Goal: Task Accomplishment & Management: Manage account settings

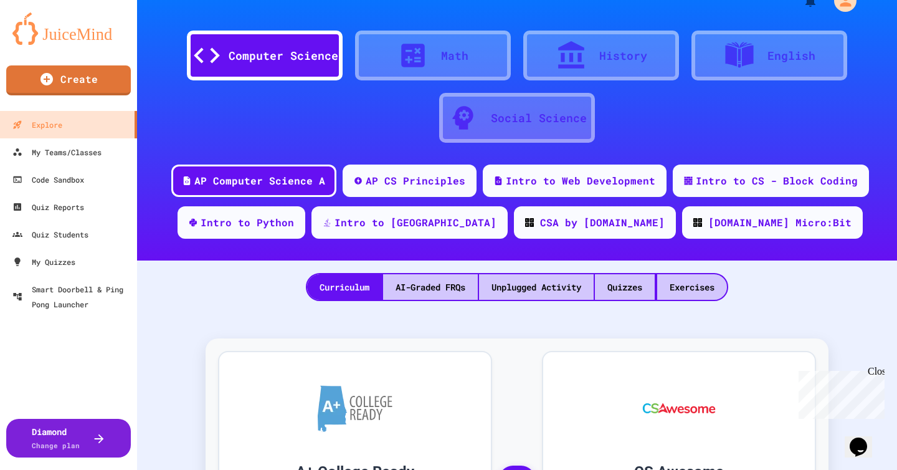
scroll to position [32, 0]
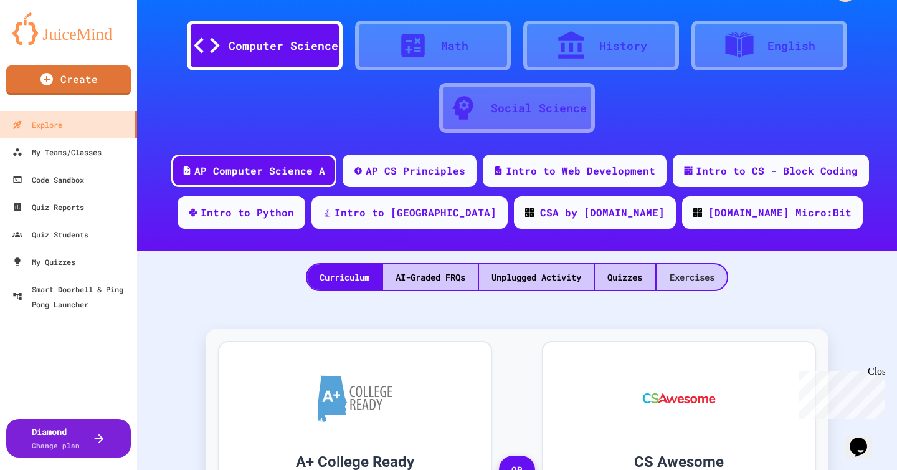
click at [681, 283] on div "Exercises" at bounding box center [692, 277] width 70 height 26
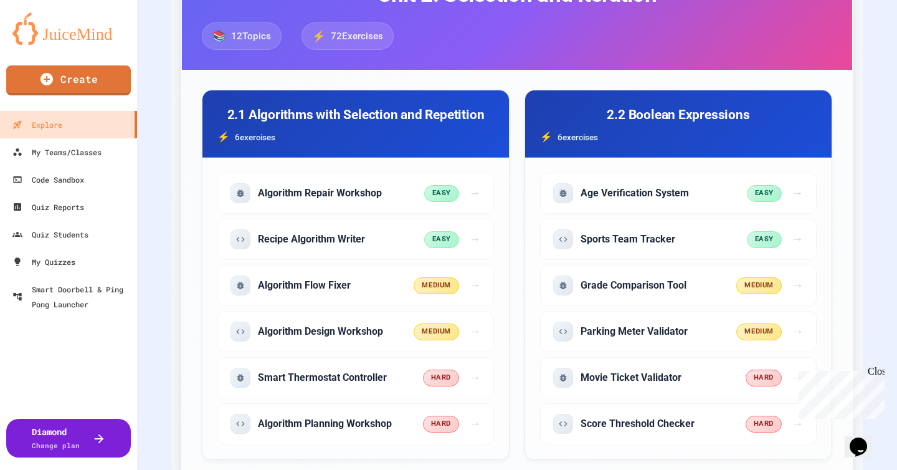
scroll to position [3671, 0]
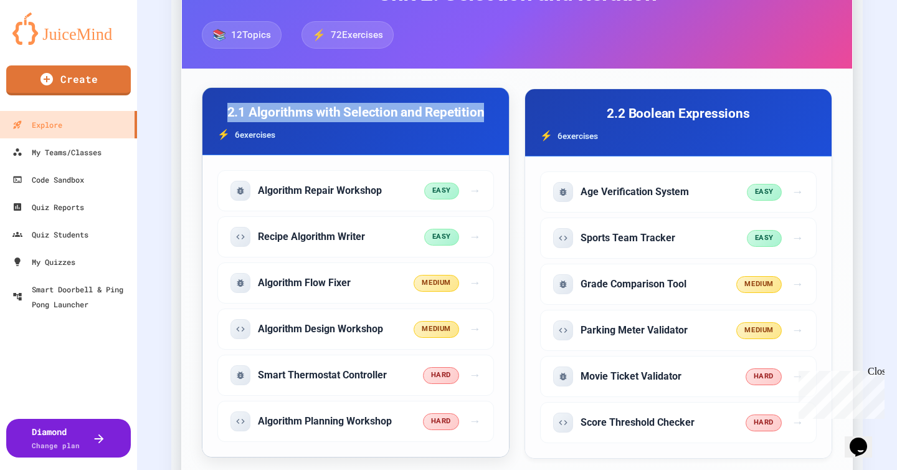
drag, startPoint x: 231, startPoint y: 114, endPoint x: 493, endPoint y: 108, distance: 261.7
click at [494, 108] on div "2.1 Algorithms with Selection and Repetition 6 exercise s" at bounding box center [355, 121] width 307 height 67
copy h3 "2.1 Algorithms with Selection and Repetition"
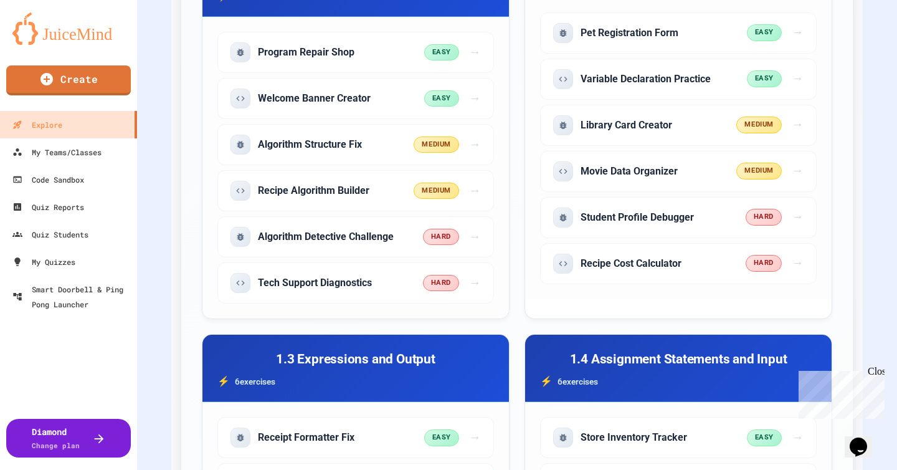
scroll to position [0, 0]
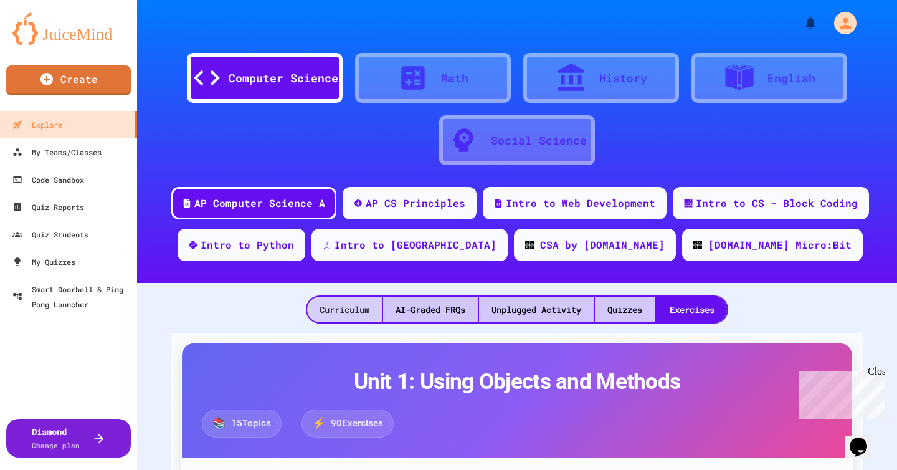
click at [346, 308] on div "Curriculum" at bounding box center [344, 310] width 75 height 26
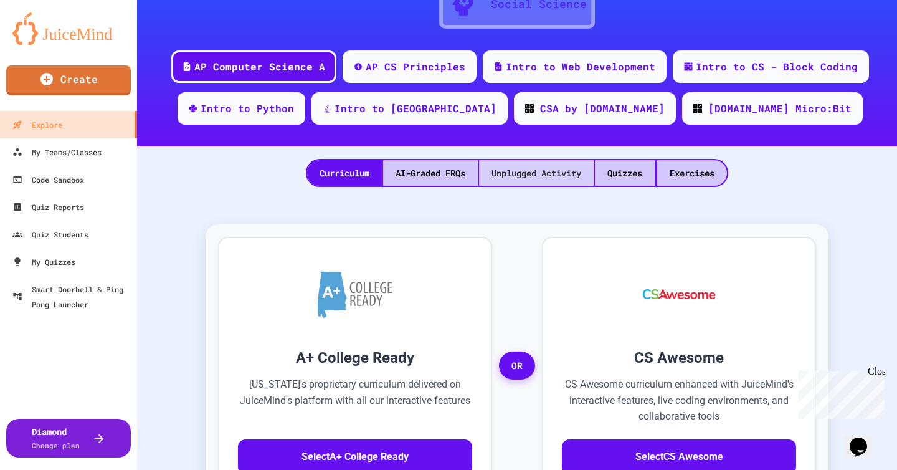
scroll to position [138, 0]
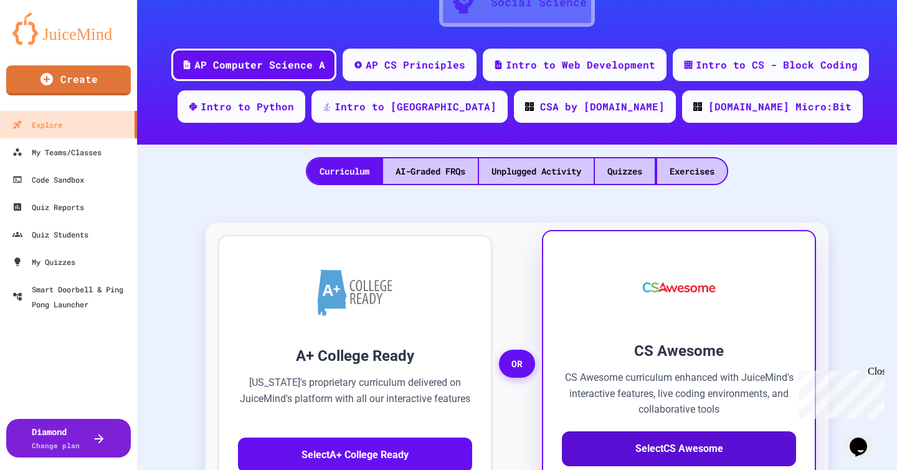
click at [656, 445] on button "Select CS Awesome" at bounding box center [679, 448] width 234 height 35
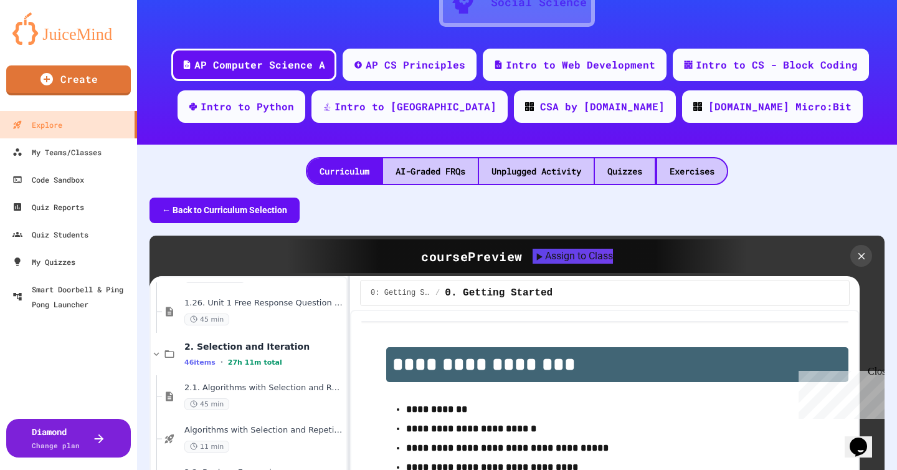
scroll to position [1440, 0]
click at [277, 401] on div "45 min" at bounding box center [263, 403] width 159 height 12
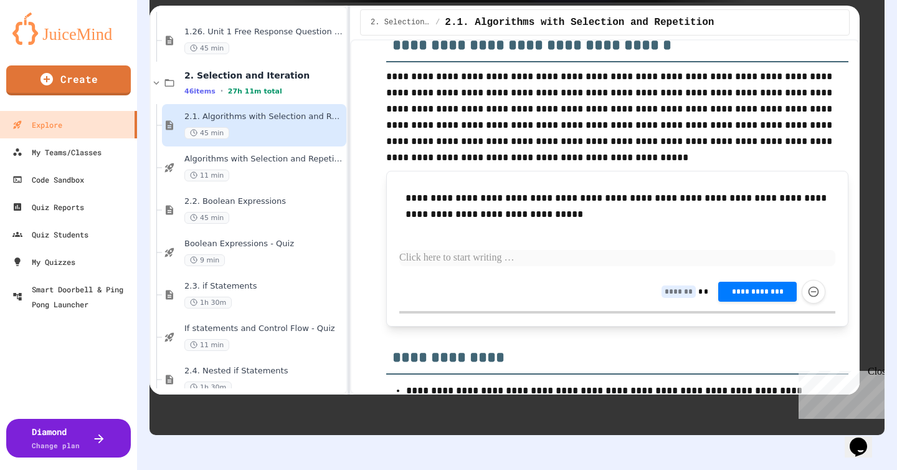
scroll to position [2868, 0]
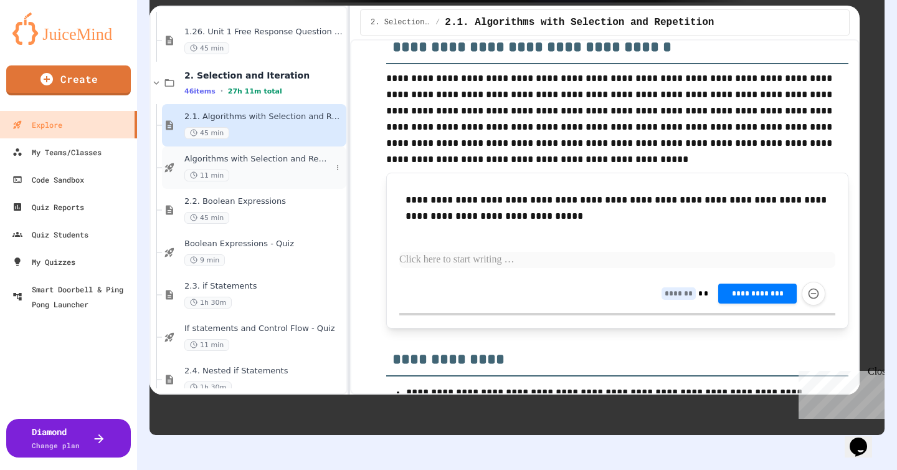
click at [254, 180] on div "11 min" at bounding box center [257, 175] width 147 height 12
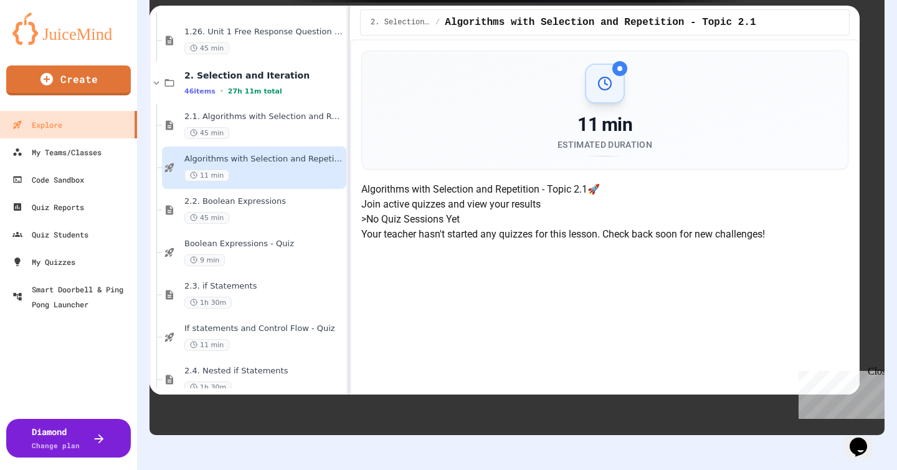
scroll to position [269, 0]
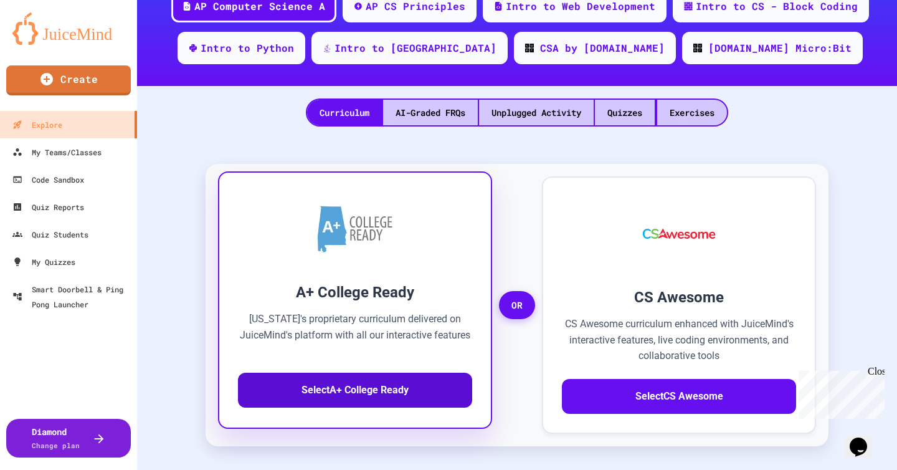
scroll to position [189, 0]
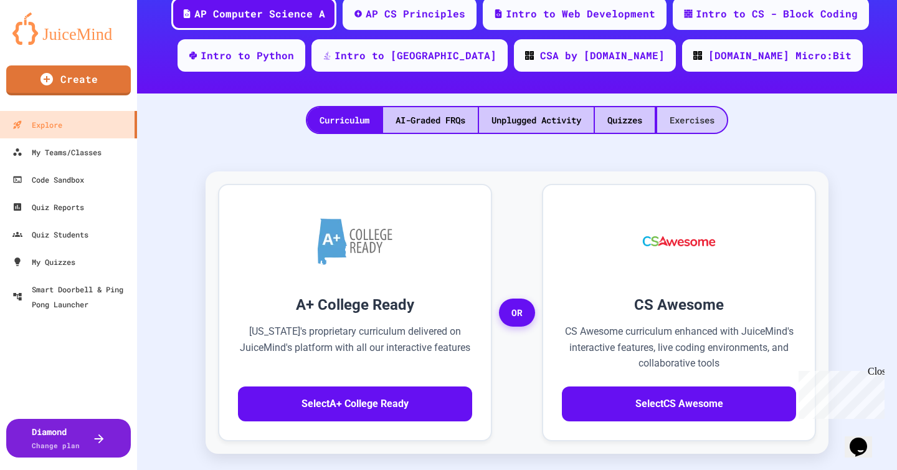
click at [687, 121] on div "Exercises" at bounding box center [692, 120] width 70 height 26
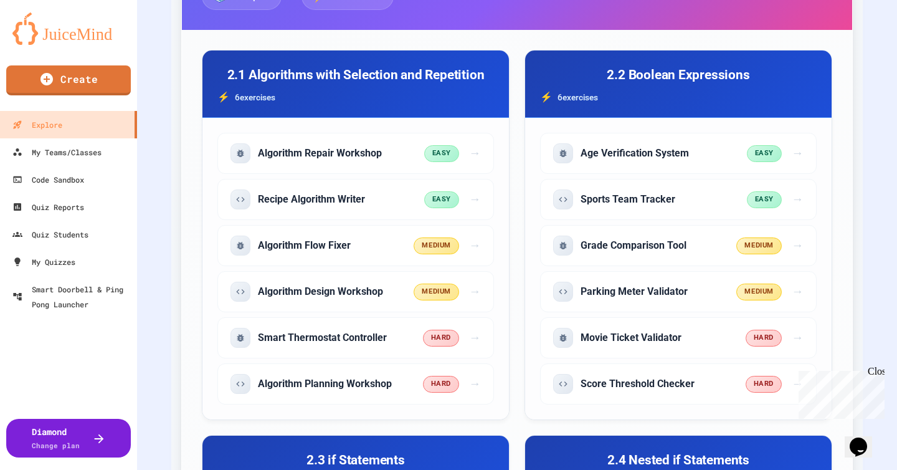
scroll to position [3709, 0]
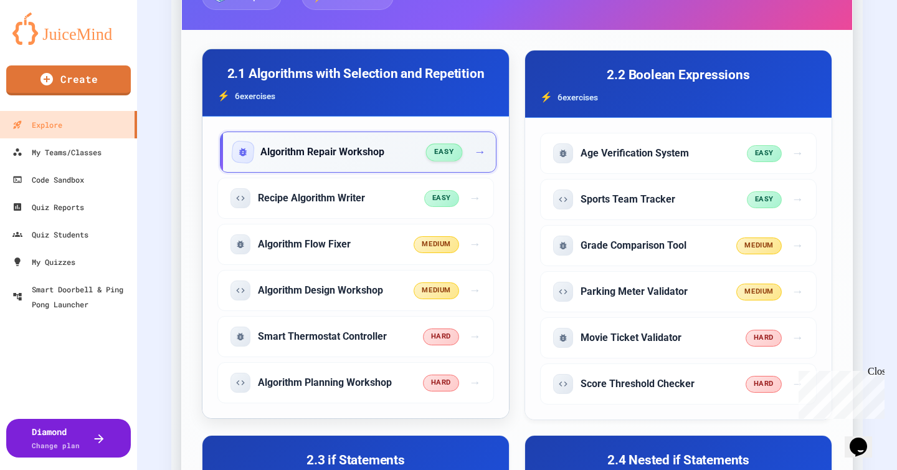
click at [463, 145] on div "easy →" at bounding box center [455, 152] width 57 height 18
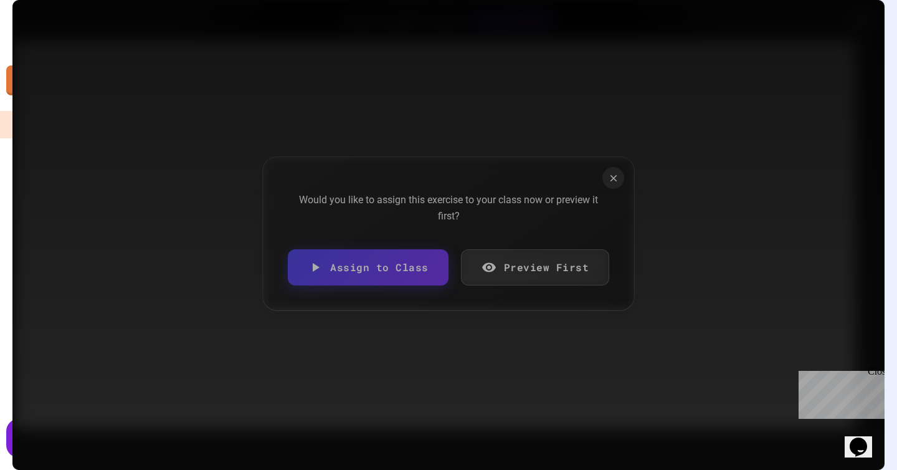
click at [403, 285] on link "Assign to Class" at bounding box center [368, 267] width 161 height 36
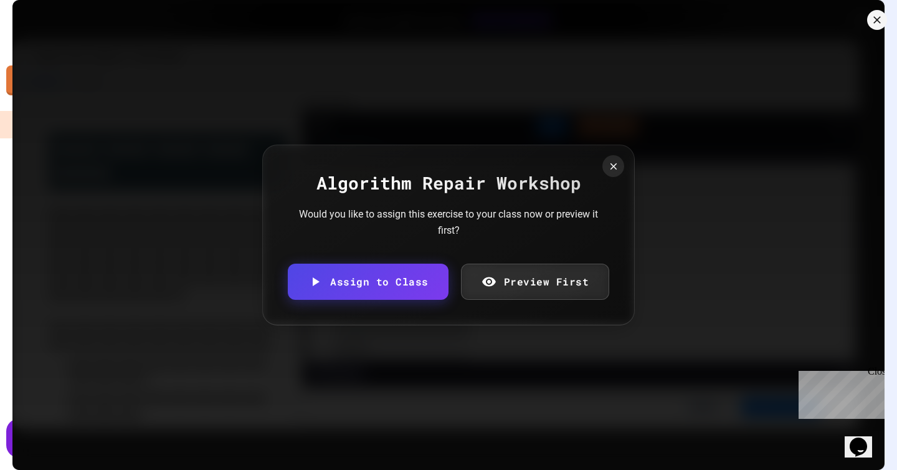
click at [417, 277] on body "We are updating our servers at 9:30PM EST on 9/19/2025. JuiceMind should contin…" at bounding box center [448, 235] width 897 height 470
type input "**********"
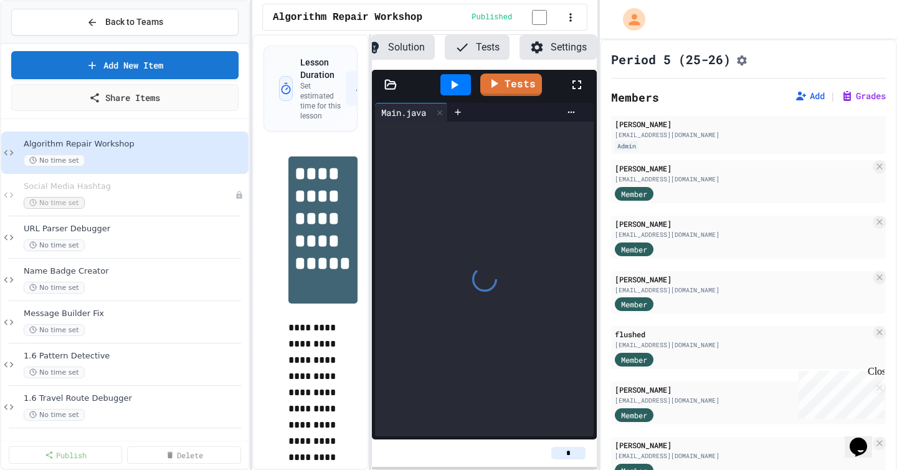
scroll to position [0, 93]
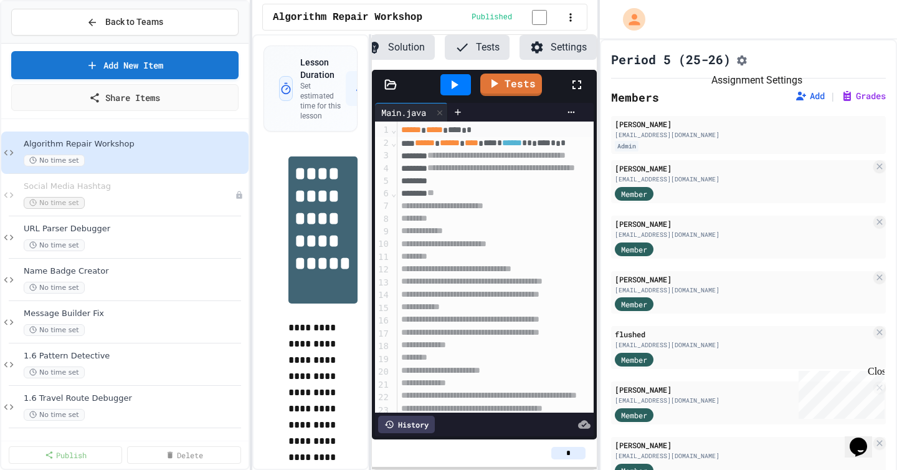
click at [737, 62] on button "Assignment Settings" at bounding box center [742, 59] width 12 height 15
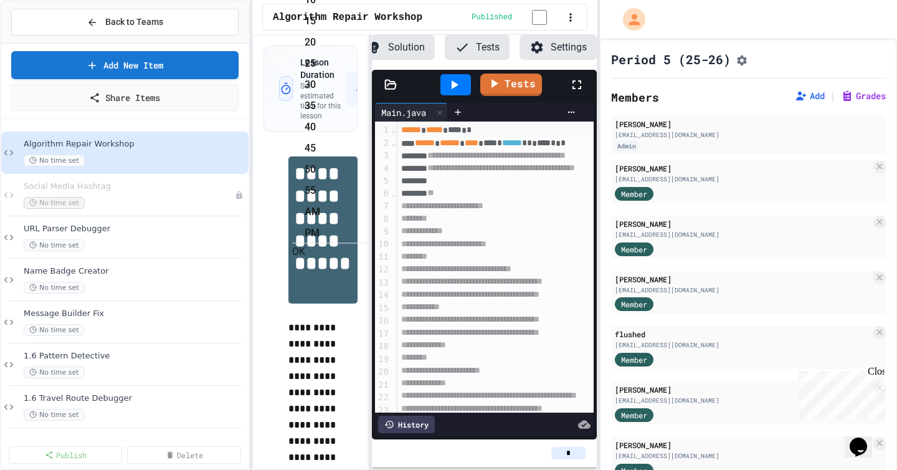
scroll to position [288, 0]
click at [371, 181] on li "55" at bounding box center [338, 191] width 66 height 20
click at [371, 202] on ul "AM PM" at bounding box center [331, 222] width 78 height 41
click at [371, 223] on li "PM" at bounding box center [338, 233] width 66 height 20
type input "**********"
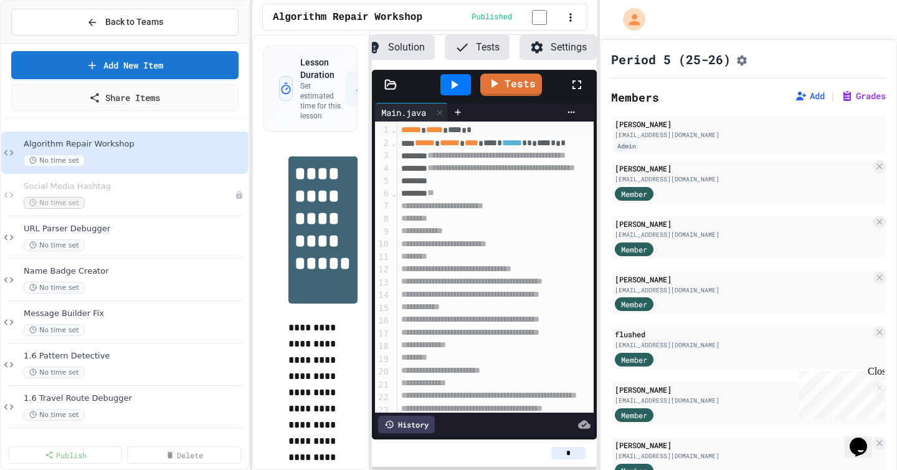
scroll to position [960, 0]
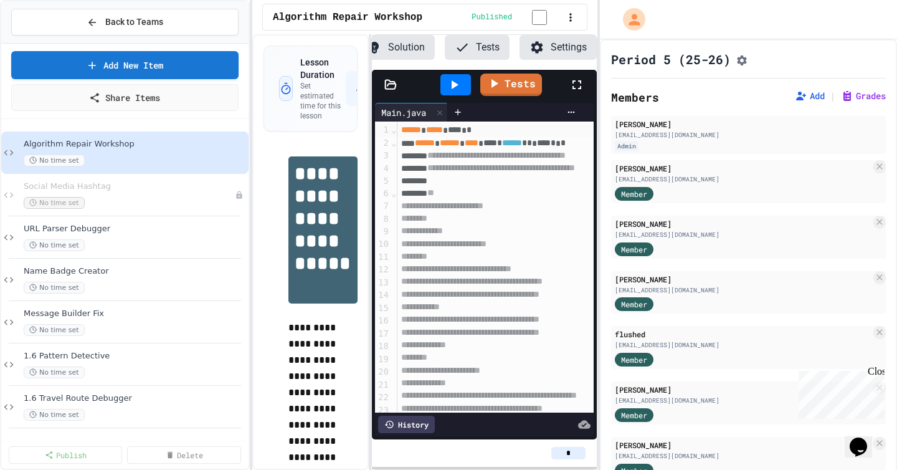
type input "*"
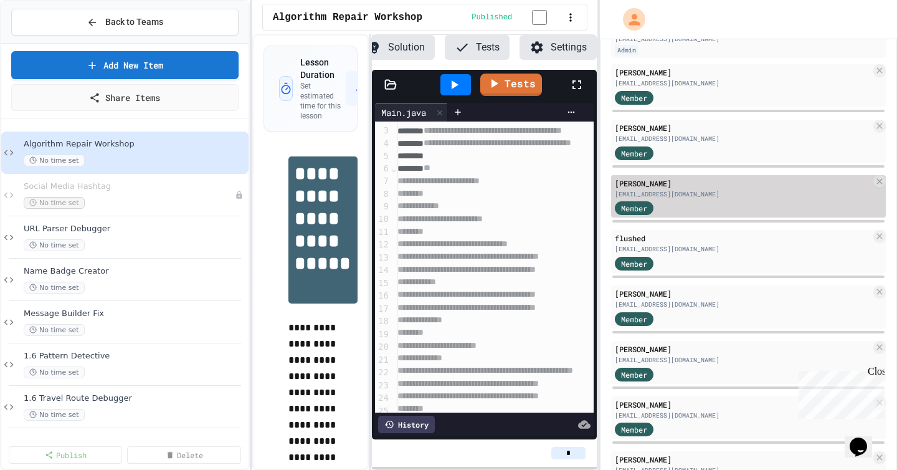
scroll to position [95, 0]
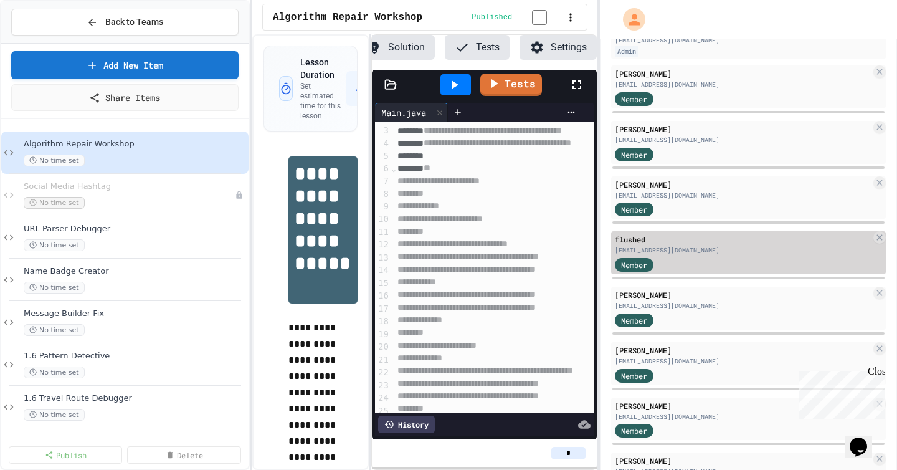
click at [739, 245] on div "flushed" at bounding box center [743, 239] width 256 height 11
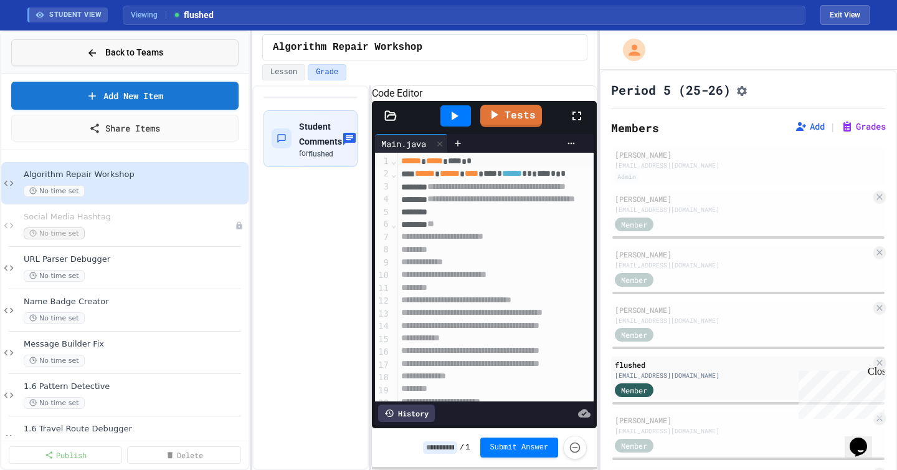
click at [80, 55] on button "Back to Teams" at bounding box center [124, 52] width 227 height 27
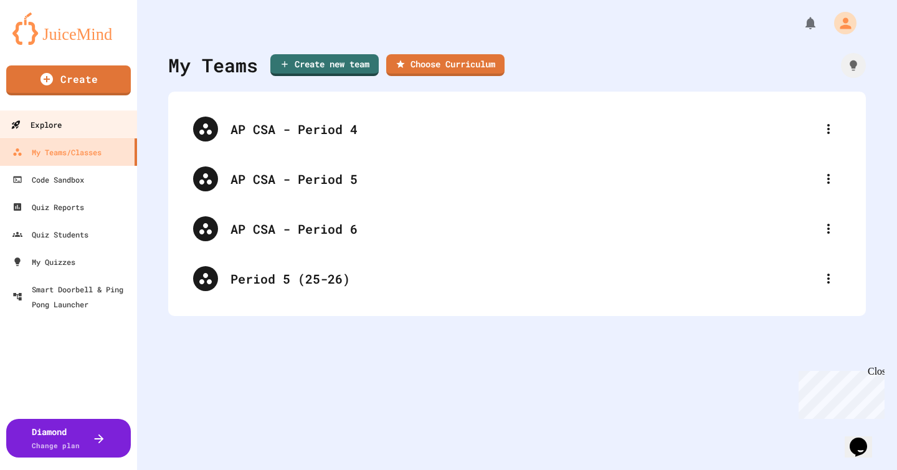
click at [72, 125] on link "Explore" at bounding box center [68, 124] width 141 height 28
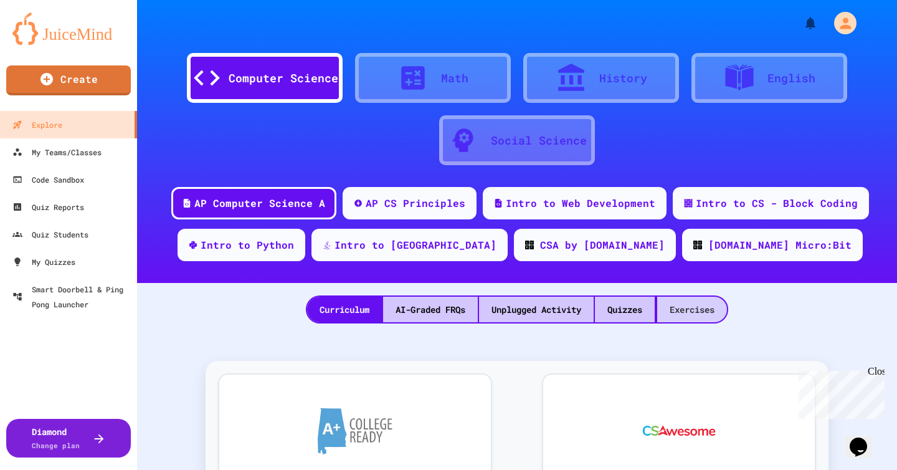
click at [704, 307] on div "Exercises" at bounding box center [692, 310] width 70 height 26
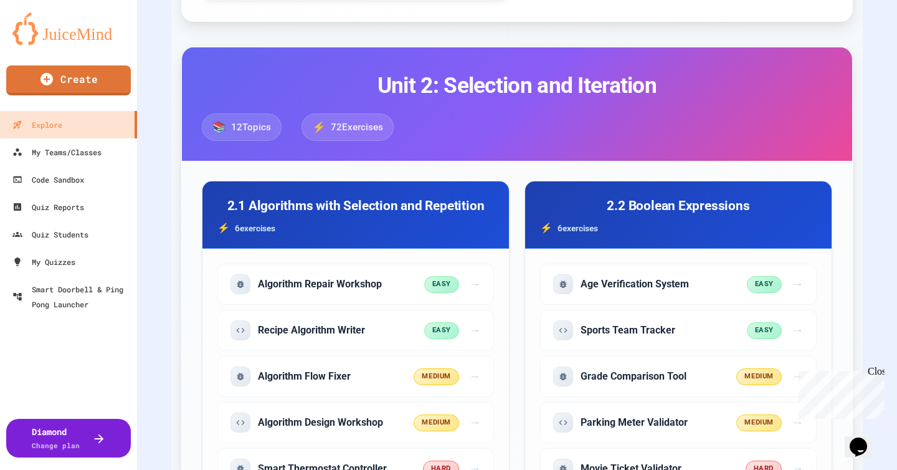
scroll to position [3663, 0]
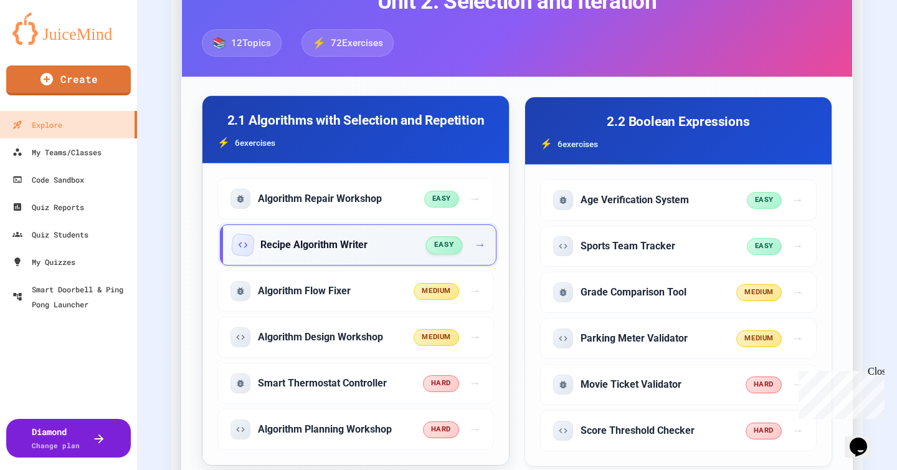
click at [472, 233] on div "Recipe Algorithm Writer easy →" at bounding box center [358, 244] width 277 height 41
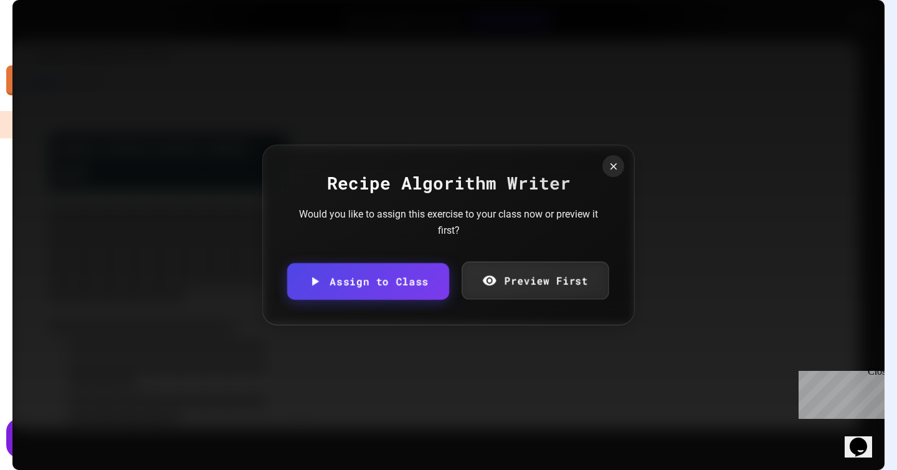
click at [394, 286] on link "Assign to Class" at bounding box center [368, 281] width 162 height 37
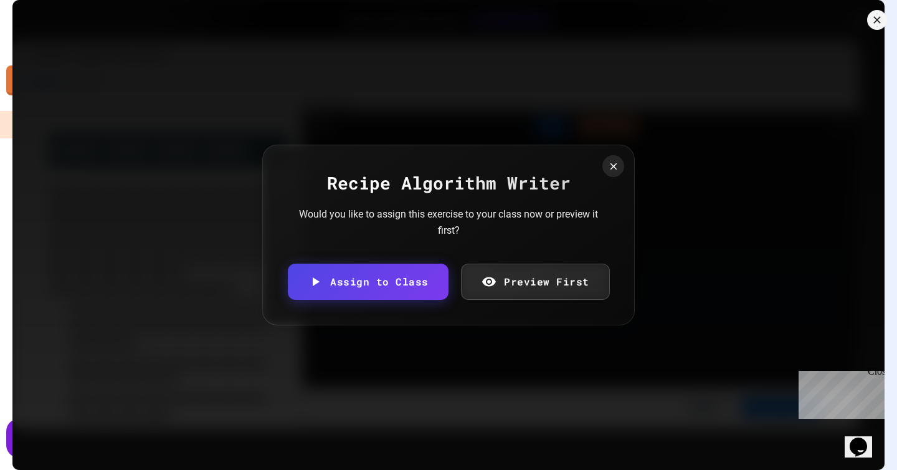
click at [415, 263] on body "We are updating our servers at 9:30PM EST on 9/19/2025. JuiceMind should contin…" at bounding box center [448, 235] width 897 height 470
type input "**********"
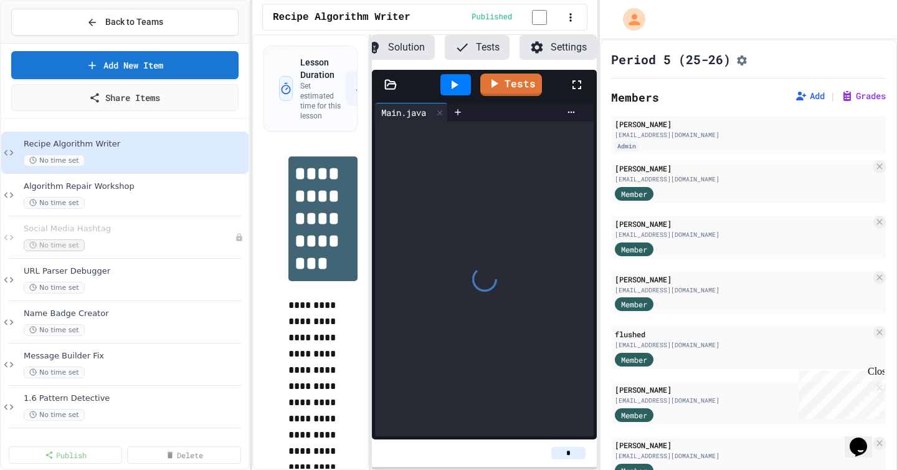
scroll to position [0, 93]
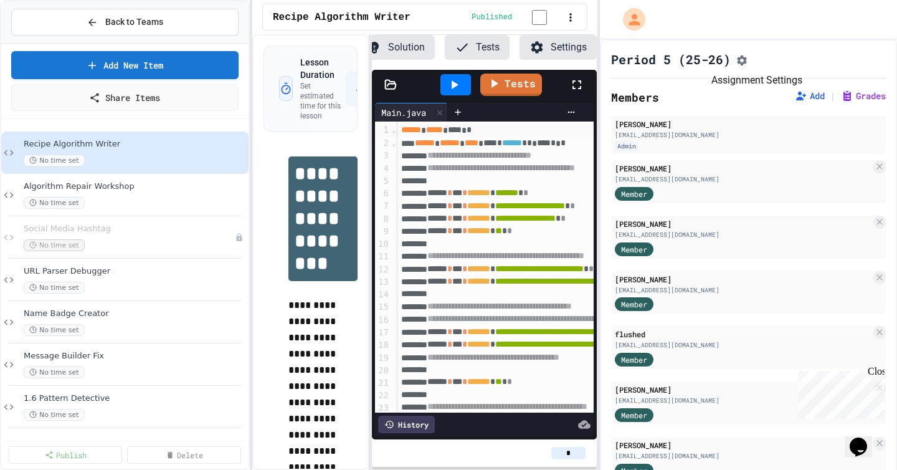
click at [748, 67] on div at bounding box center [742, 59] width 12 height 15
click at [748, 57] on icon "Assignment Settings" at bounding box center [742, 60] width 12 height 12
type input "*"
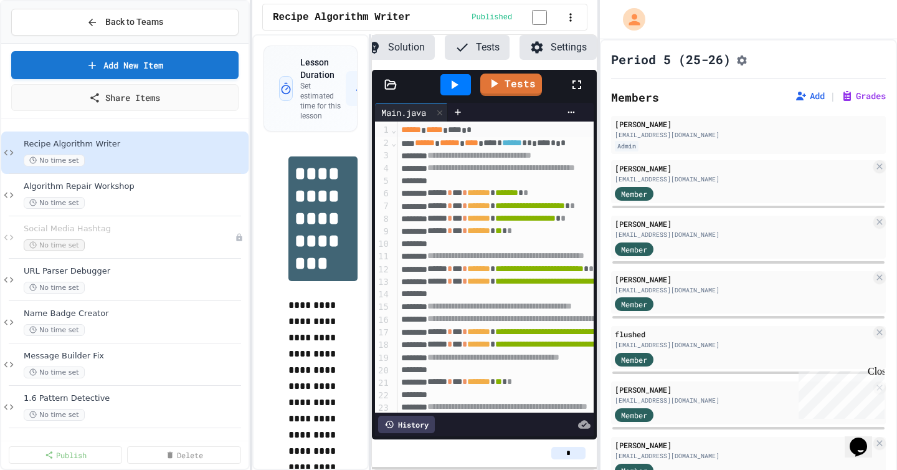
type input "*"
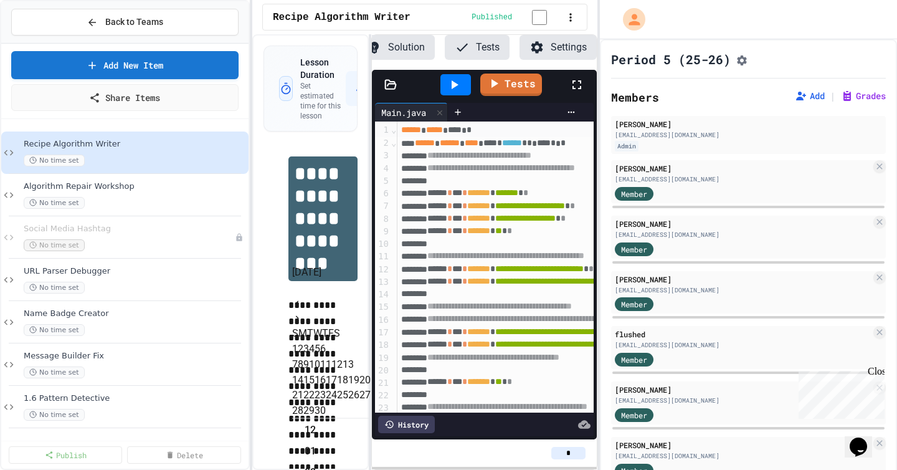
scroll to position [262, 0]
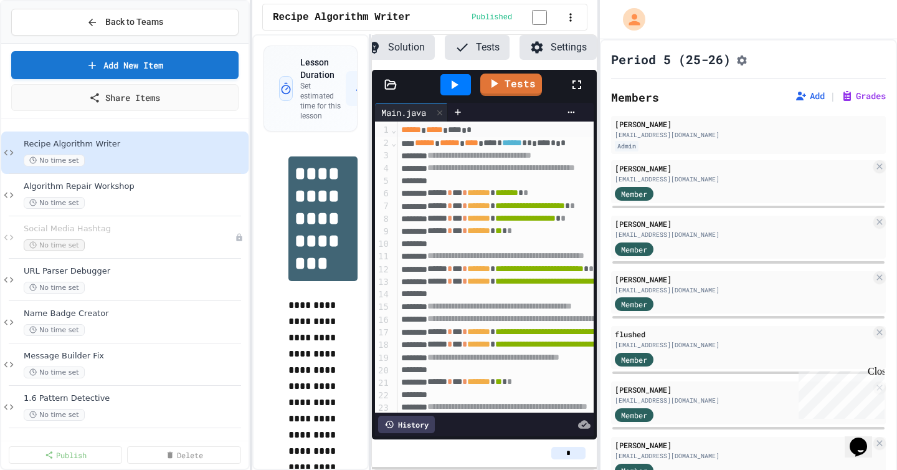
scroll to position [26, 0]
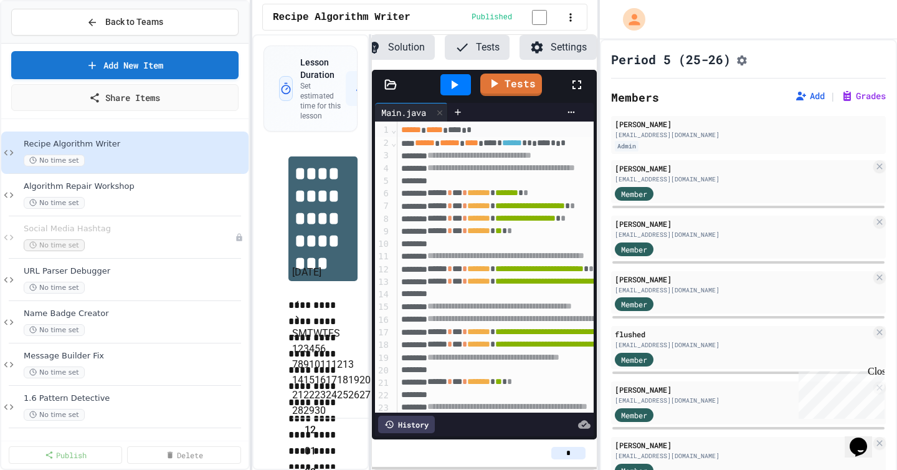
scroll to position [288, 0]
type input "**********"
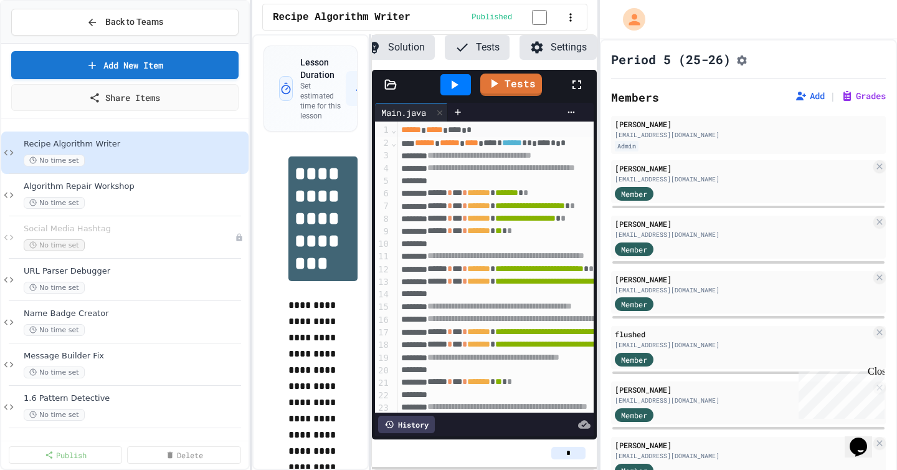
scroll to position [960, 0]
click at [128, 66] on link "Add New Item" at bounding box center [124, 63] width 225 height 29
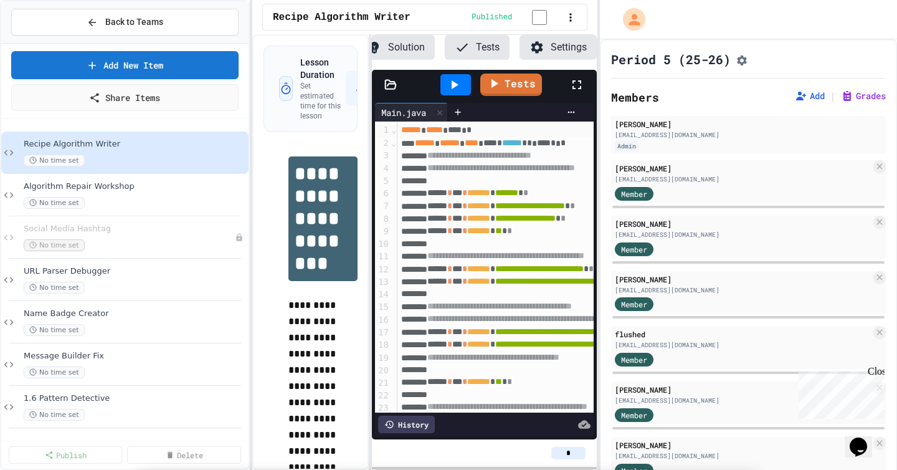
scroll to position [4046, 0]
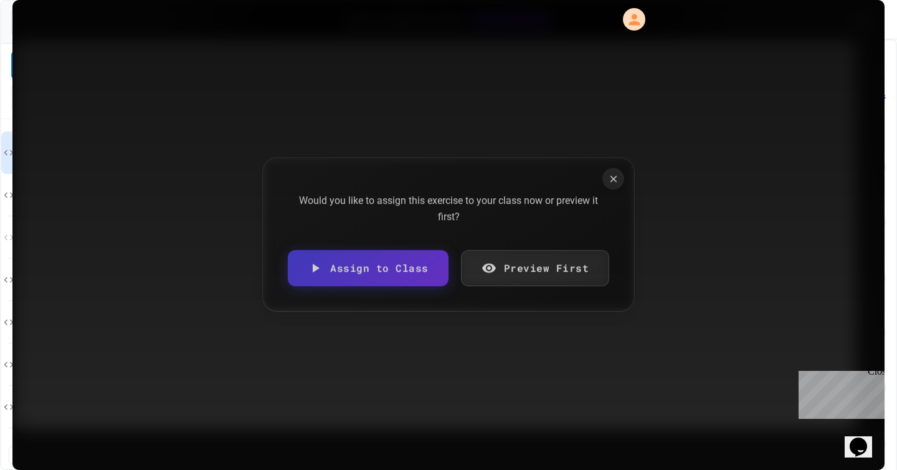
click at [406, 281] on link "Assign to Class" at bounding box center [368, 268] width 161 height 36
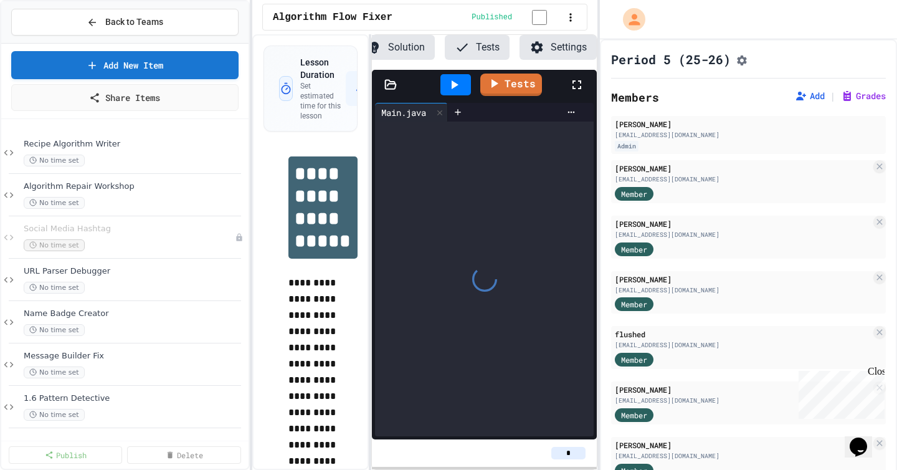
scroll to position [0, 93]
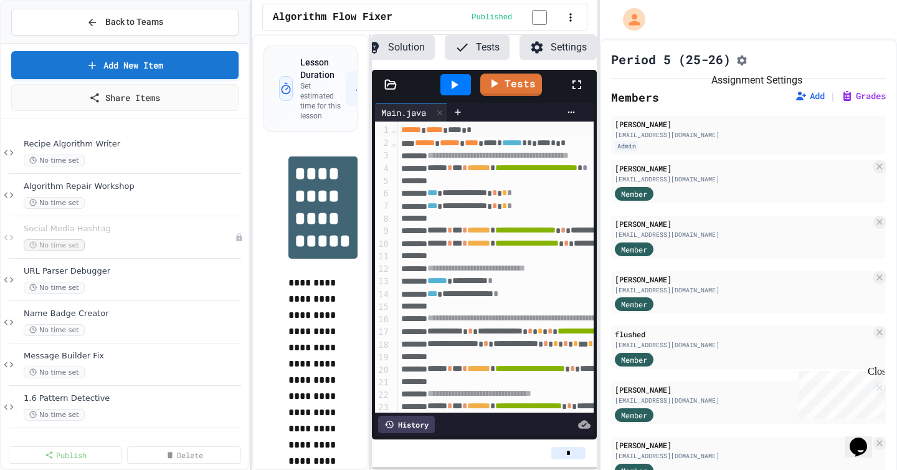
click at [748, 60] on icon "Assignment Settings" at bounding box center [742, 60] width 12 height 12
type input "*"
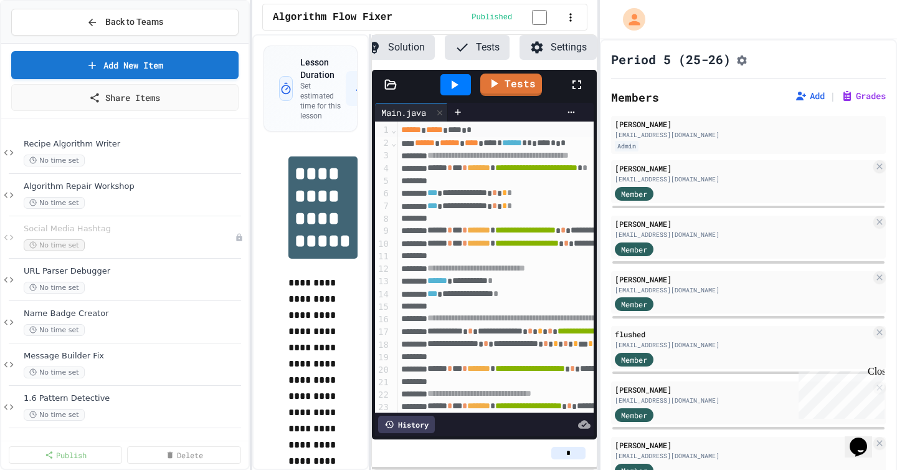
type input "*"
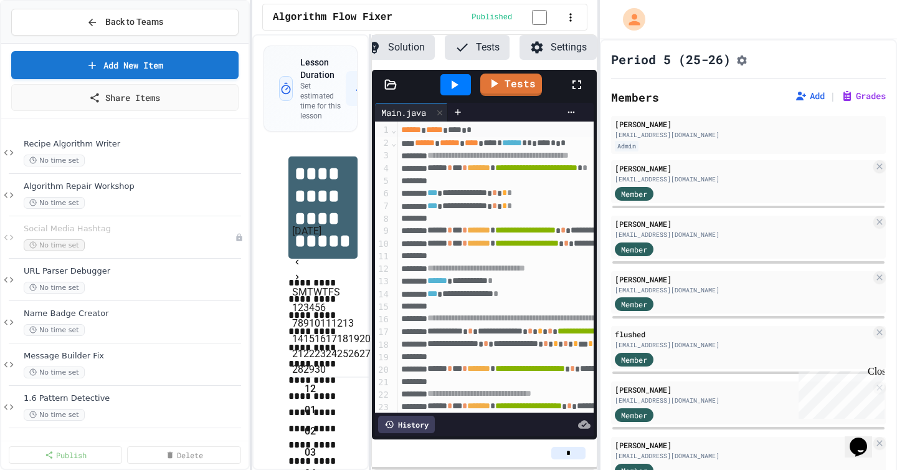
scroll to position [262, 0]
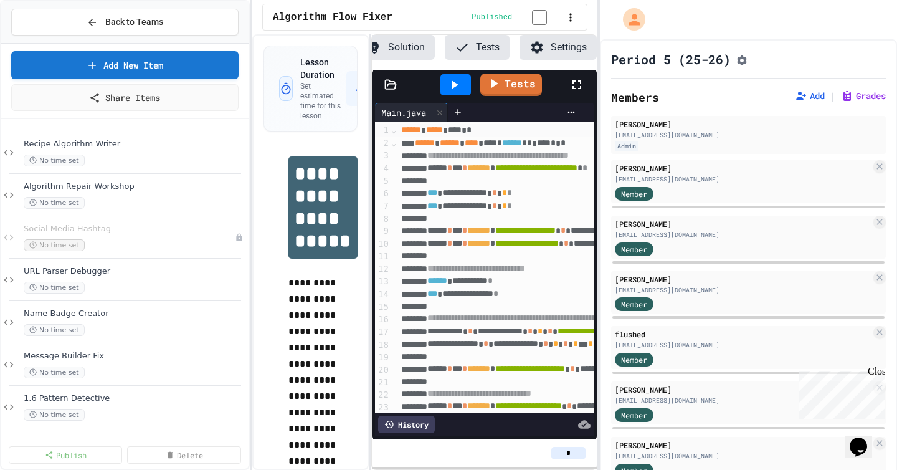
type input "**********"
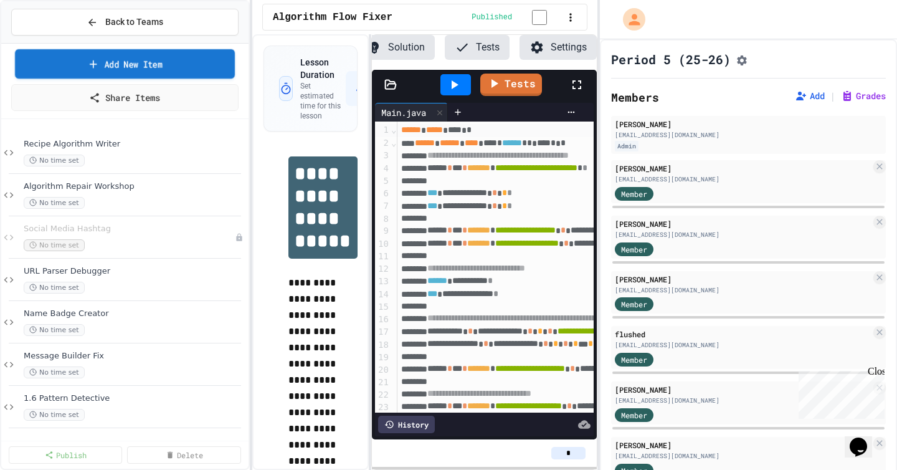
click at [159, 72] on link "Add New Item" at bounding box center [125, 63] width 220 height 29
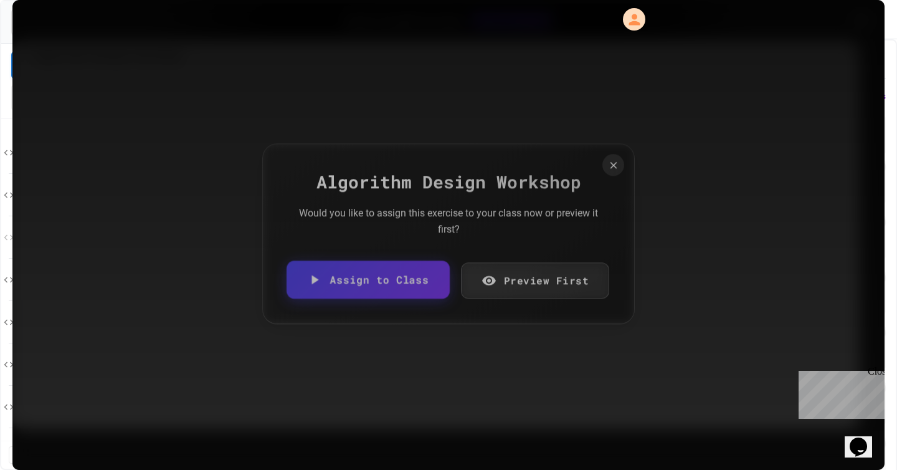
click at [363, 281] on link "Assign to Class" at bounding box center [368, 279] width 163 height 38
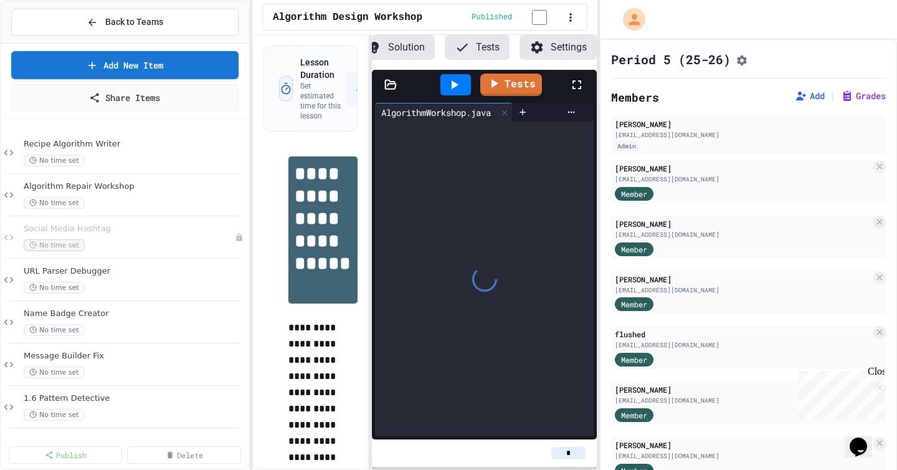
scroll to position [0, 93]
click at [748, 66] on icon "Assignment Settings" at bounding box center [742, 60] width 12 height 12
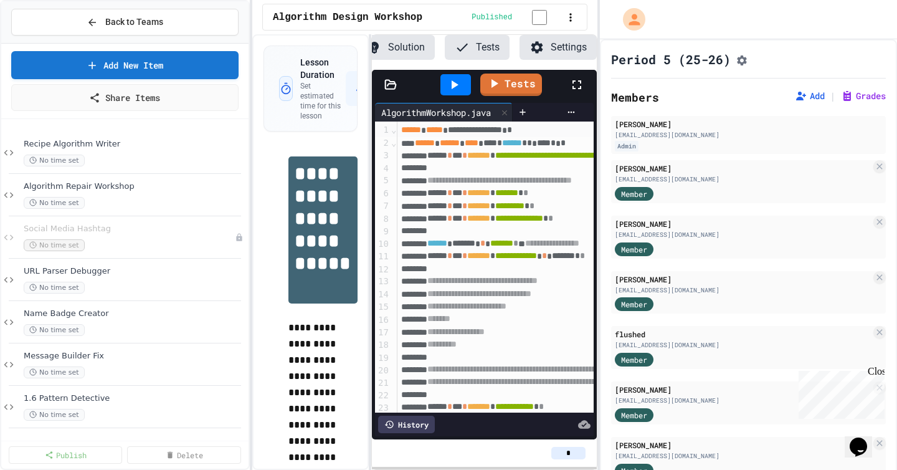
type input "*"
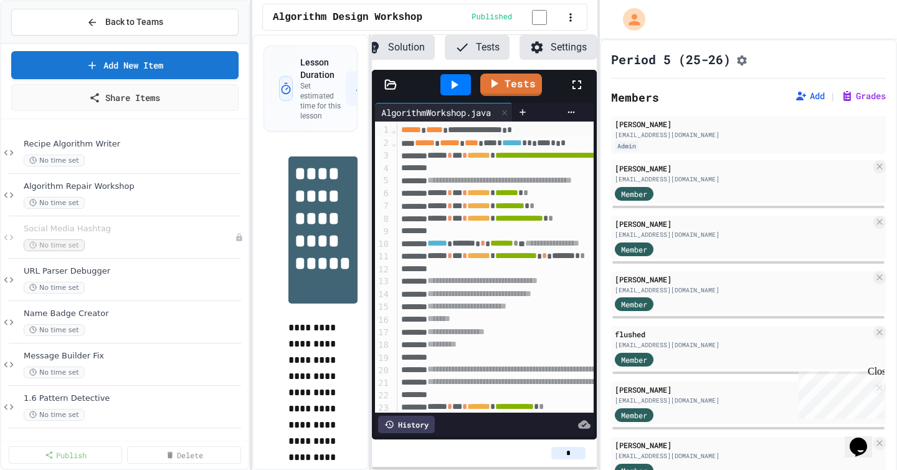
scroll to position [109, 0]
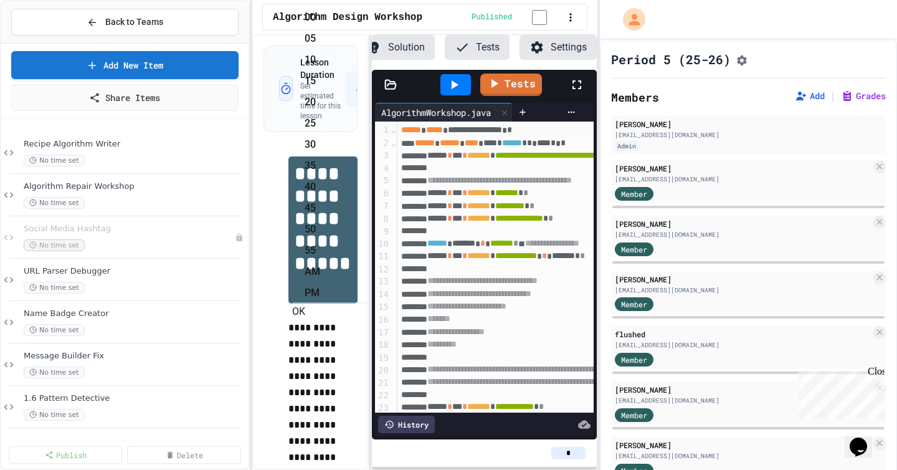
click at [371, 240] on li "55" at bounding box center [338, 250] width 66 height 20
click at [371, 283] on li "PM" at bounding box center [338, 293] width 66 height 20
type input "**********"
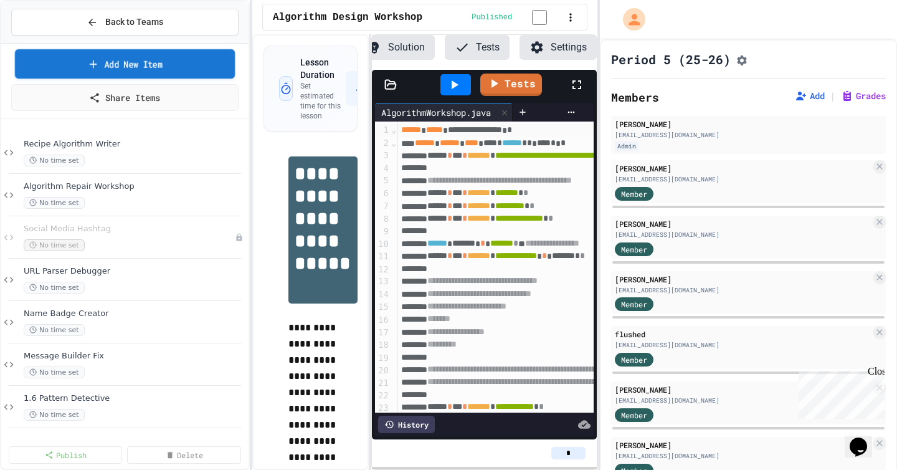
click at [151, 72] on link "Add New Item" at bounding box center [125, 63] width 220 height 29
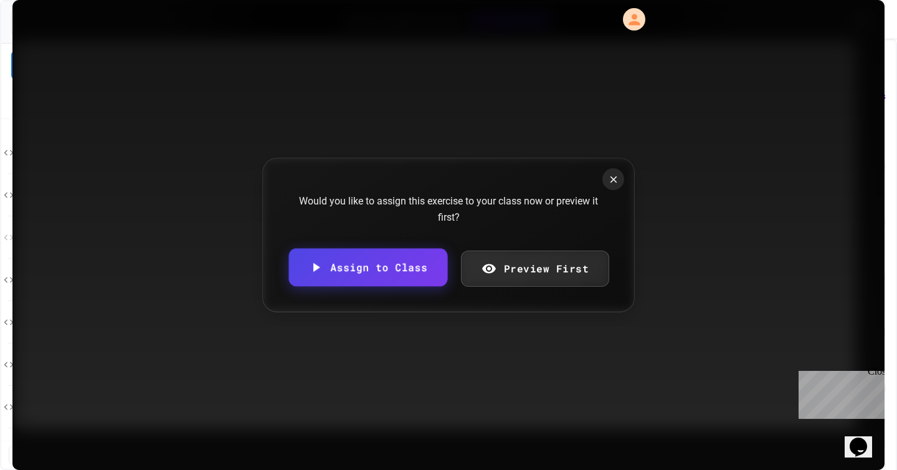
click at [404, 259] on div "Would you like to assign this exercise to your class now or preview it first? A…" at bounding box center [448, 235] width 373 height 154
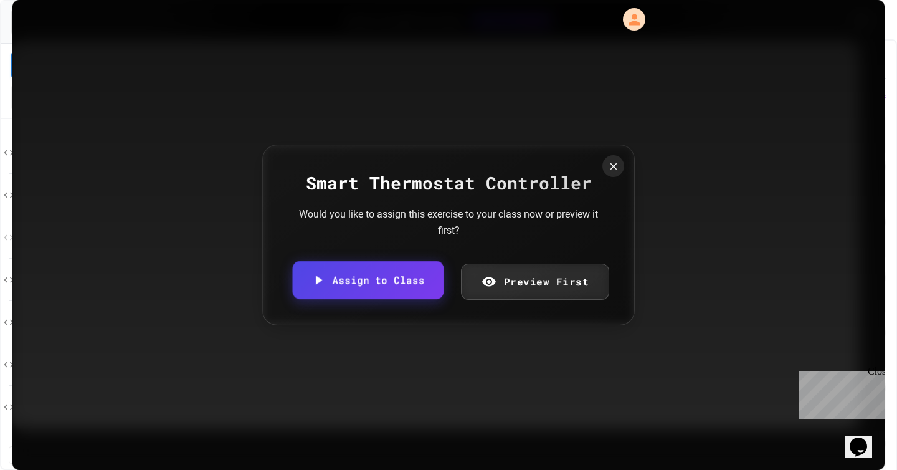
click at [404, 280] on link "Assign to Class" at bounding box center [368, 280] width 151 height 38
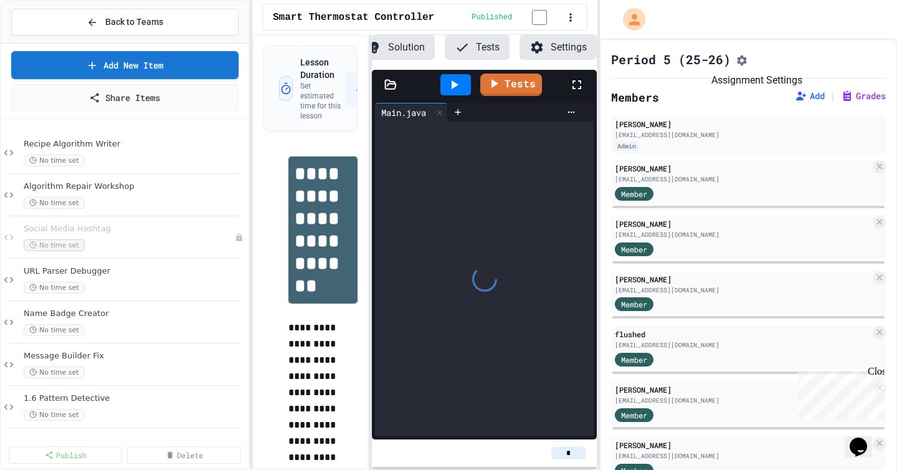
click at [748, 57] on icon "Assignment Settings" at bounding box center [742, 60] width 12 height 12
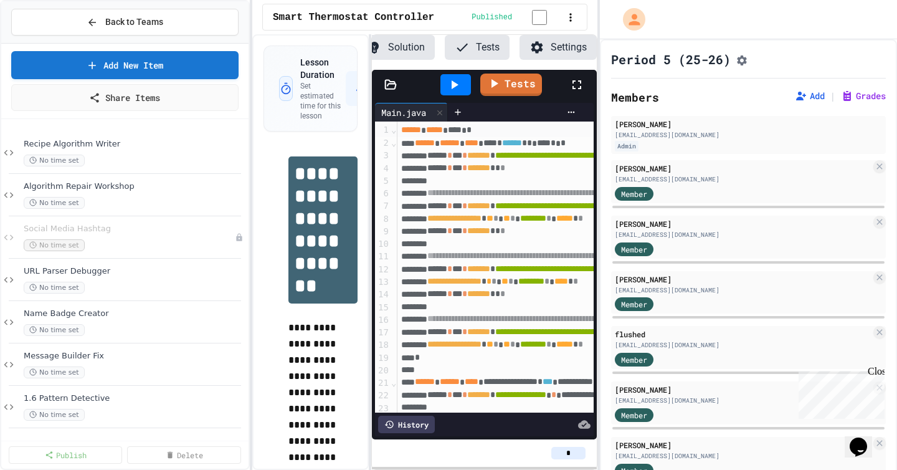
type input "*"
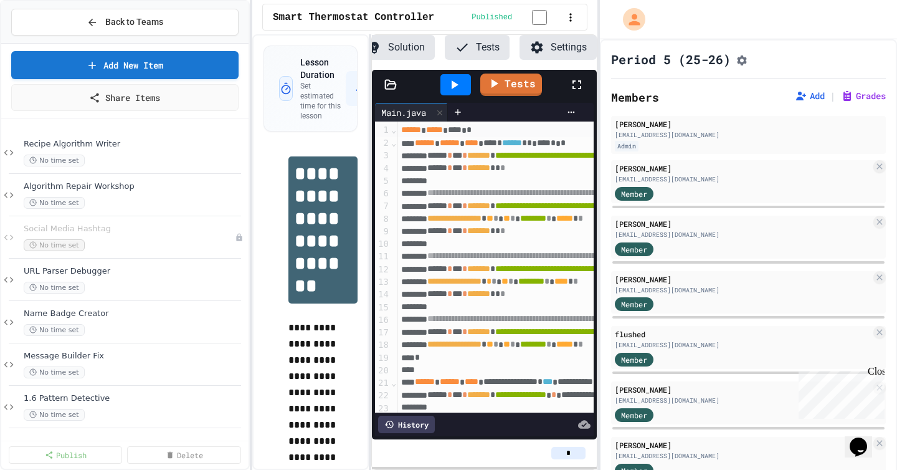
type input "*"
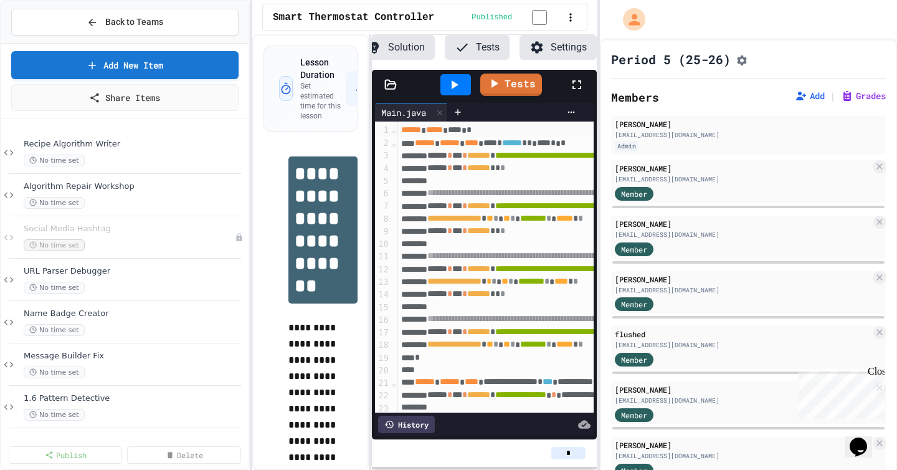
click at [371, 207] on li "55" at bounding box center [338, 217] width 66 height 20
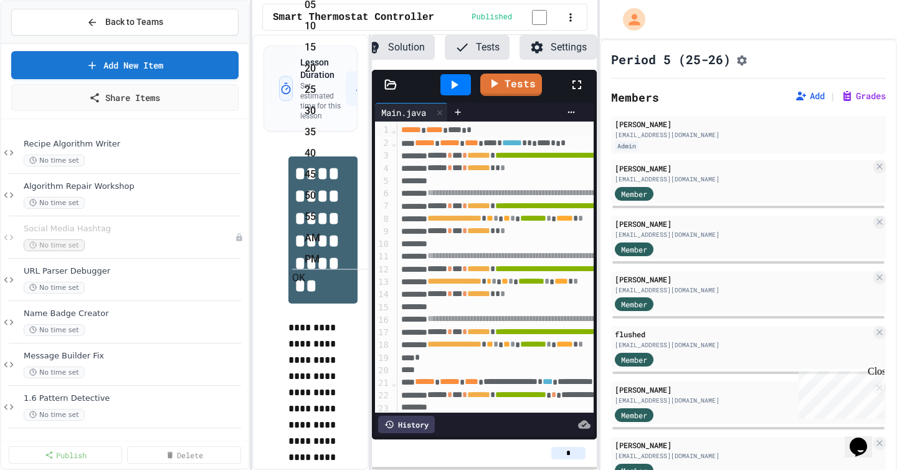
click at [371, 249] on li "PM" at bounding box center [338, 259] width 66 height 20
type input "**********"
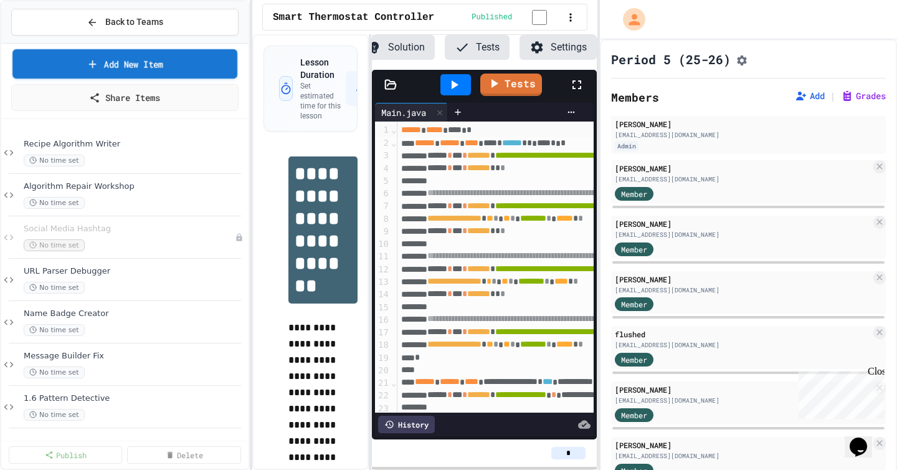
click at [135, 64] on link "Add New Item" at bounding box center [124, 63] width 225 height 29
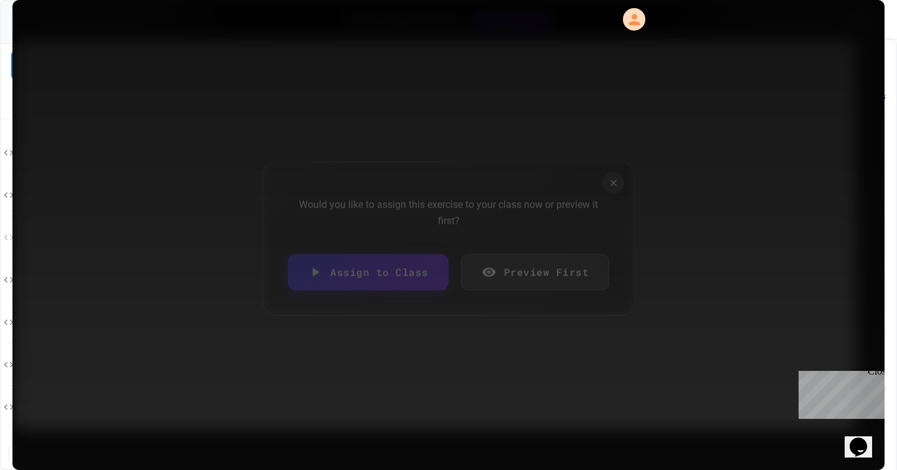
click at [406, 265] on link "Assign to Class" at bounding box center [368, 272] width 161 height 36
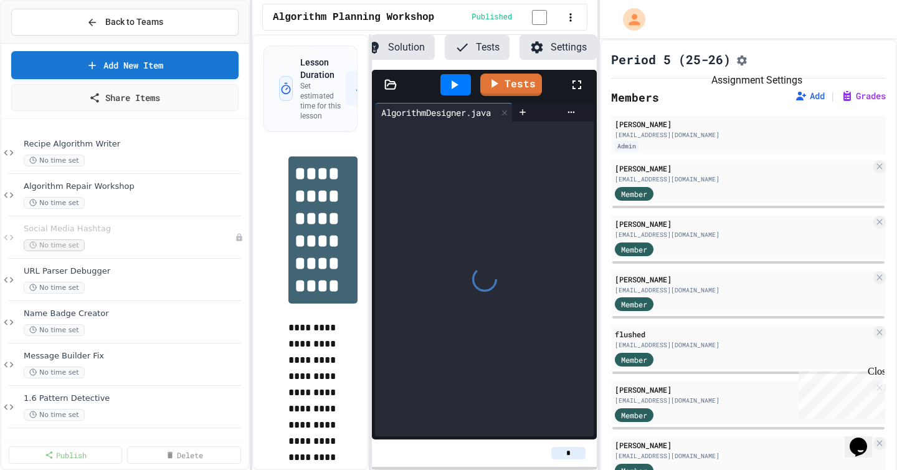
scroll to position [0, 93]
click at [748, 67] on button "Assignment Settings" at bounding box center [742, 59] width 12 height 15
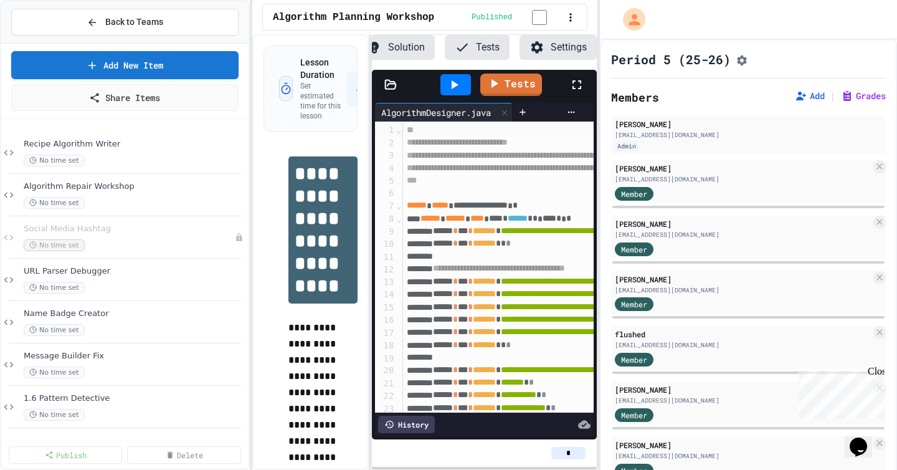
type input "*"
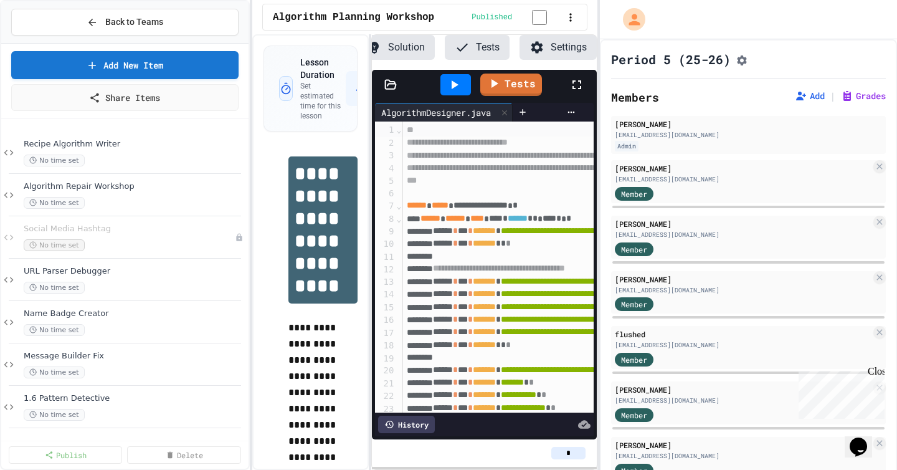
type input "*"
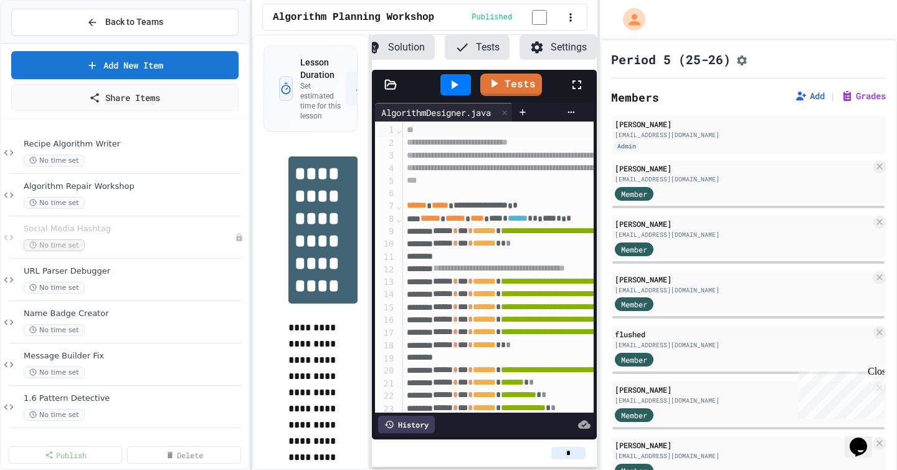
click at [371, 237] on li "55" at bounding box center [338, 247] width 66 height 20
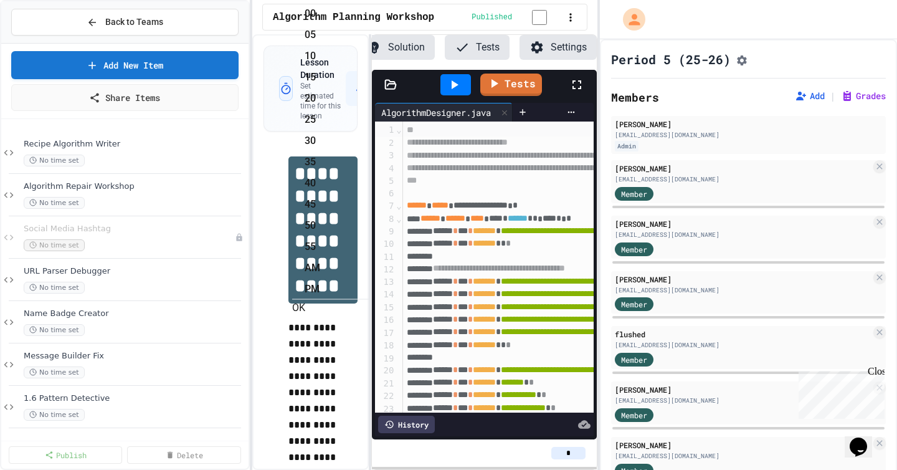
click at [371, 279] on li "PM" at bounding box center [338, 289] width 66 height 20
type input "**********"
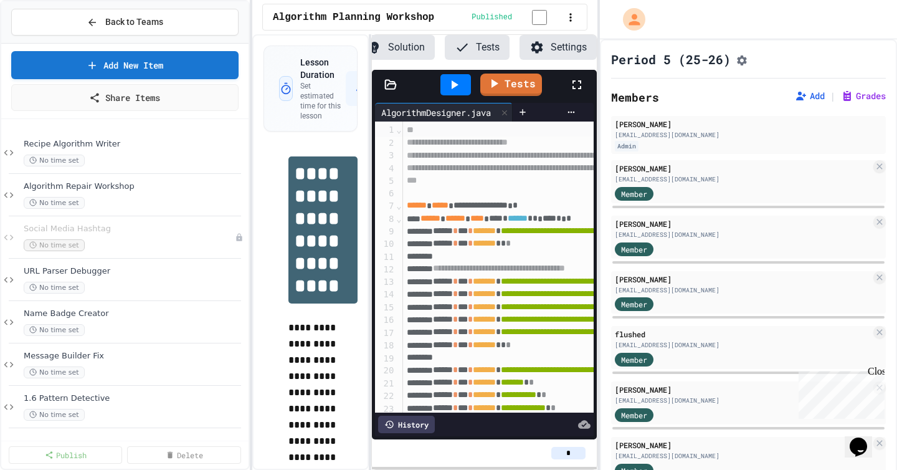
click at [239, 156] on icon at bounding box center [239, 152] width 7 height 7
click at [232, 179] on button "Rename" at bounding box center [215, 175] width 96 height 22
type input "**********"
drag, startPoint x: 63, startPoint y: 145, endPoint x: 72, endPoint y: 145, distance: 8.7
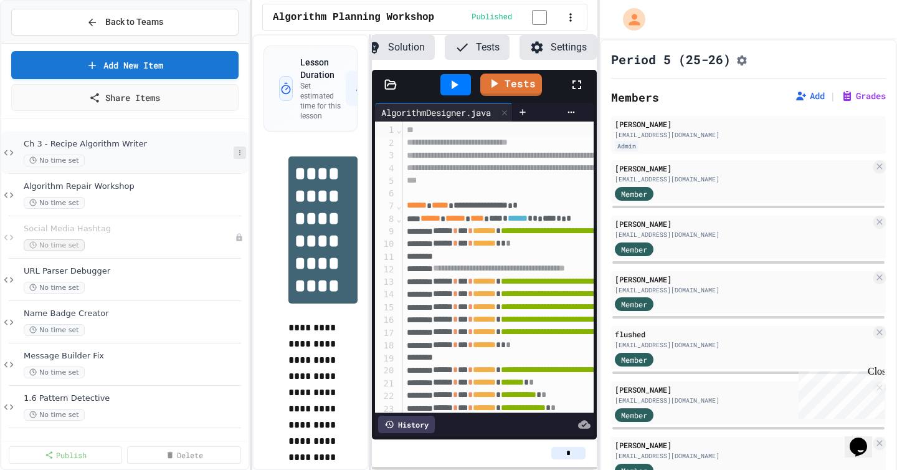
click at [238, 155] on icon at bounding box center [239, 152] width 7 height 7
click at [228, 178] on button "Rename" at bounding box center [215, 175] width 96 height 22
click at [59, 146] on input "**********" at bounding box center [127, 147] width 212 height 17
drag, startPoint x: 62, startPoint y: 148, endPoint x: 30, endPoint y: 135, distance: 34.7
click at [236, 155] on icon at bounding box center [239, 152] width 7 height 7
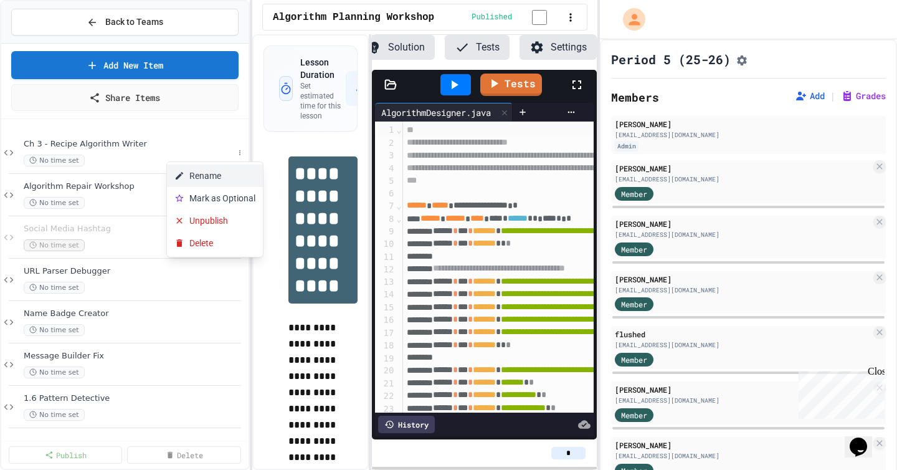
click at [202, 170] on button "Rename" at bounding box center [215, 175] width 96 height 22
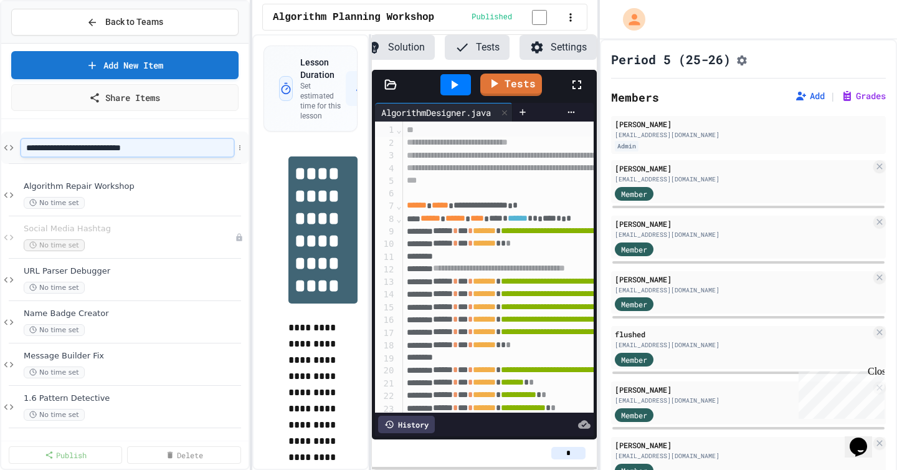
click at [59, 150] on input "**********" at bounding box center [127, 147] width 212 height 17
click at [239, 196] on icon at bounding box center [239, 195] width 1 height 5
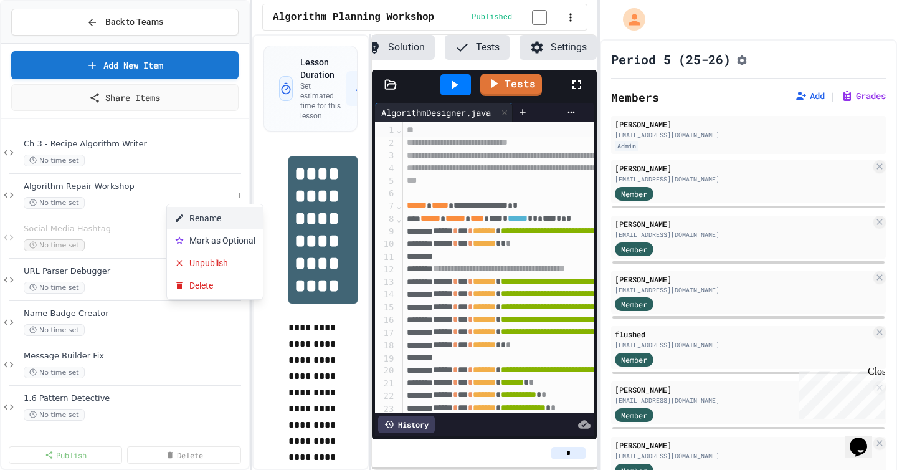
click at [176, 221] on icon at bounding box center [179, 217] width 7 height 7
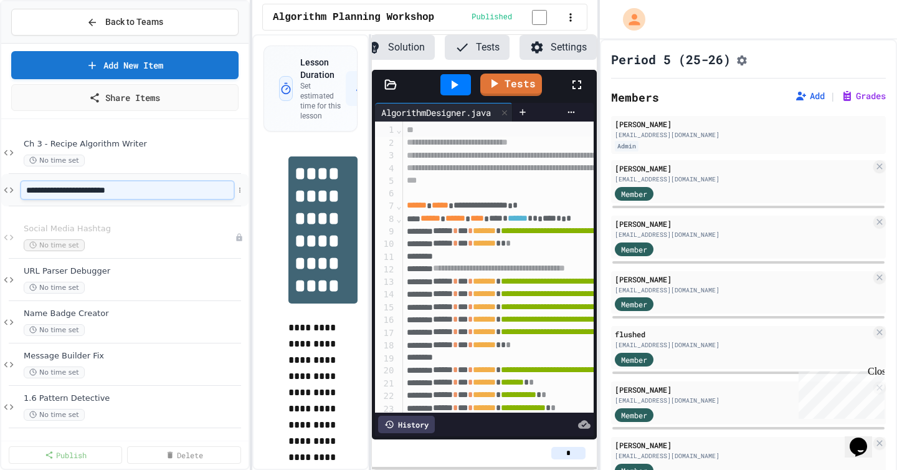
type input "**********"
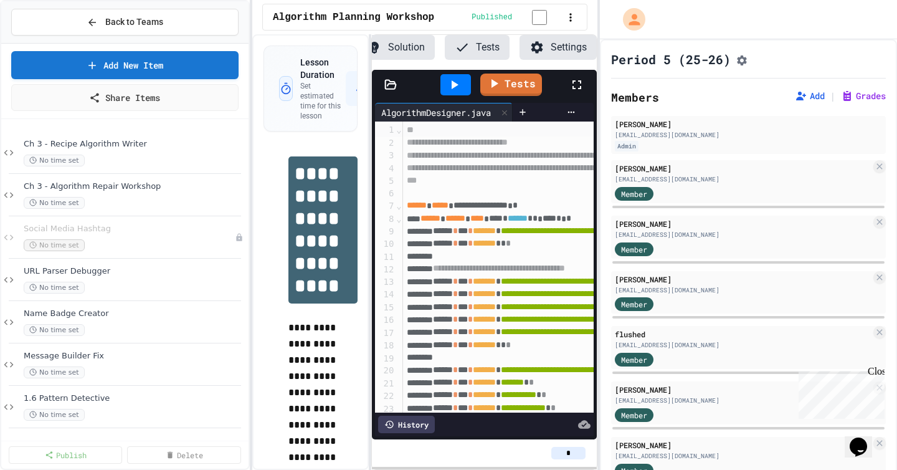
click at [0, 0] on icon at bounding box center [0, 0] width 0 height 0
click at [211, 332] on button "Delete" at bounding box center [215, 327] width 96 height 22
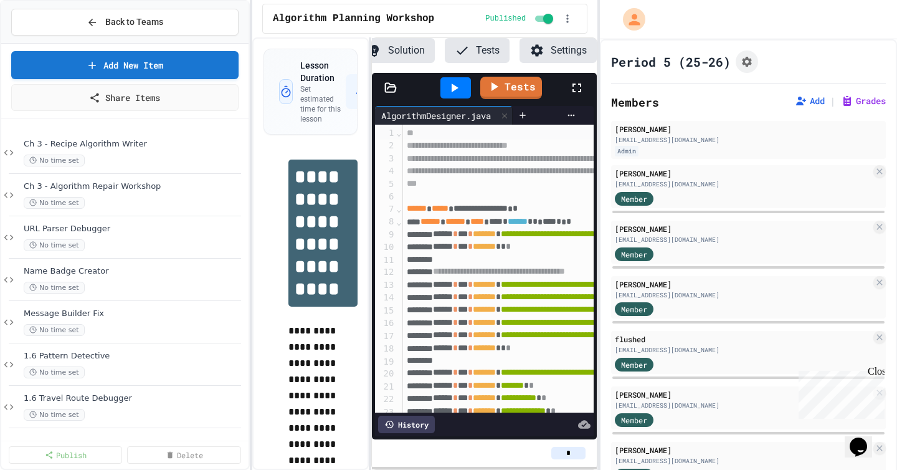
scroll to position [0, 93]
click at [159, 158] on div "No time set" at bounding box center [129, 161] width 210 height 12
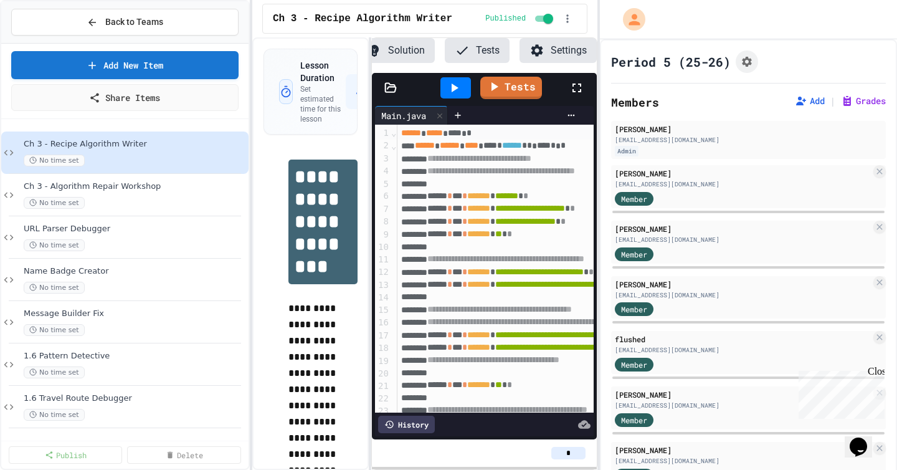
scroll to position [0, 93]
click at [749, 60] on icon "Assignment Settings" at bounding box center [747, 62] width 10 height 10
type input "*"
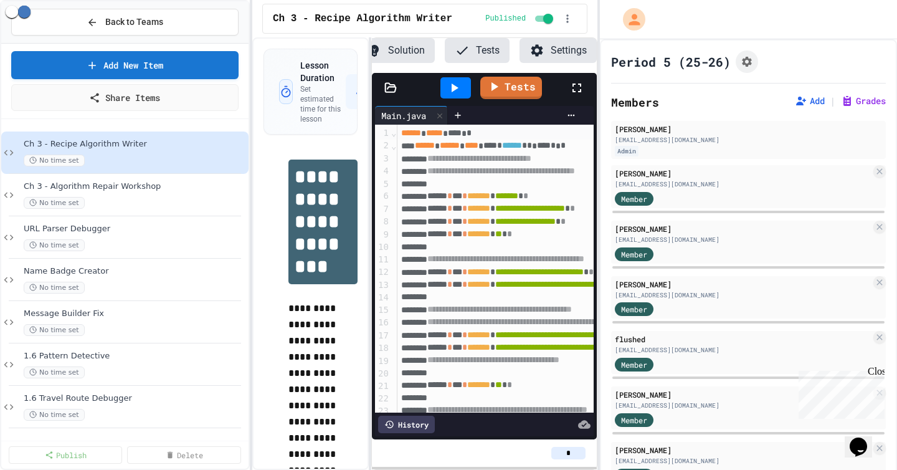
type input "*"
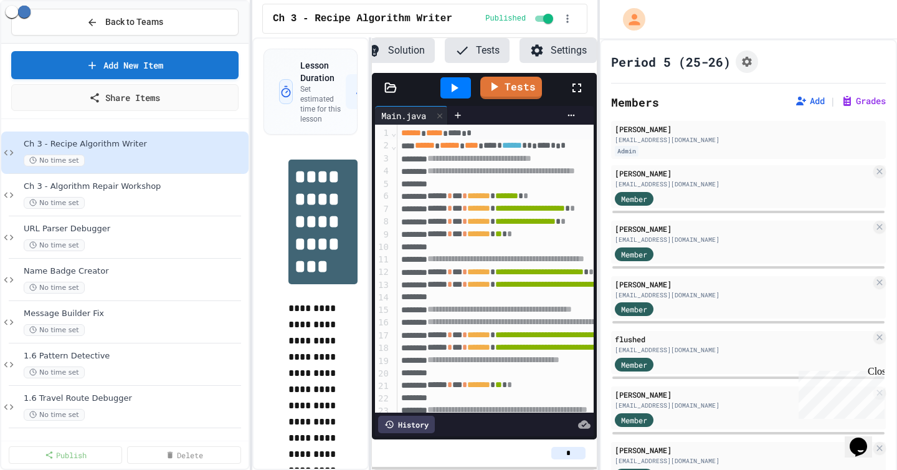
click at [554, 54] on button "Settings" at bounding box center [558, 50] width 77 height 25
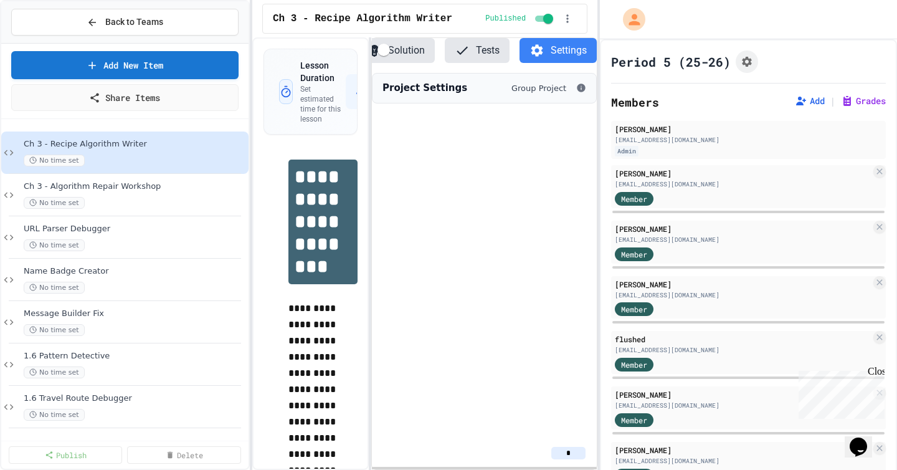
click at [416, 55] on button "Solution" at bounding box center [396, 50] width 78 height 25
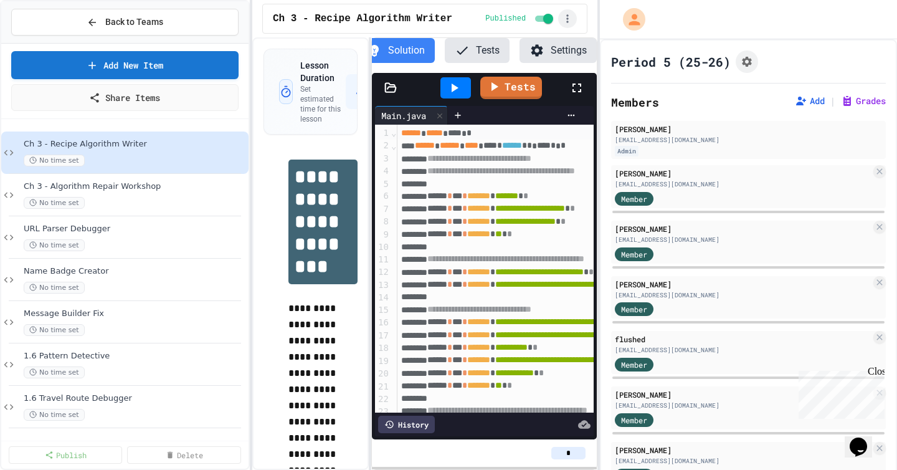
click at [573, 19] on icon "button" at bounding box center [567, 18] width 12 height 12
click at [758, 469] on div at bounding box center [448, 471] width 897 height 0
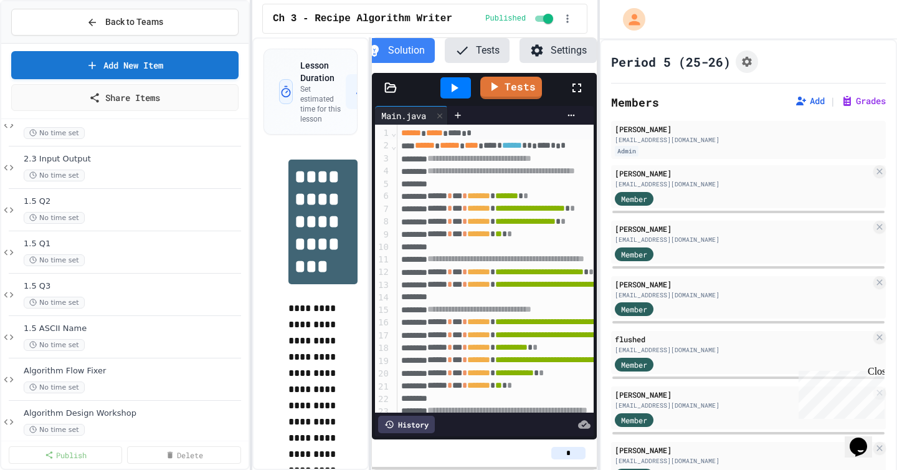
scroll to position [593, 0]
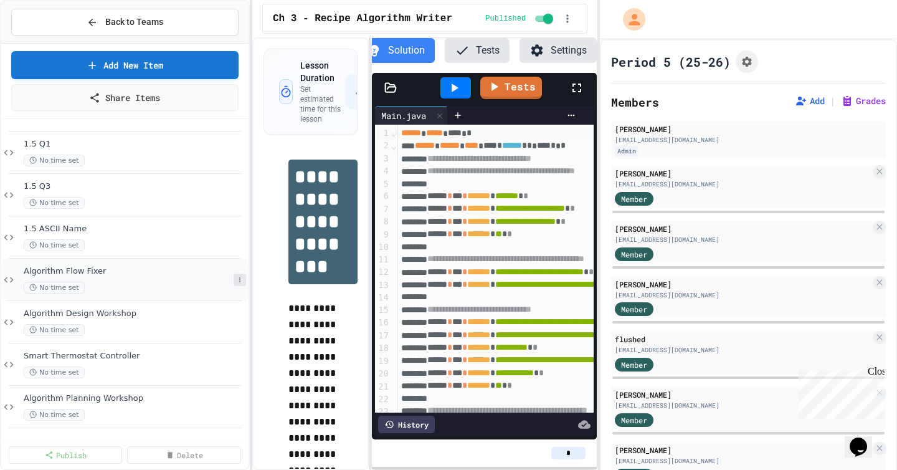
click at [240, 283] on icon at bounding box center [239, 279] width 7 height 7
click at [211, 308] on button "Rename" at bounding box center [215, 303] width 96 height 22
type input "**********"
click at [238, 325] on icon at bounding box center [239, 321] width 7 height 7
click at [223, 350] on button "Rename" at bounding box center [215, 345] width 96 height 22
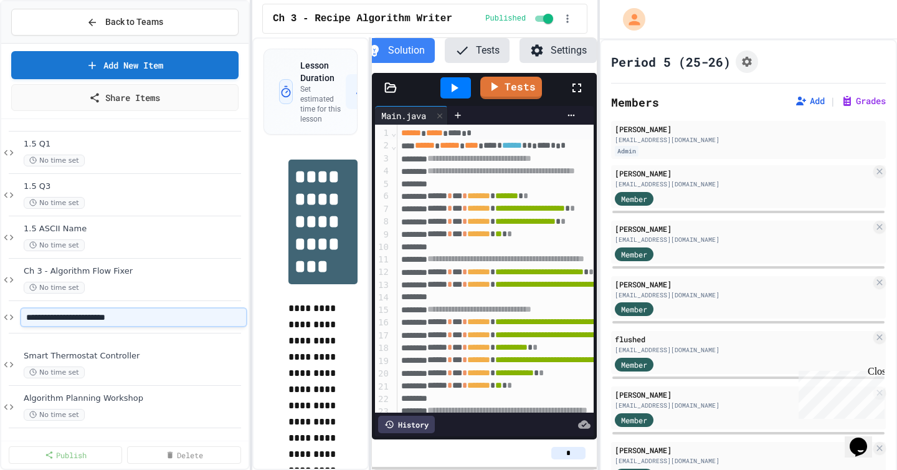
type input "**********"
click at [237, 365] on icon at bounding box center [239, 364] width 7 height 7
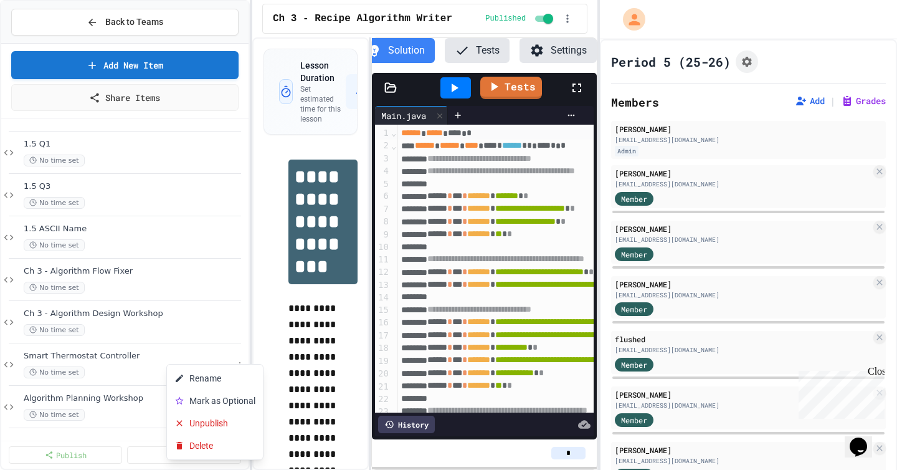
click at [197, 318] on div at bounding box center [448, 235] width 897 height 470
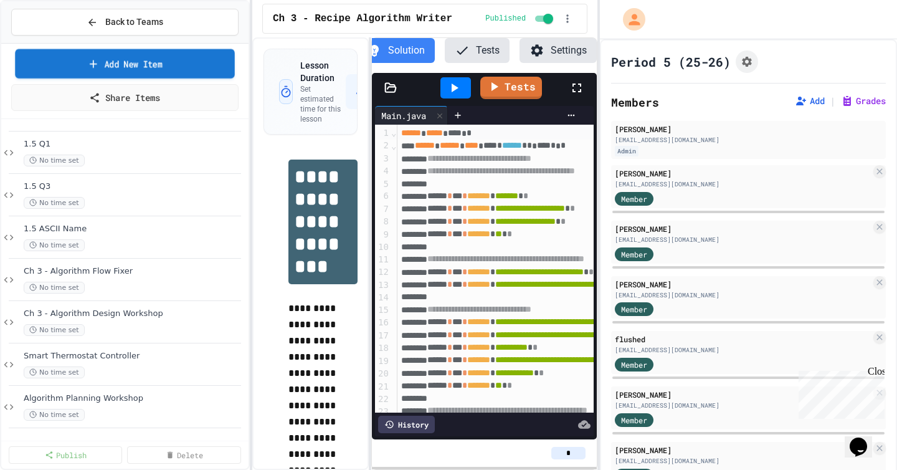
click at [141, 64] on link "Add New Item" at bounding box center [124, 63] width 219 height 29
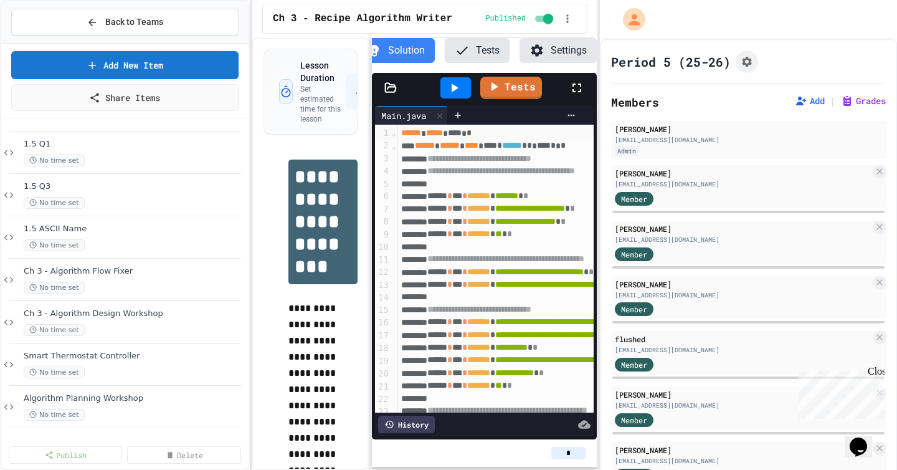
click at [243, 364] on icon at bounding box center [239, 364] width 7 height 7
click at [219, 378] on button "Rename" at bounding box center [215, 378] width 96 height 22
type input "**********"
click at [242, 399] on div "Algorithm Planning Workshop No time set" at bounding box center [124, 407] width 247 height 42
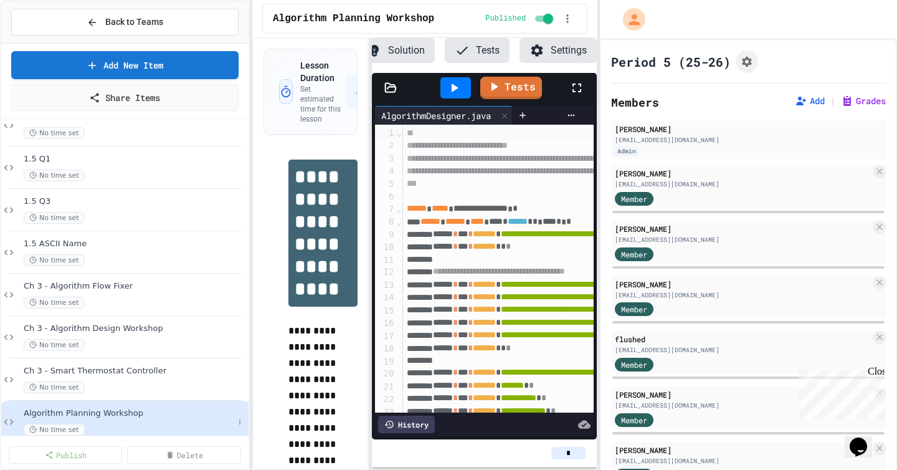
scroll to position [593, 0]
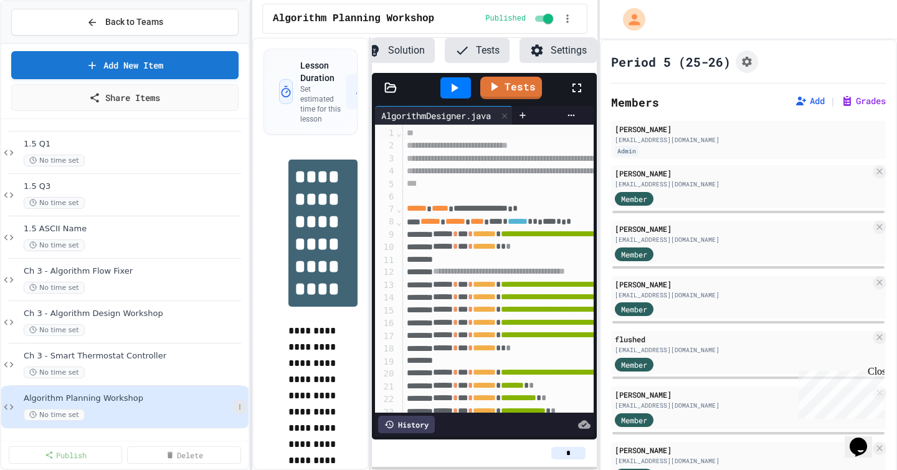
click at [236, 409] on icon at bounding box center [239, 406] width 7 height 7
click at [201, 329] on button "Rename" at bounding box center [215, 330] width 96 height 22
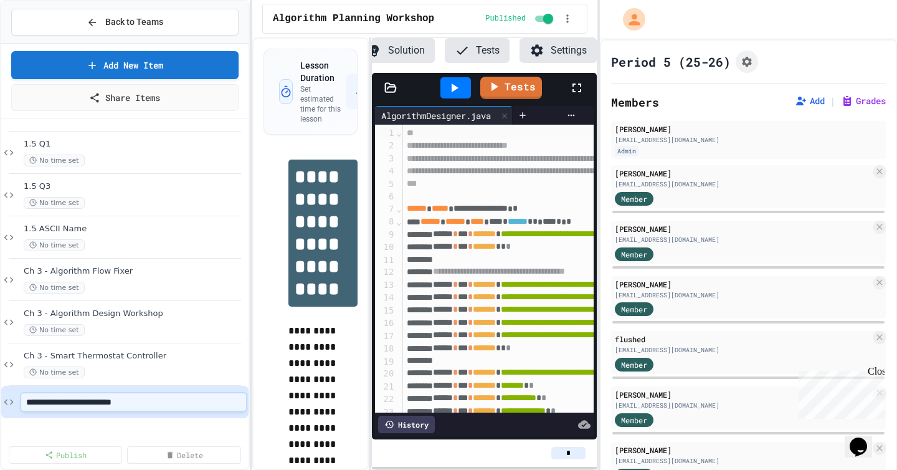
type input "**********"
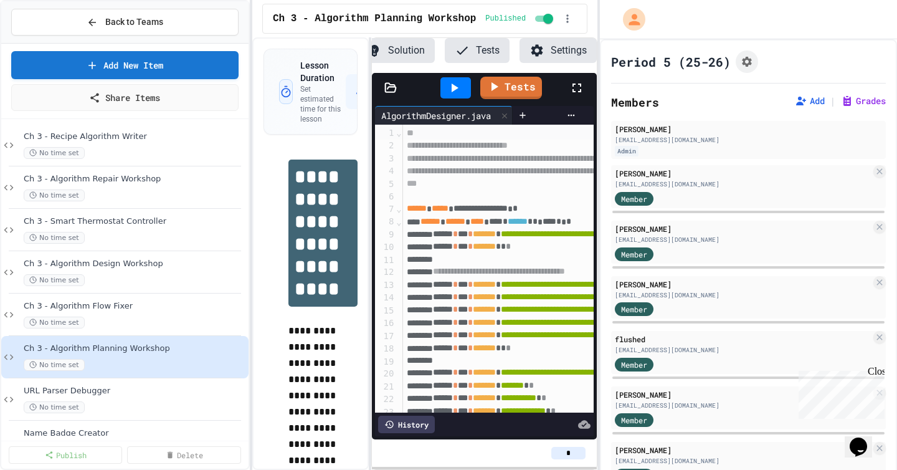
scroll to position [0, 0]
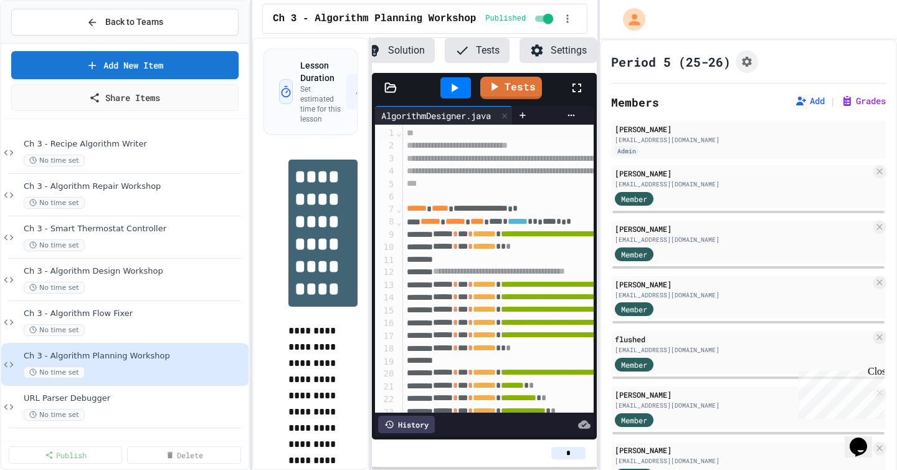
drag, startPoint x: 118, startPoint y: 369, endPoint x: 287, endPoint y: 12, distance: 394.6
drag, startPoint x: 96, startPoint y: 198, endPoint x: 548, endPoint y: 2, distance: 492.5
drag, startPoint x: 150, startPoint y: 320, endPoint x: 481, endPoint y: 9, distance: 454.0
drag, startPoint x: 148, startPoint y: 316, endPoint x: 432, endPoint y: 6, distance: 421.1
click at [67, 162] on span "No time set" at bounding box center [54, 161] width 61 height 12
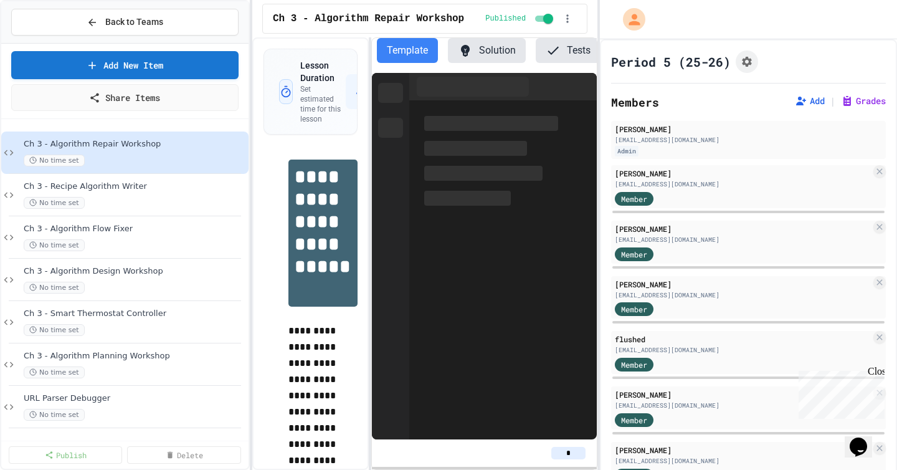
click at [67, 162] on span "No time set" at bounding box center [54, 161] width 61 height 12
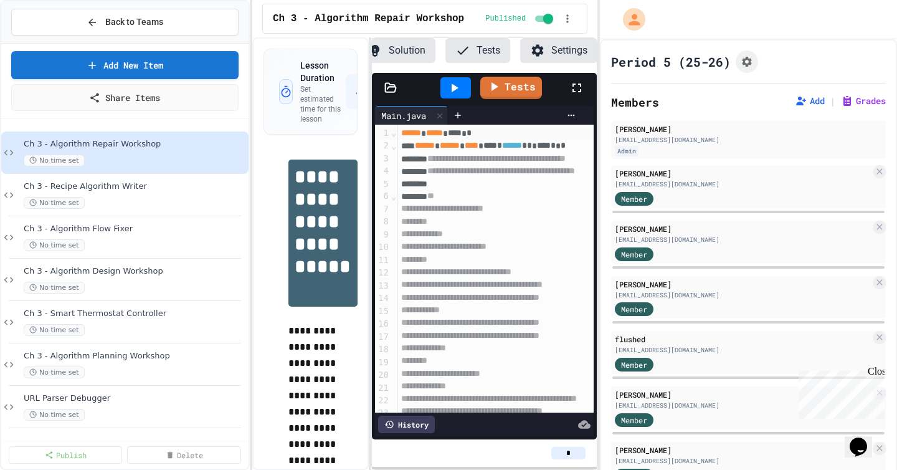
scroll to position [0, 93]
click at [67, 162] on span "No time set" at bounding box center [54, 161] width 61 height 12
click at [333, 110] on p "Set estimated time for this lesson" at bounding box center [322, 104] width 45 height 40
click at [287, 92] on icon at bounding box center [286, 91] width 12 height 12
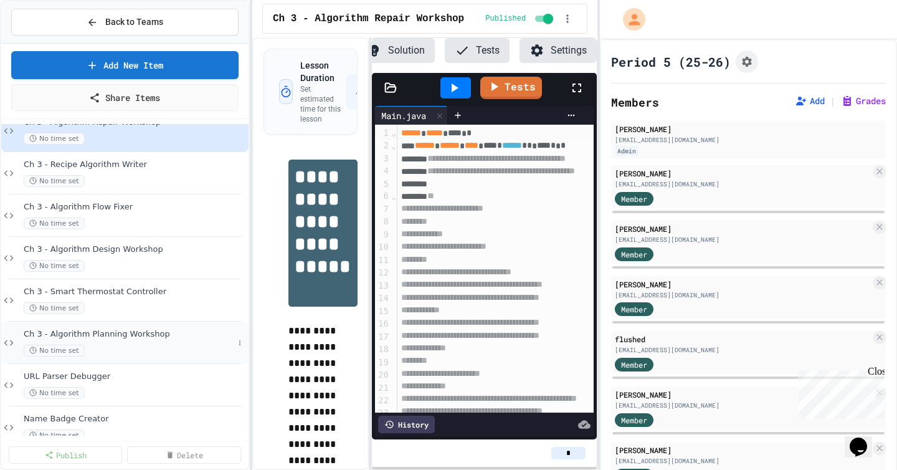
scroll to position [0, 0]
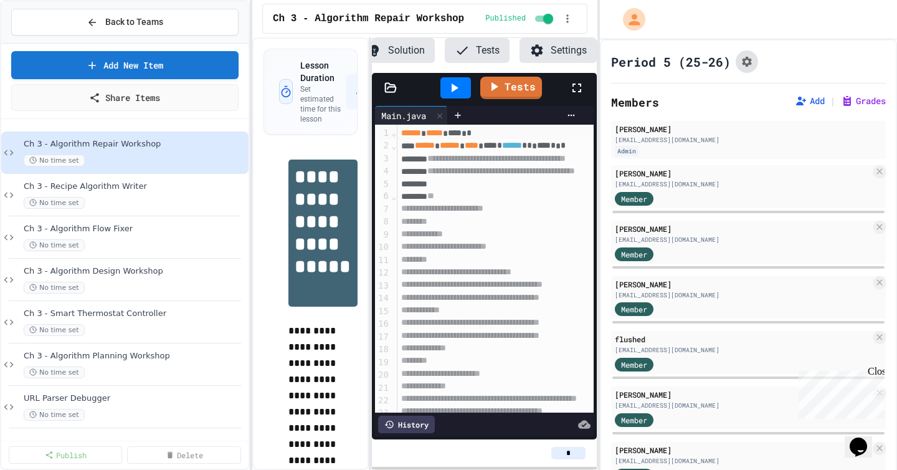
click at [754, 69] on button "Assignment Settings" at bounding box center [747, 61] width 22 height 22
click at [186, 186] on span "Ch 3 - Recipe Algorithm Writer" at bounding box center [129, 186] width 210 height 11
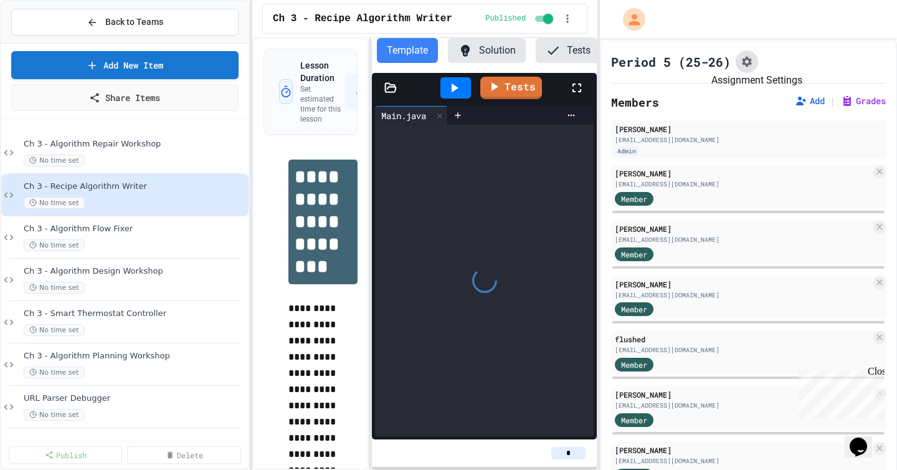
click at [753, 63] on icon "Assignment Settings" at bounding box center [747, 61] width 12 height 12
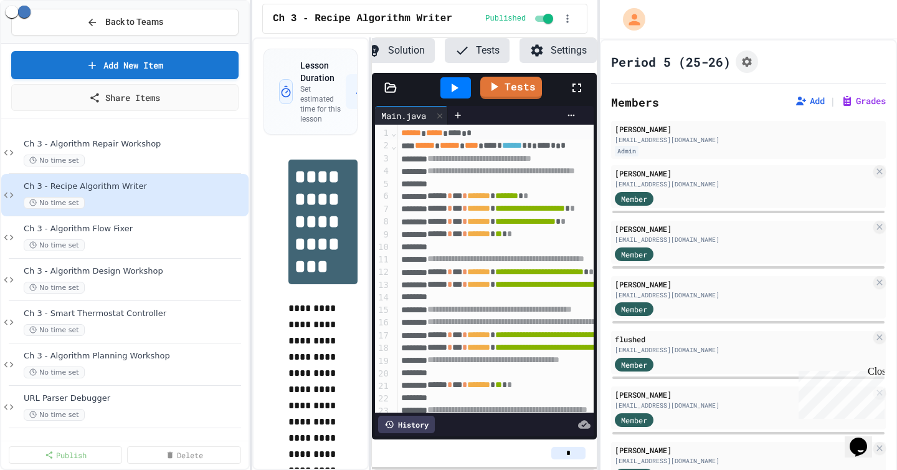
scroll to position [0, 93]
type input "*"
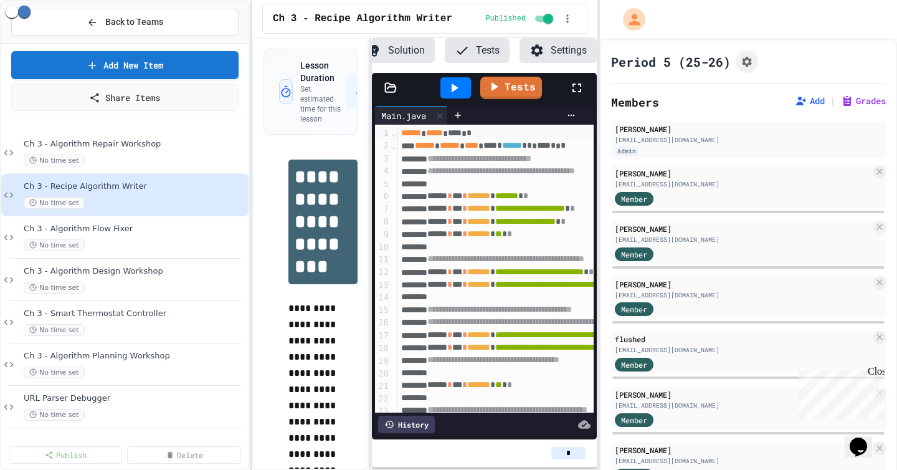
type input "*"
click at [179, 242] on div "No time set" at bounding box center [129, 245] width 210 height 12
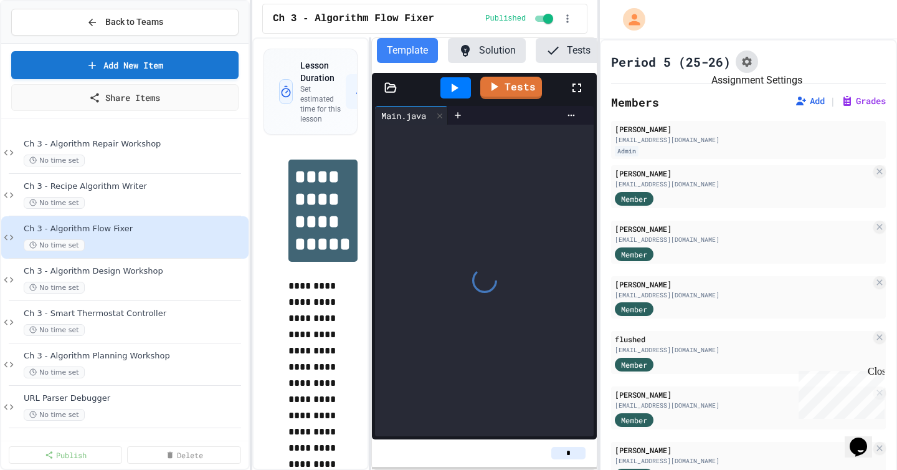
click at [756, 63] on button "Assignment Settings" at bounding box center [747, 61] width 22 height 22
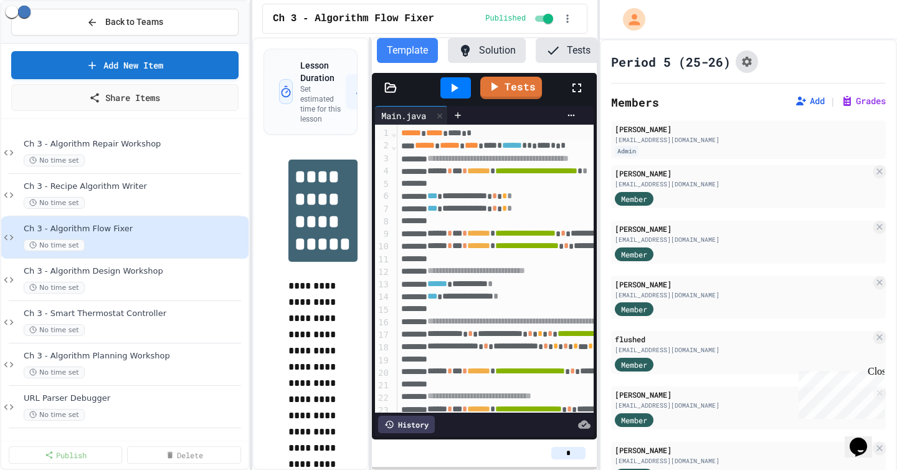
scroll to position [0, 93]
type input "*"
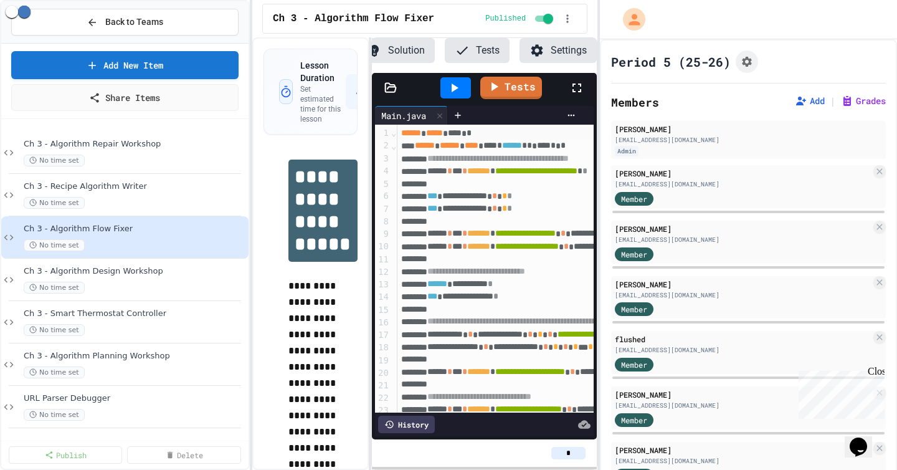
type input "*"
click at [166, 285] on div "No time set" at bounding box center [129, 288] width 210 height 12
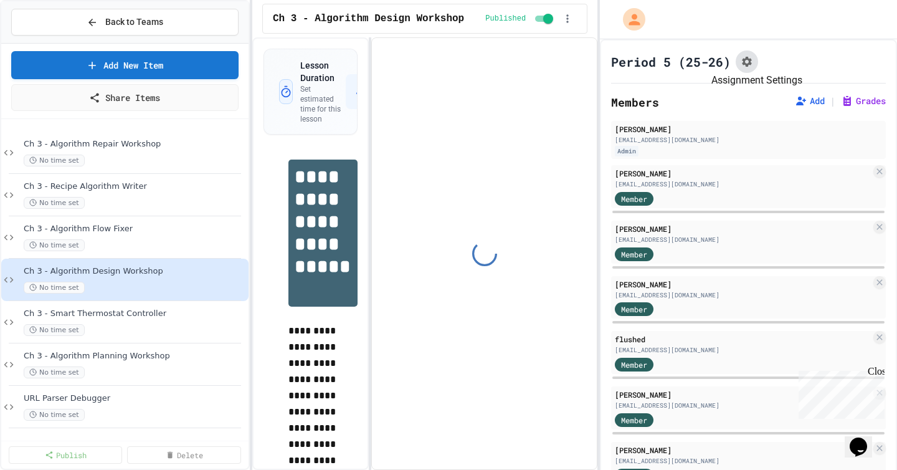
click at [741, 60] on icon "Assignment Settings" at bounding box center [747, 61] width 12 height 12
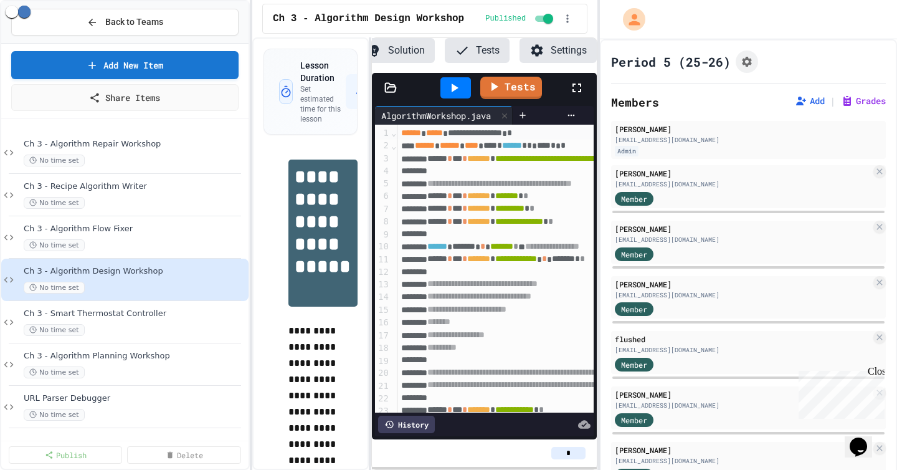
scroll to position [0, 93]
type input "*"
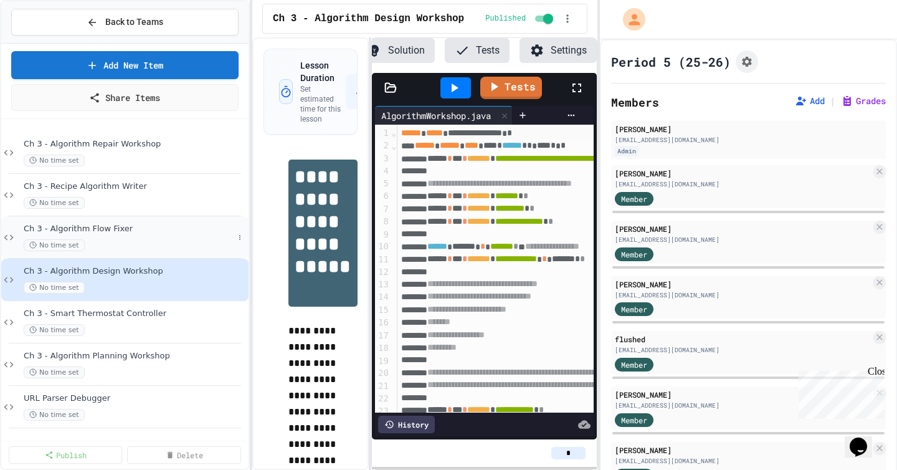
click at [188, 238] on div "Ch 3 - Algorithm Flow Fixer No time set" at bounding box center [129, 237] width 210 height 27
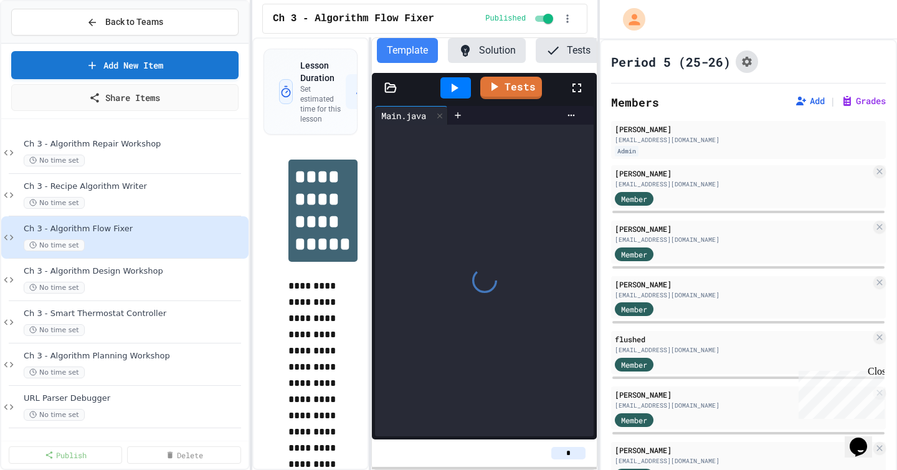
click at [751, 57] on icon "Assignment Settings" at bounding box center [747, 61] width 12 height 12
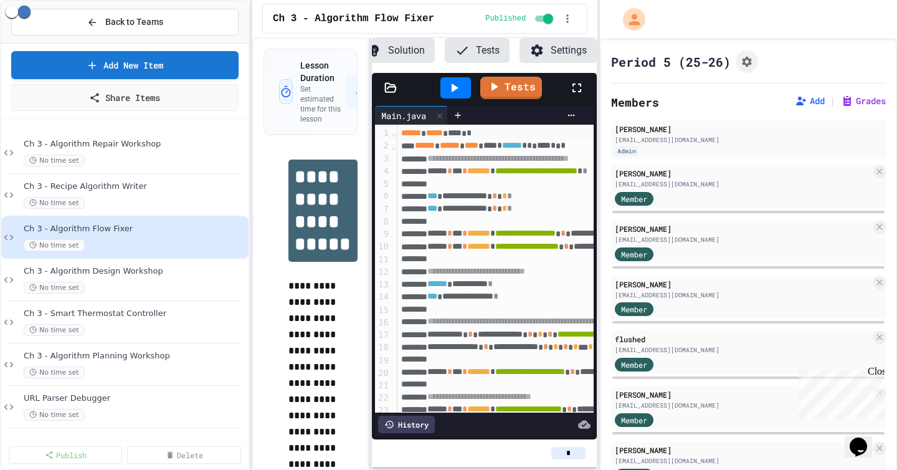
scroll to position [960, 0]
click at [149, 323] on div "Ch 3 - Smart Thermostat Controller No time set" at bounding box center [129, 321] width 210 height 27
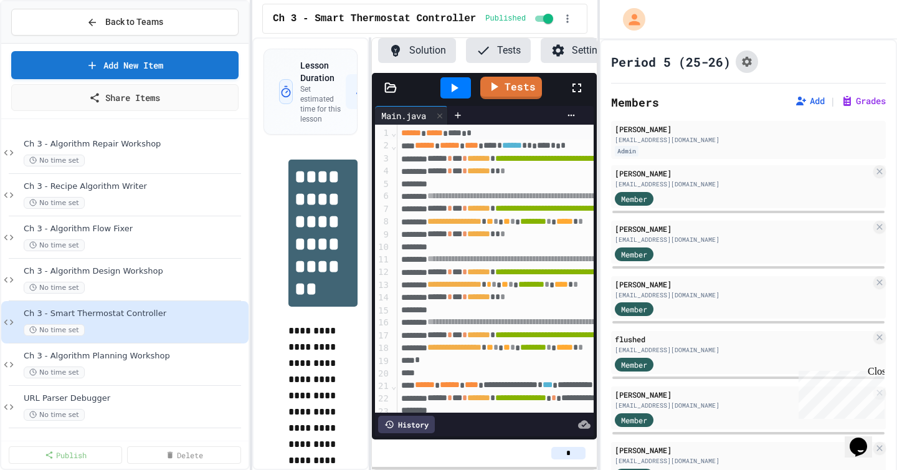
scroll to position [0, 93]
click at [754, 60] on button "Assignment Settings" at bounding box center [747, 61] width 22 height 22
click at [112, 373] on div "No time set" at bounding box center [129, 372] width 210 height 12
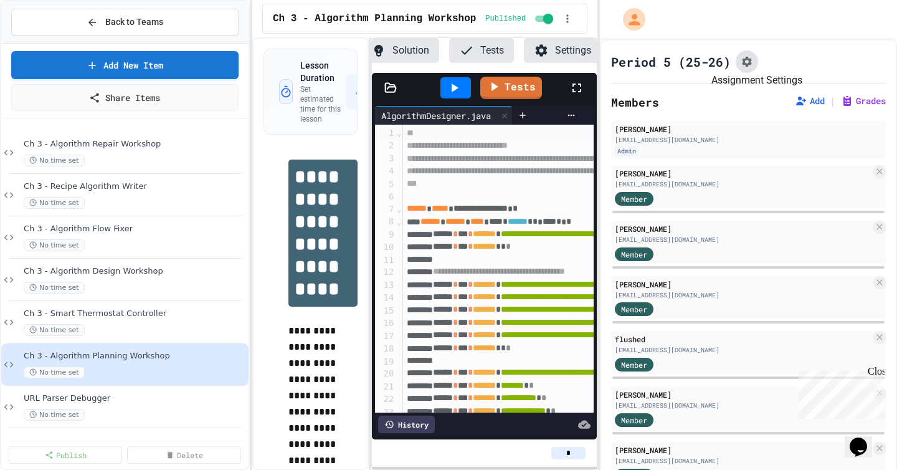
scroll to position [0, 93]
click at [743, 64] on icon "Assignment Settings" at bounding box center [747, 62] width 10 height 10
click at [109, 22] on span "Back to Teams" at bounding box center [134, 22] width 58 height 13
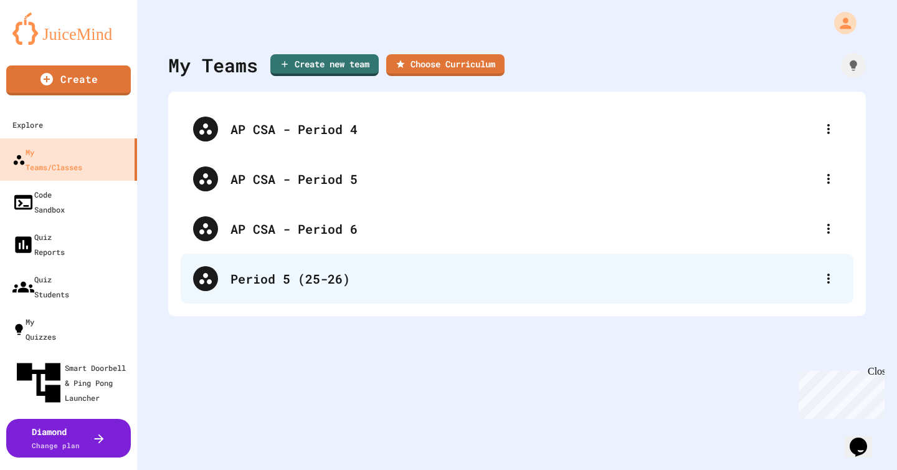
click at [323, 285] on div "Period 5 (25-26)" at bounding box center [524, 278] width 586 height 19
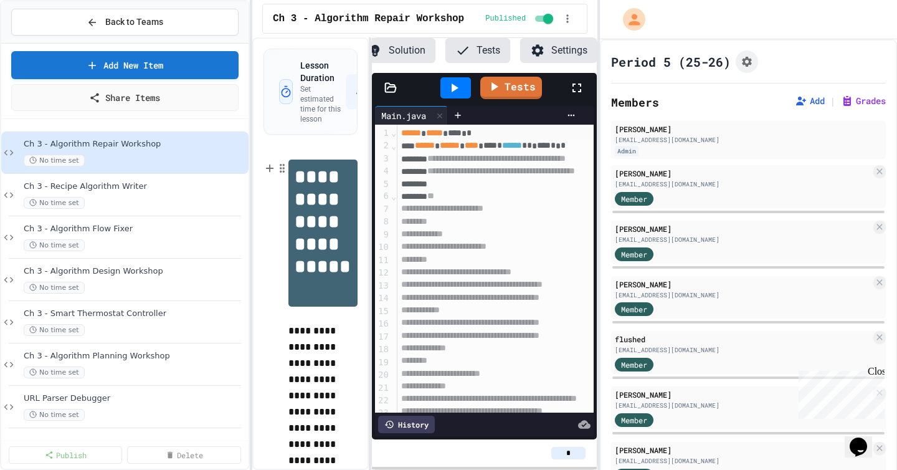
scroll to position [0, 93]
click at [97, 22] on div "Back to Teams" at bounding box center [125, 22] width 77 height 13
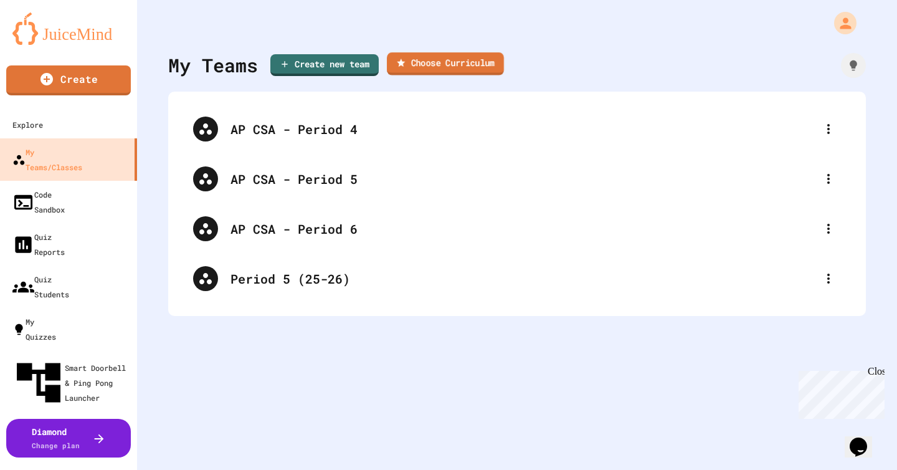
click at [435, 67] on link "Choose Curriculum" at bounding box center [445, 63] width 117 height 23
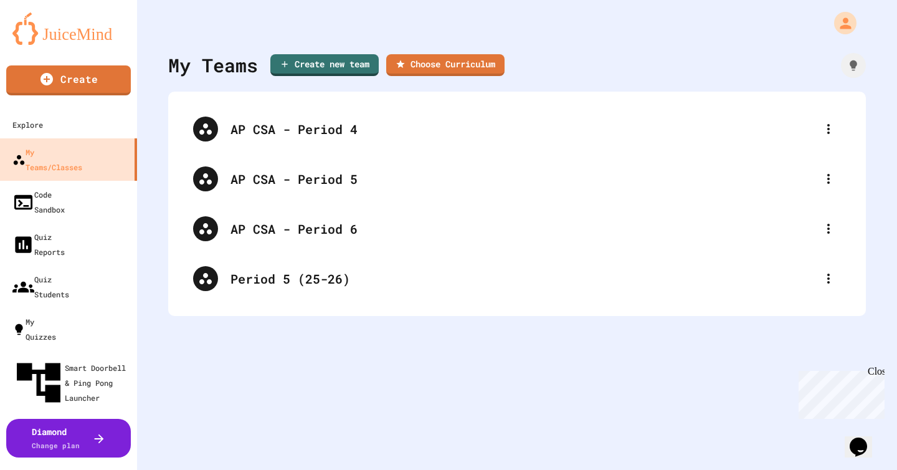
type input "**********"
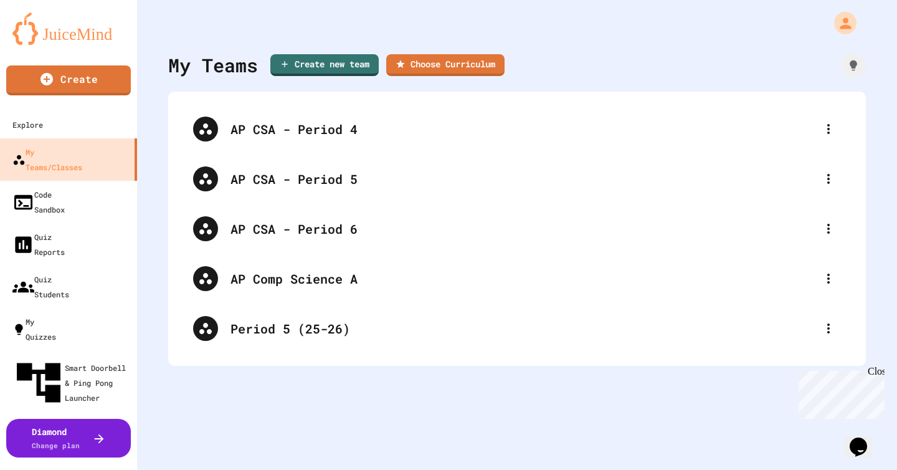
click at [878, 367] on div "Close" at bounding box center [876, 374] width 16 height 16
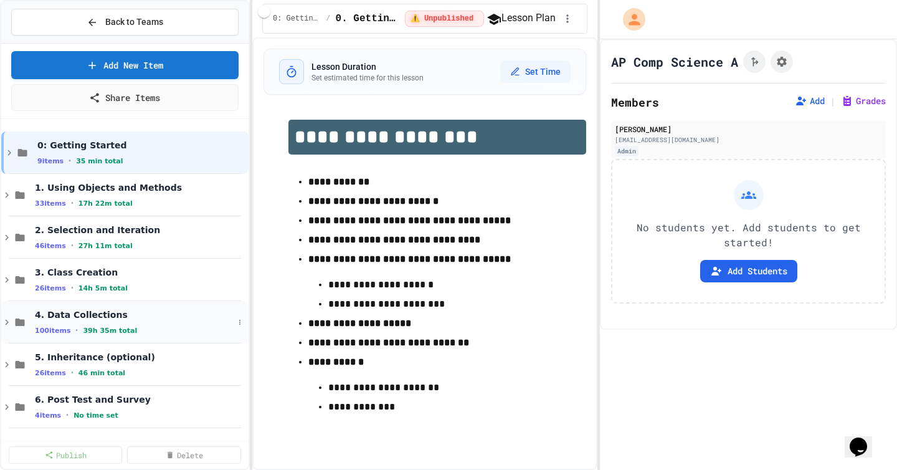
scroll to position [212, 0]
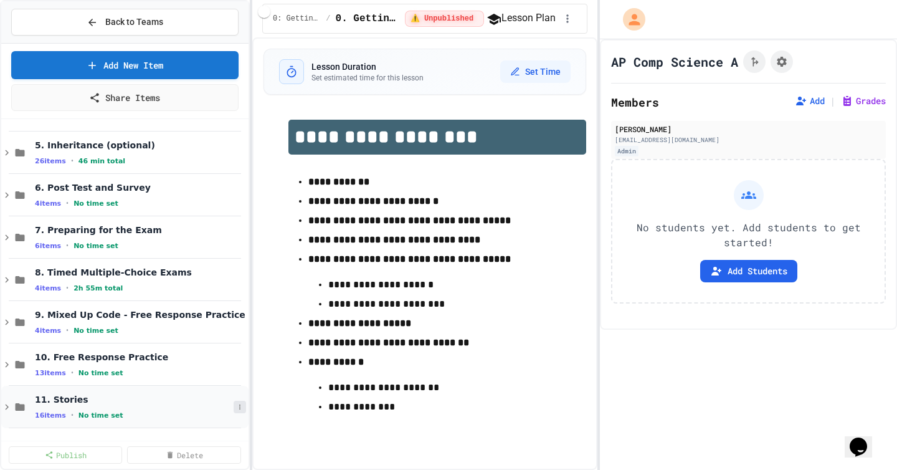
click at [237, 409] on icon at bounding box center [239, 406] width 7 height 7
click at [224, 272] on div at bounding box center [448, 235] width 897 height 470
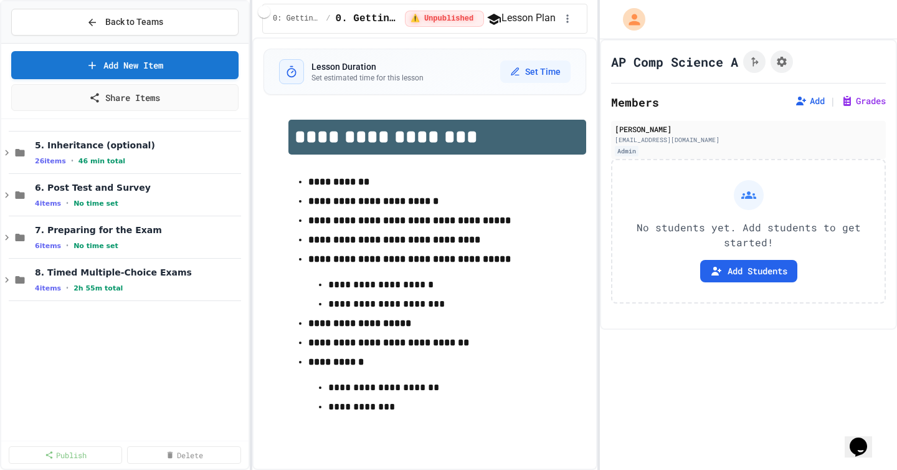
scroll to position [0, 0]
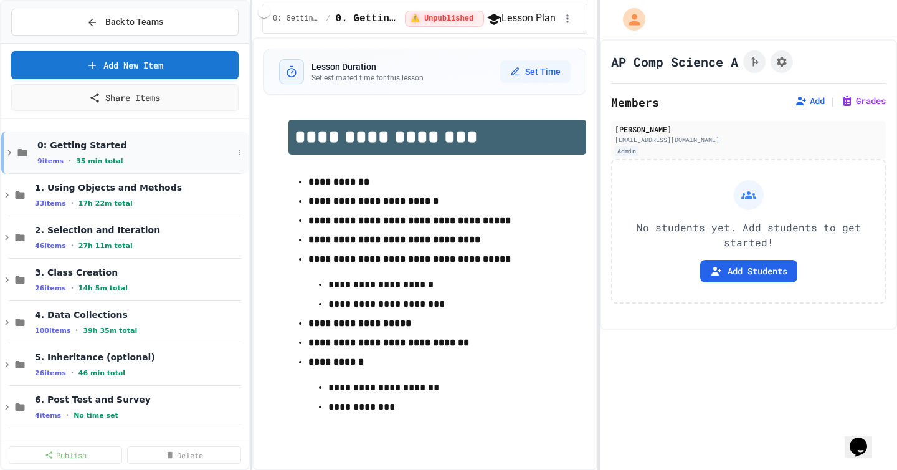
click at [4, 153] on icon at bounding box center [9, 152] width 11 height 11
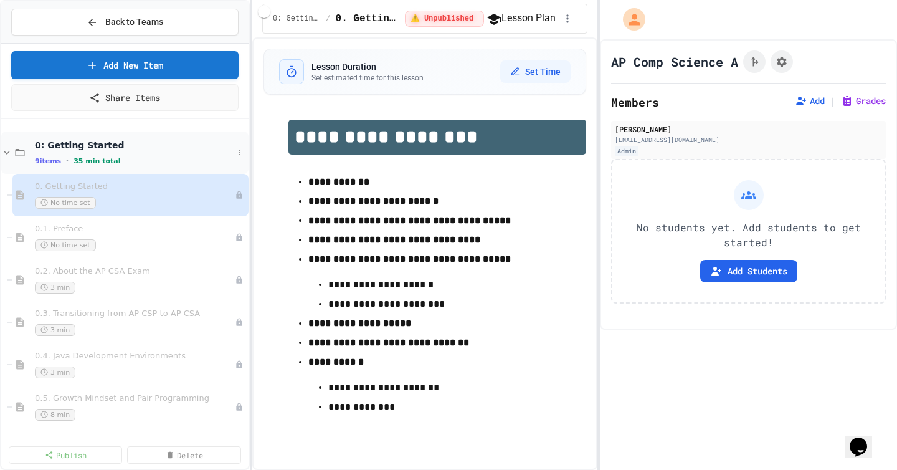
click at [5, 153] on icon at bounding box center [6, 152] width 11 height 11
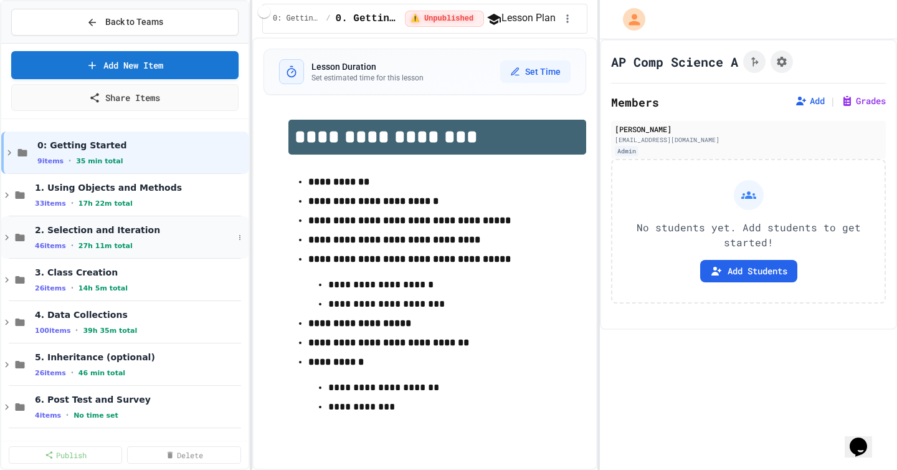
click at [7, 232] on icon at bounding box center [6, 237] width 11 height 11
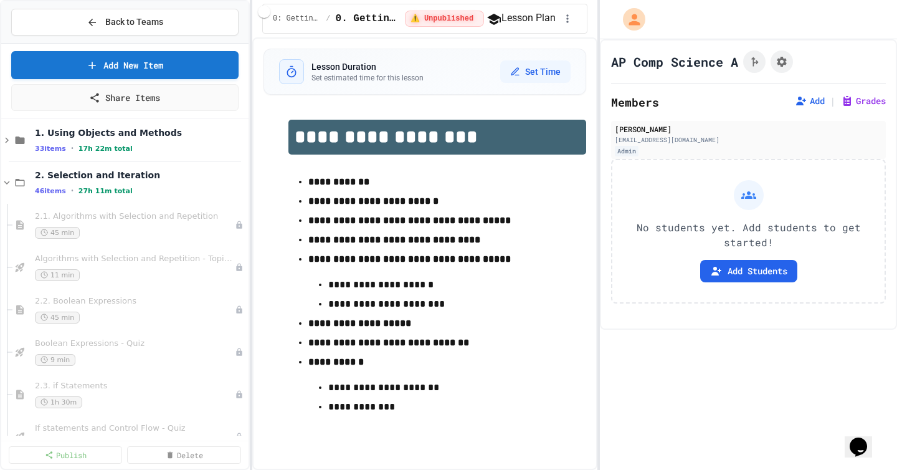
scroll to position [85, 0]
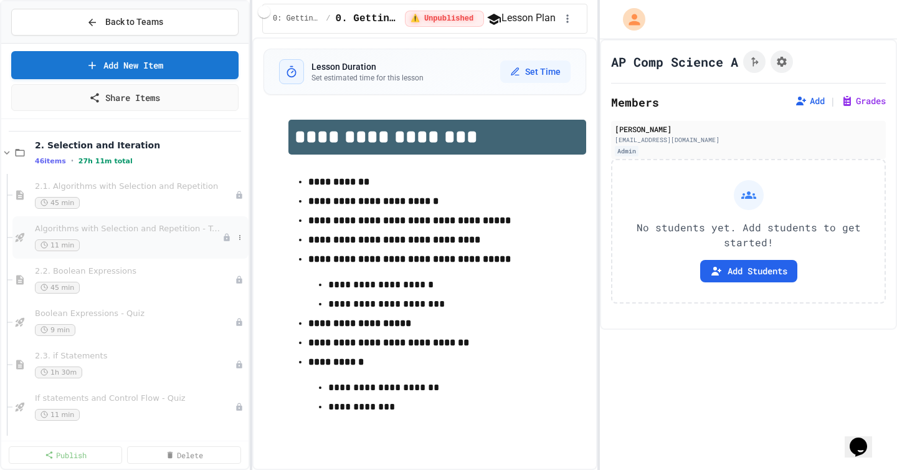
click at [188, 229] on span "Algorithms with Selection and Repetition - Topic 2.1" at bounding box center [129, 229] width 188 height 11
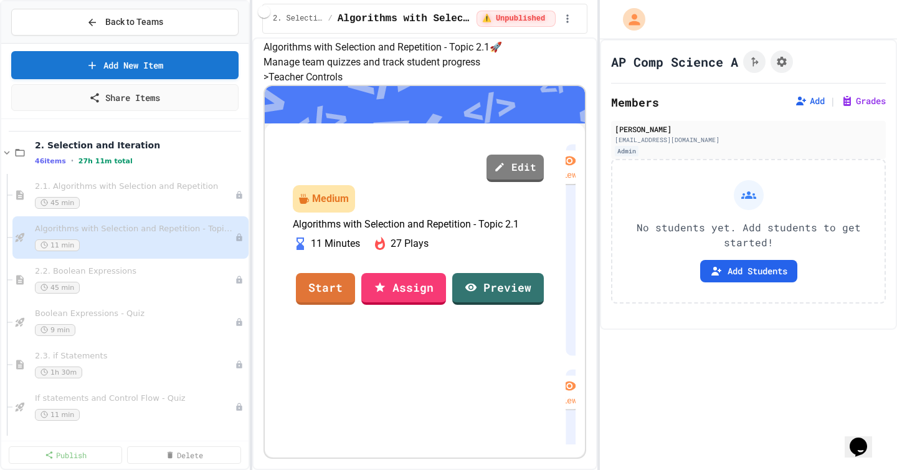
scroll to position [397, 0]
click at [498, 304] on link "Preview" at bounding box center [497, 287] width 85 height 34
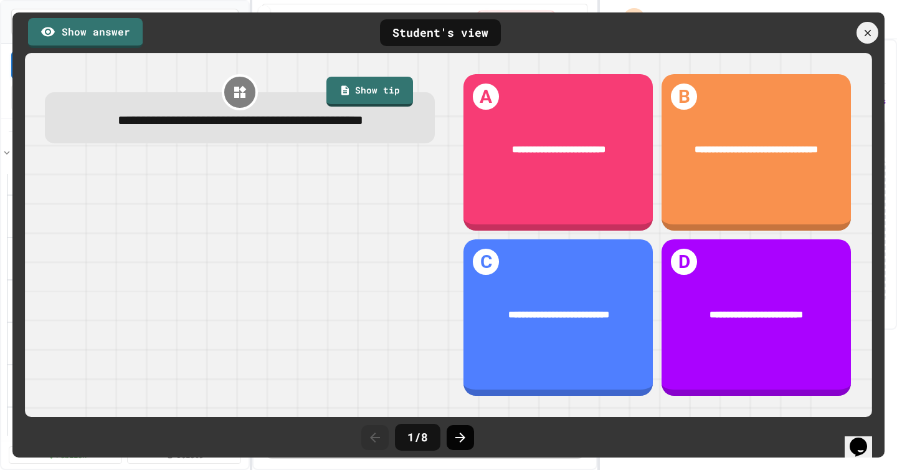
click at [466, 437] on icon at bounding box center [460, 437] width 15 height 15
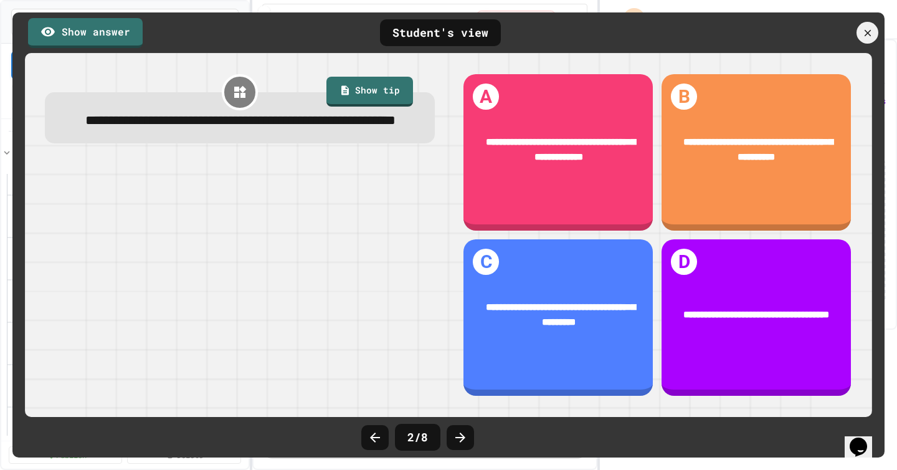
click at [466, 437] on icon at bounding box center [460, 437] width 15 height 15
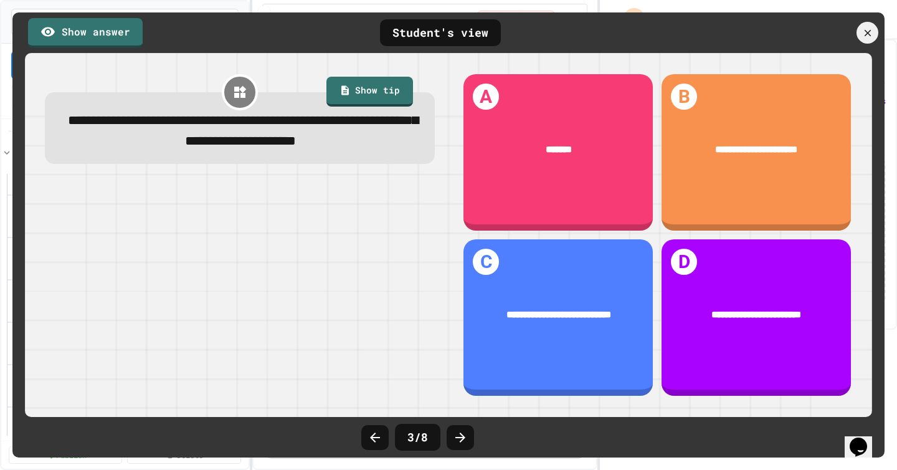
click at [466, 437] on icon at bounding box center [460, 437] width 15 height 15
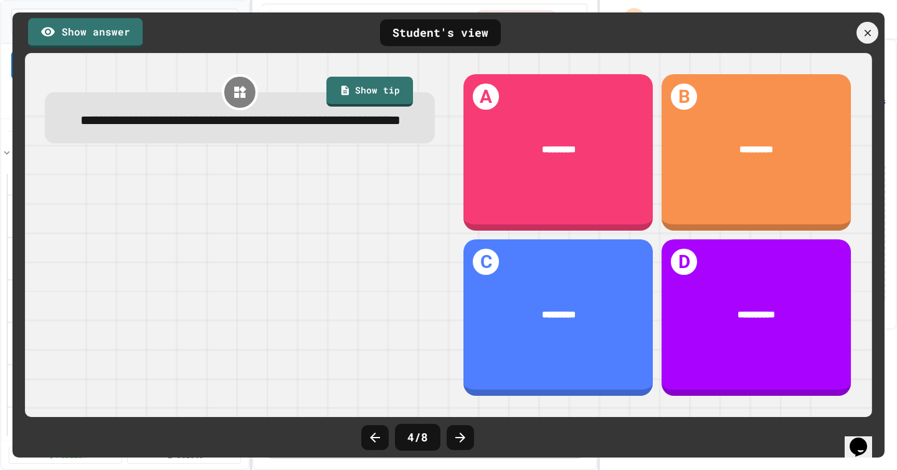
click at [466, 437] on icon at bounding box center [460, 437] width 15 height 15
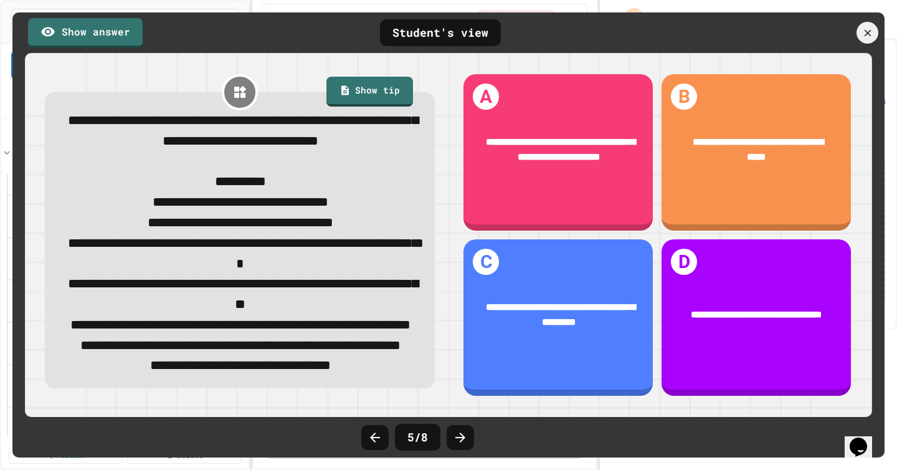
click at [466, 437] on icon at bounding box center [460, 437] width 15 height 15
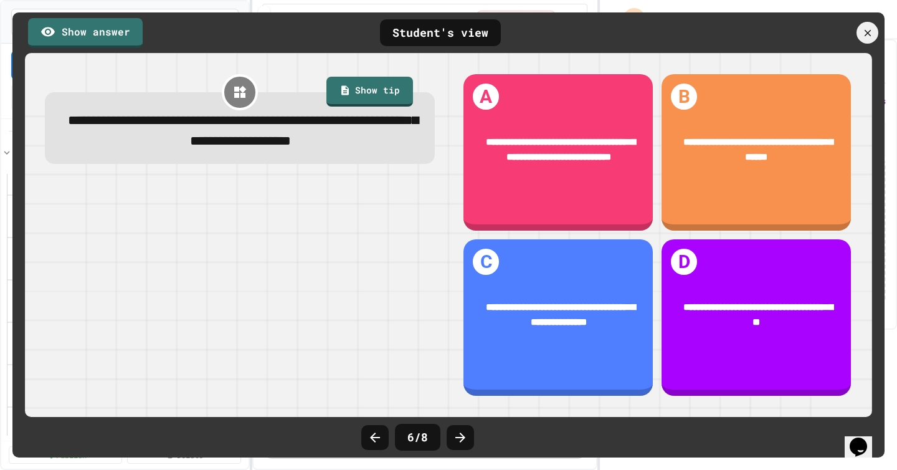
click at [466, 437] on icon at bounding box center [460, 437] width 15 height 15
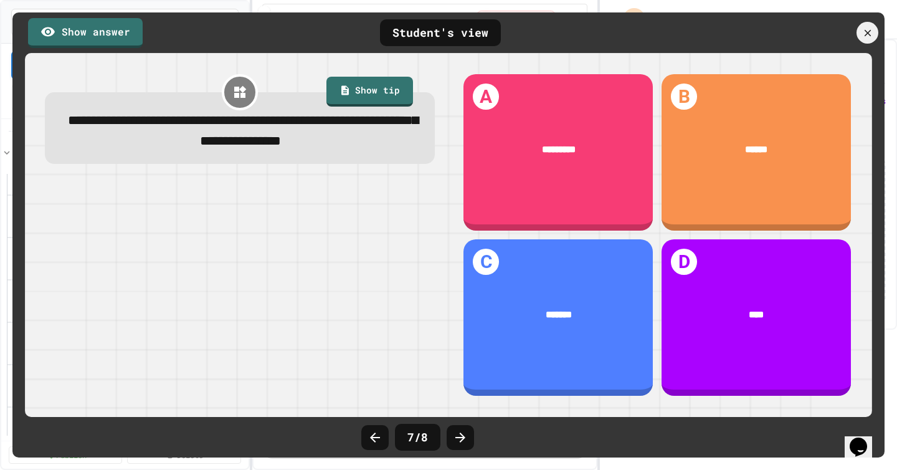
click at [466, 437] on icon at bounding box center [460, 437] width 15 height 15
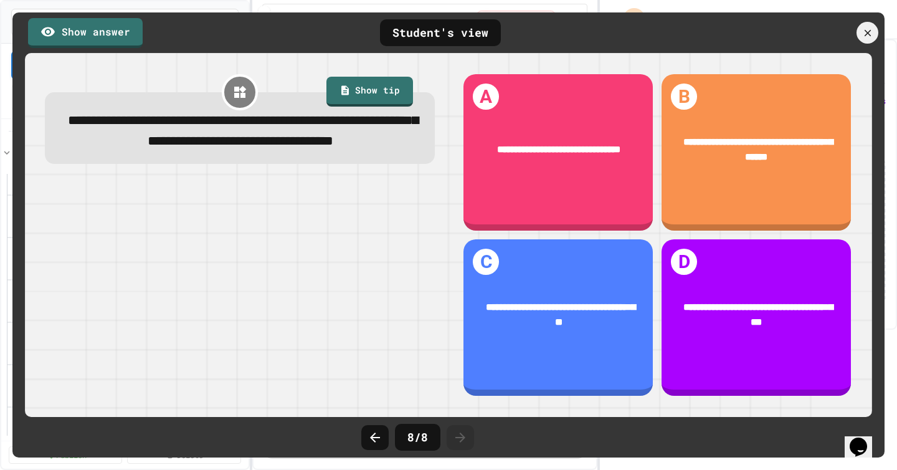
click at [466, 437] on icon at bounding box center [460, 437] width 15 height 15
click at [875, 31] on div at bounding box center [868, 33] width 26 height 26
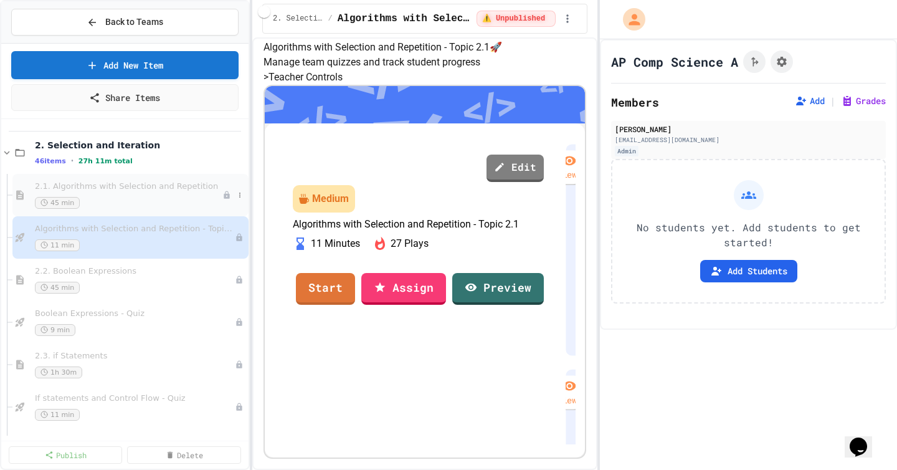
click at [178, 193] on div "2.1. Algorithms with Selection and Repetition 45 min" at bounding box center [129, 194] width 188 height 27
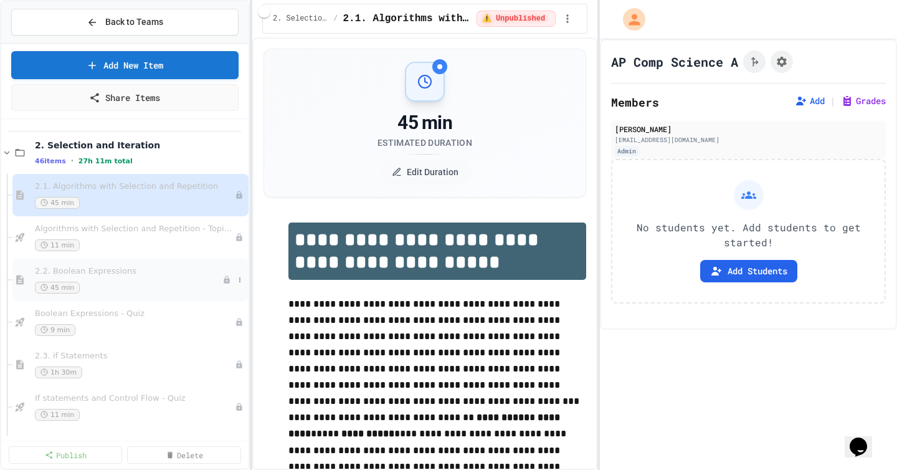
click at [201, 273] on span "2.2. Boolean Expressions" at bounding box center [129, 271] width 188 height 11
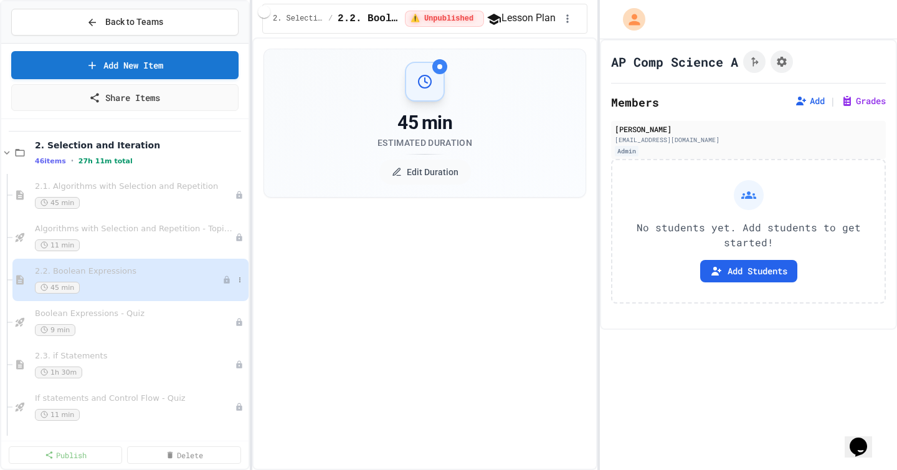
select select "***"
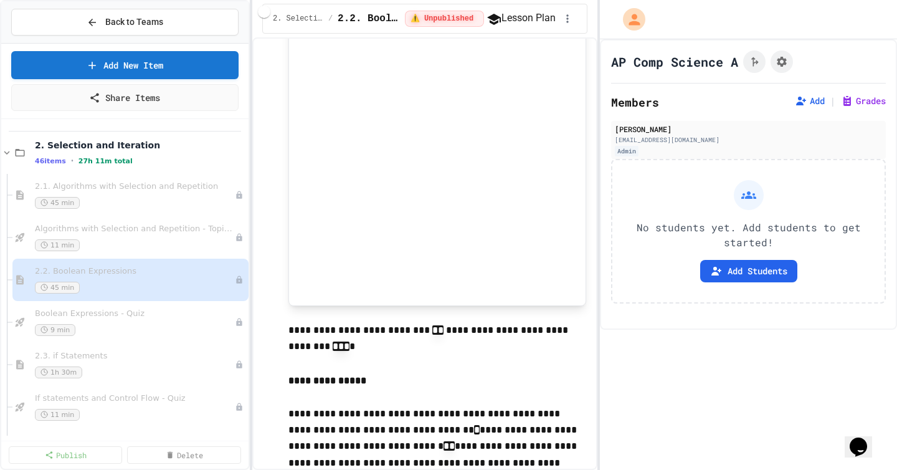
scroll to position [599, 0]
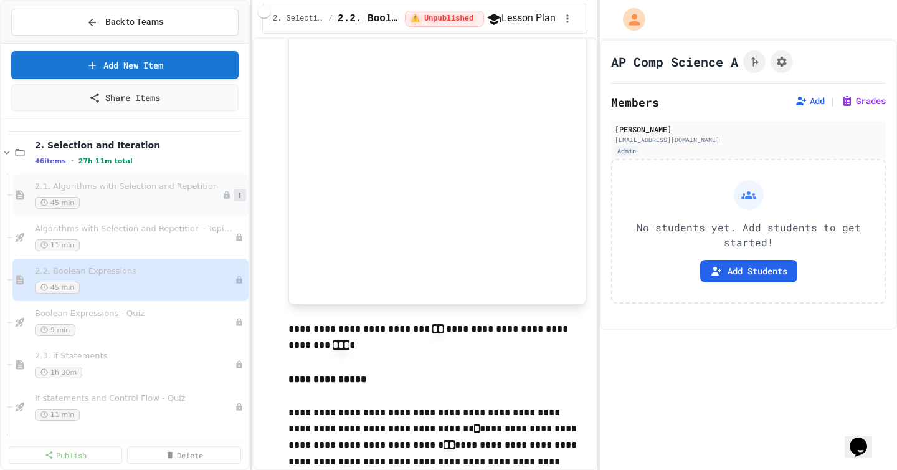
click at [239, 197] on icon at bounding box center [239, 194] width 7 height 7
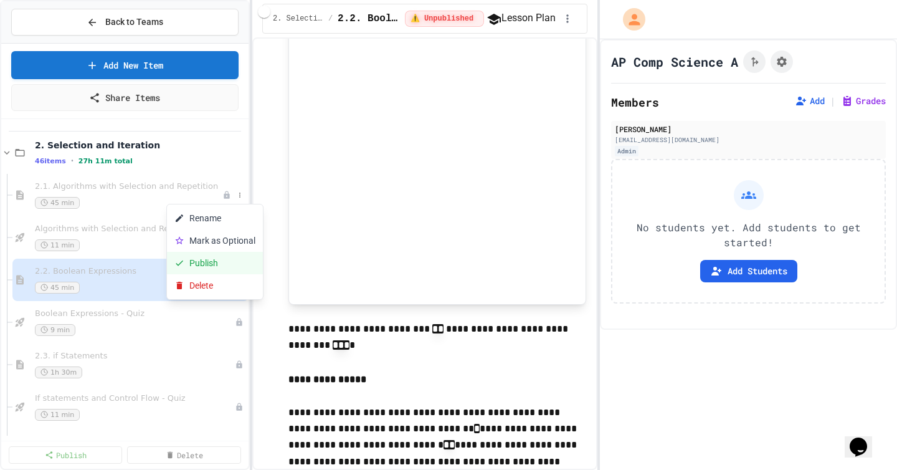
click at [220, 265] on button "Publish" at bounding box center [215, 263] width 96 height 22
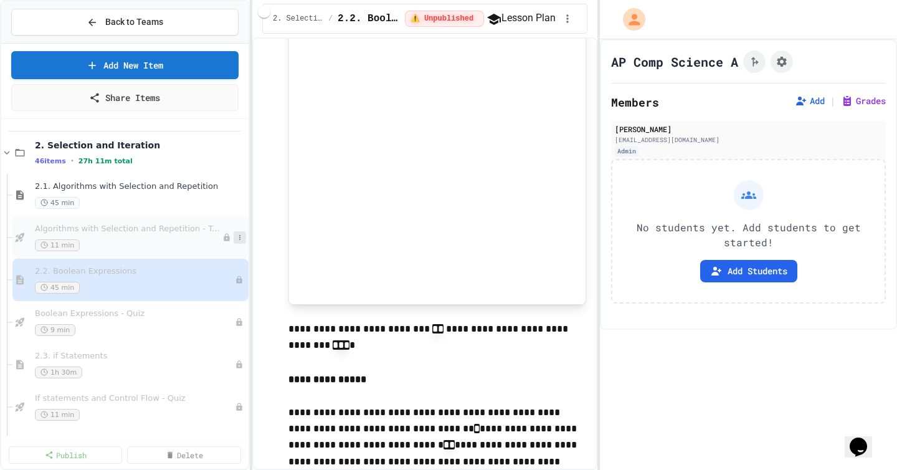
click at [235, 234] on button at bounding box center [240, 237] width 12 height 12
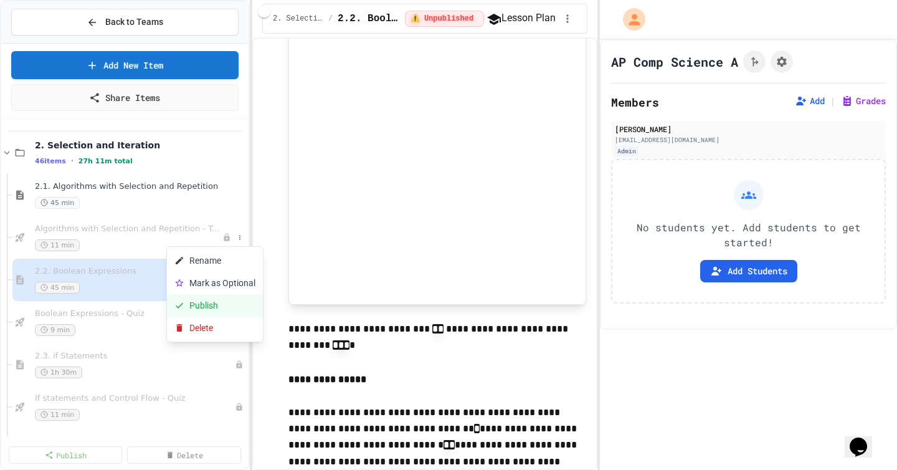
click at [234, 302] on button "Publish" at bounding box center [215, 305] width 96 height 22
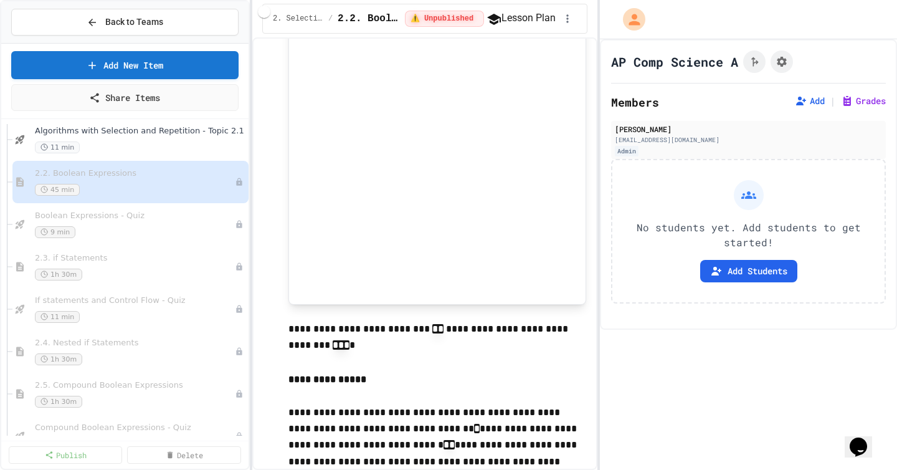
scroll to position [112, 0]
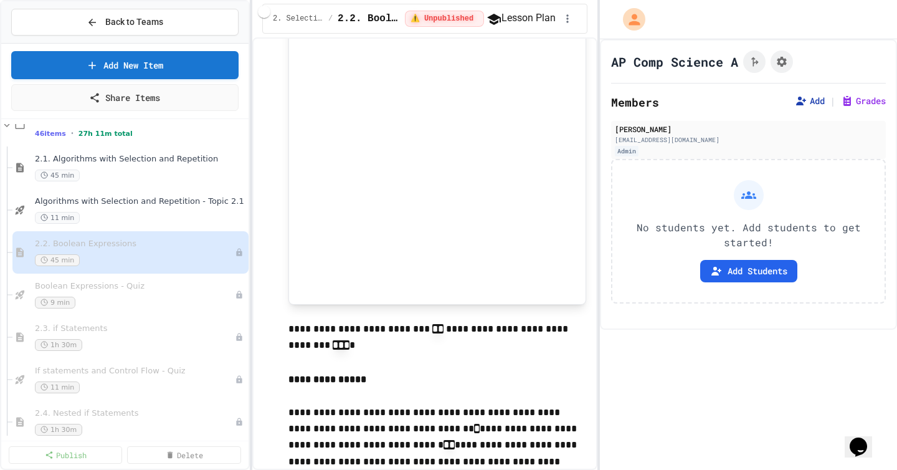
click at [808, 98] on button "Add" at bounding box center [810, 101] width 30 height 12
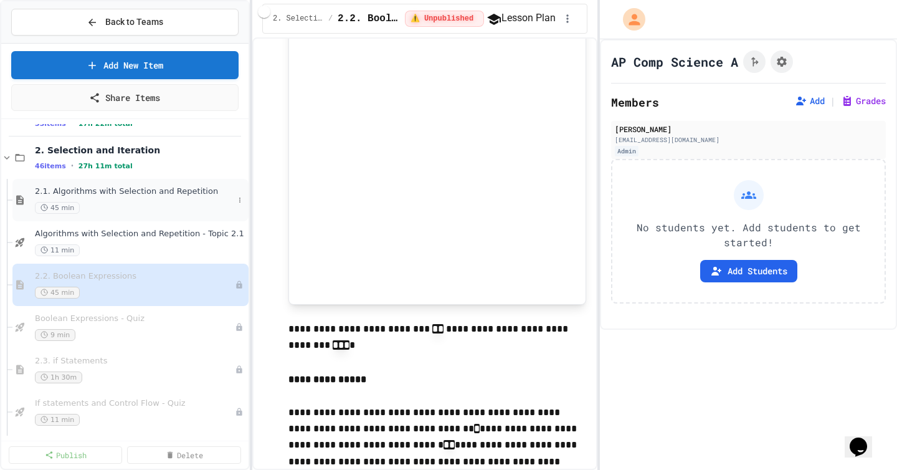
click at [153, 207] on div "45 min" at bounding box center [134, 208] width 199 height 12
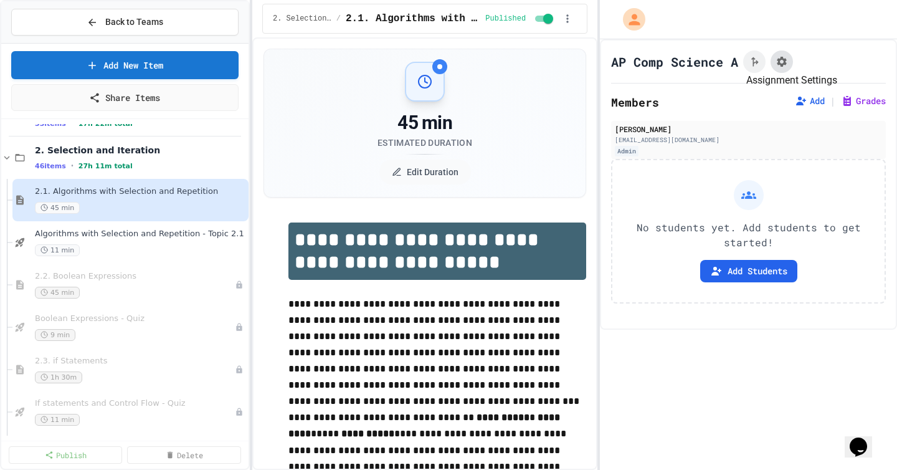
click at [786, 61] on icon "Assignment Settings" at bounding box center [782, 61] width 12 height 12
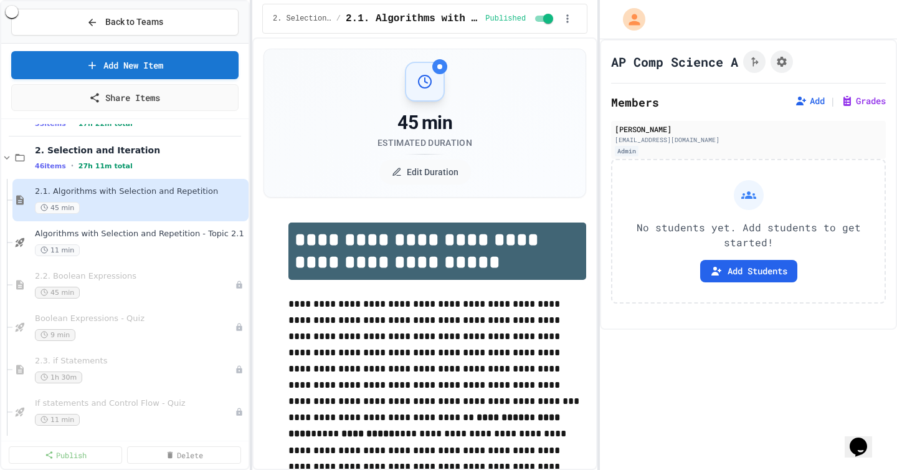
type input "*"
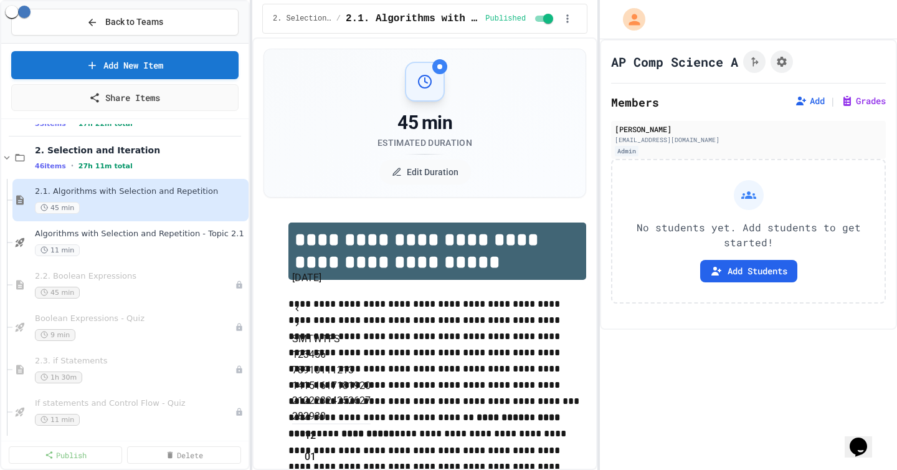
scroll to position [262, 0]
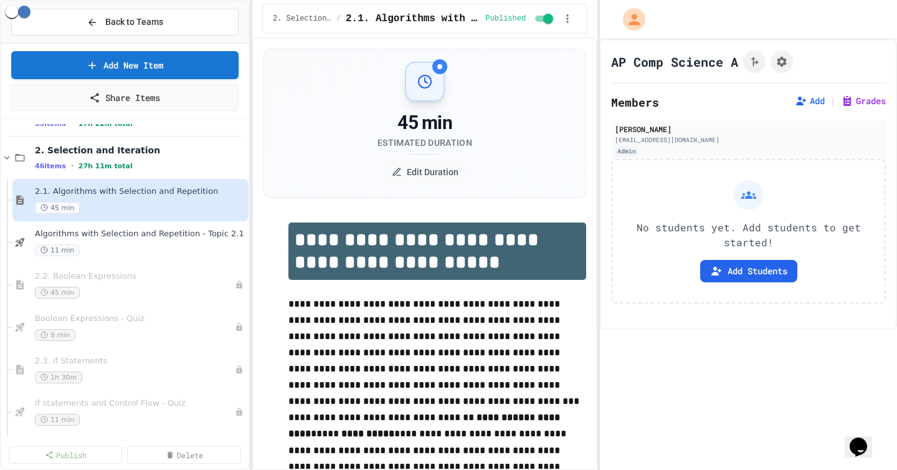
type input "**********"
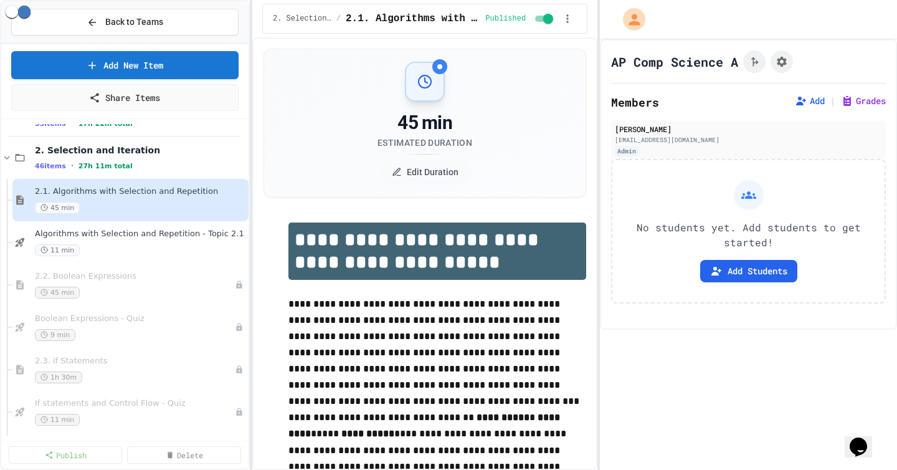
type input "***"
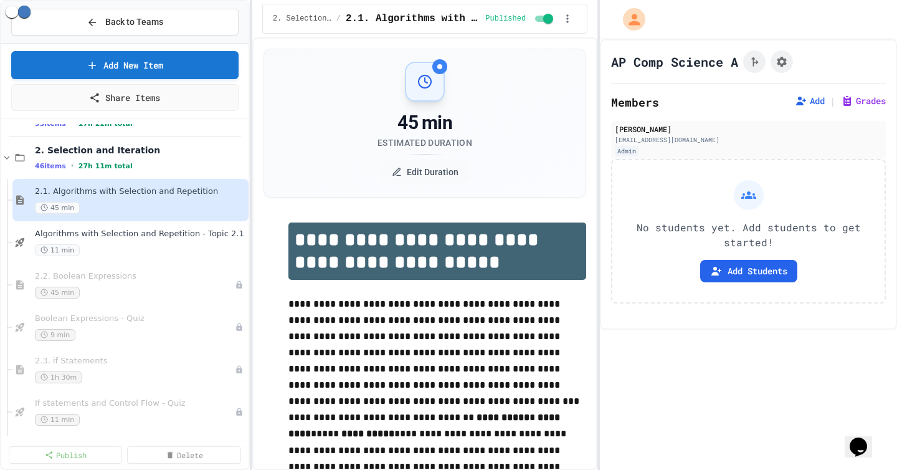
type input "*"
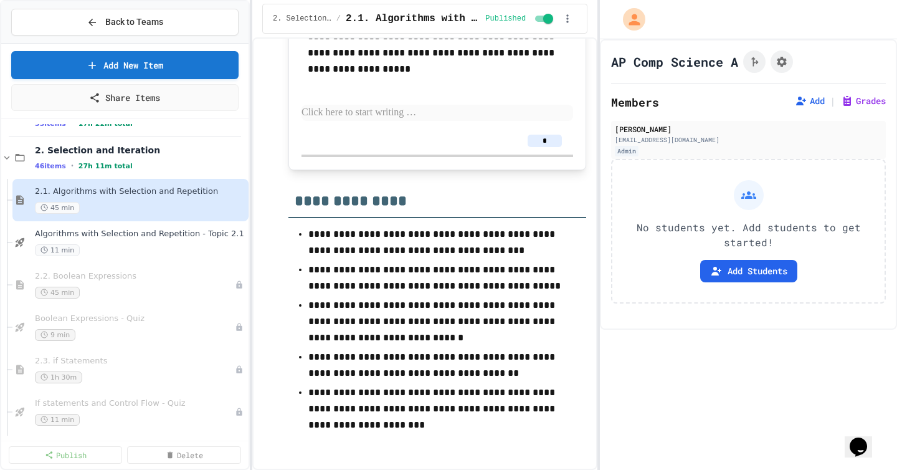
scroll to position [3442, 0]
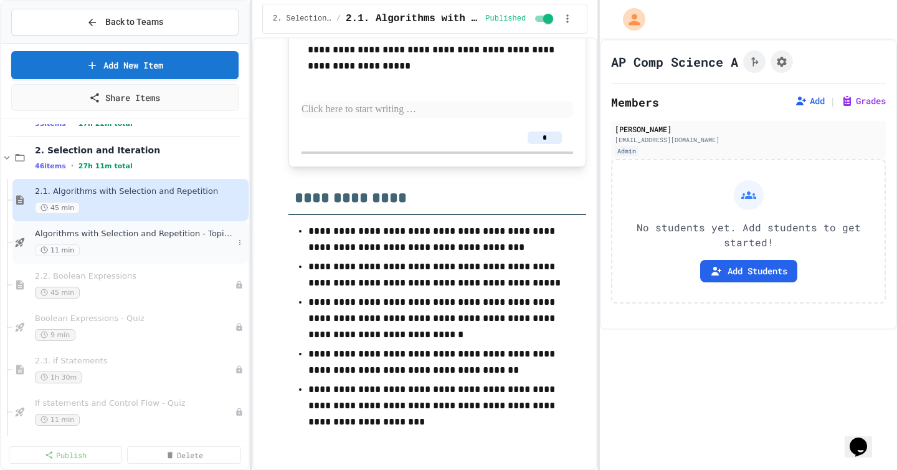
click at [138, 246] on div "11 min" at bounding box center [134, 250] width 199 height 12
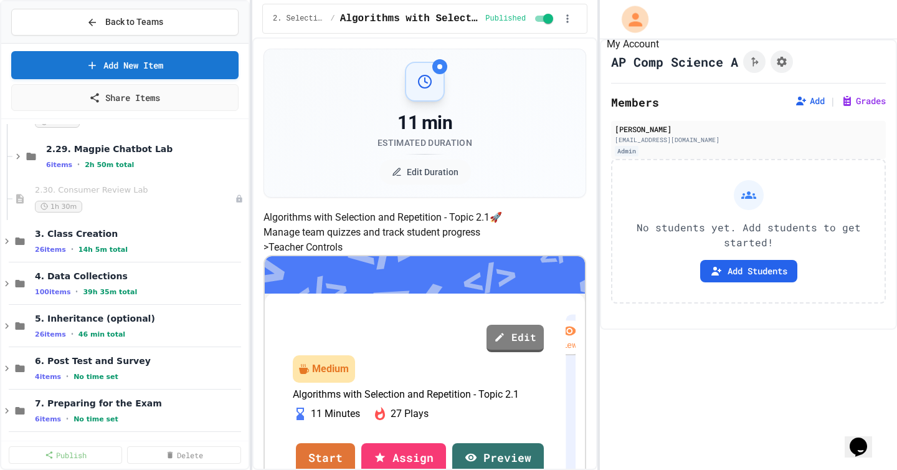
click at [628, 11] on icon "My Account" at bounding box center [636, 19] width 20 height 20
click at [669, 469] on div at bounding box center [448, 470] width 897 height 0
click at [171, 33] on button "Back to Teams" at bounding box center [124, 22] width 227 height 27
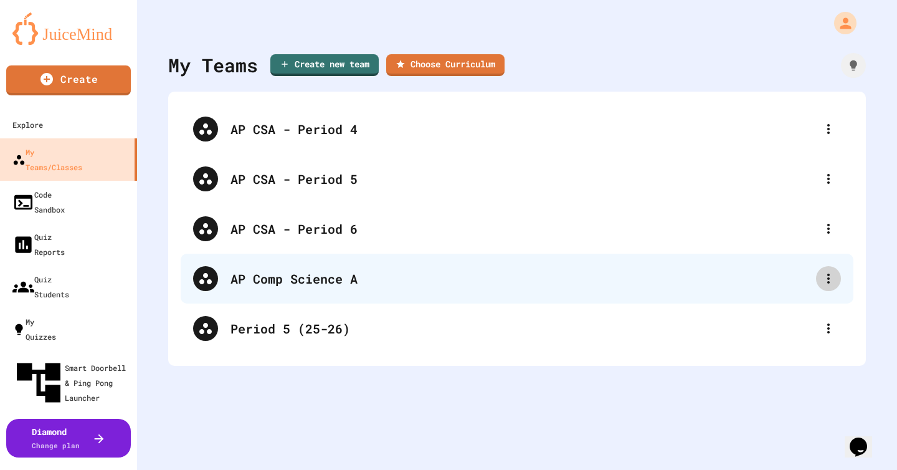
click at [834, 277] on icon at bounding box center [828, 278] width 15 height 15
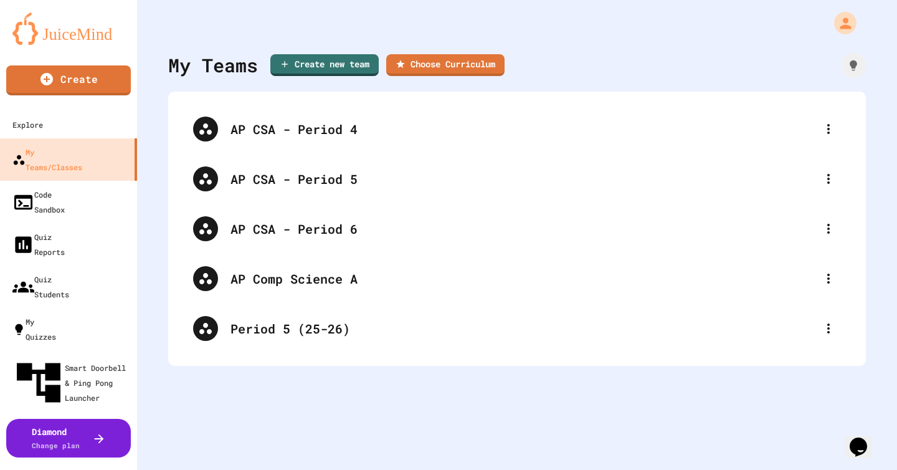
type input "**********"
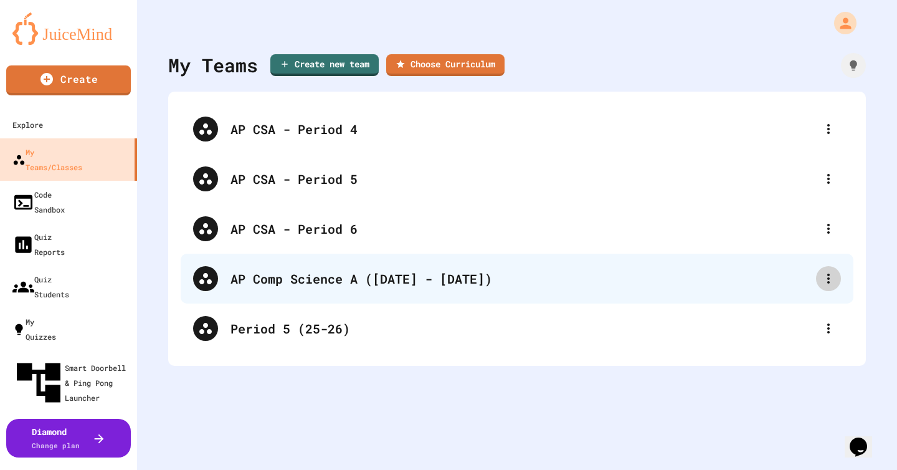
click at [833, 277] on icon at bounding box center [828, 278] width 15 height 15
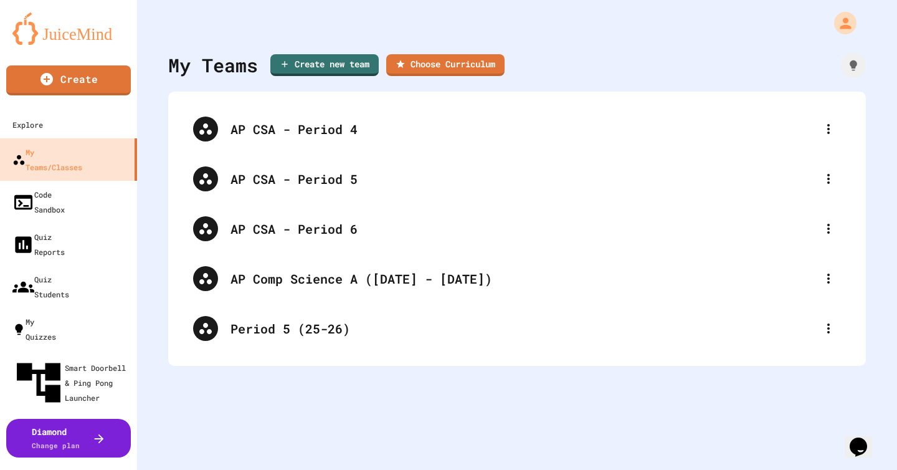
click at [823, 469] on div at bounding box center [448, 471] width 897 height 0
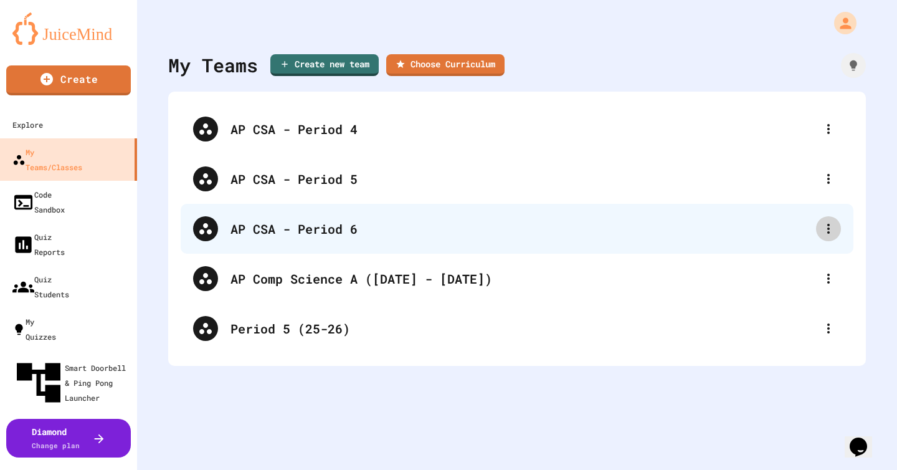
click at [827, 228] on icon at bounding box center [828, 228] width 15 height 15
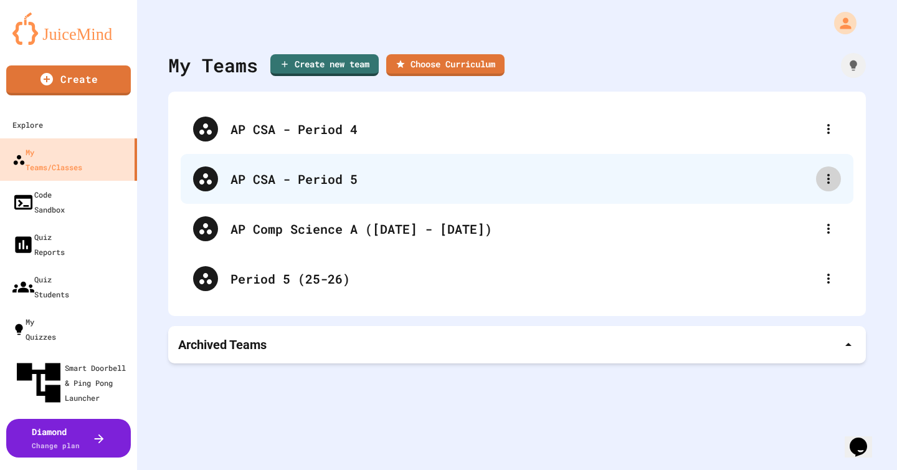
click at [831, 166] on div at bounding box center [828, 178] width 25 height 25
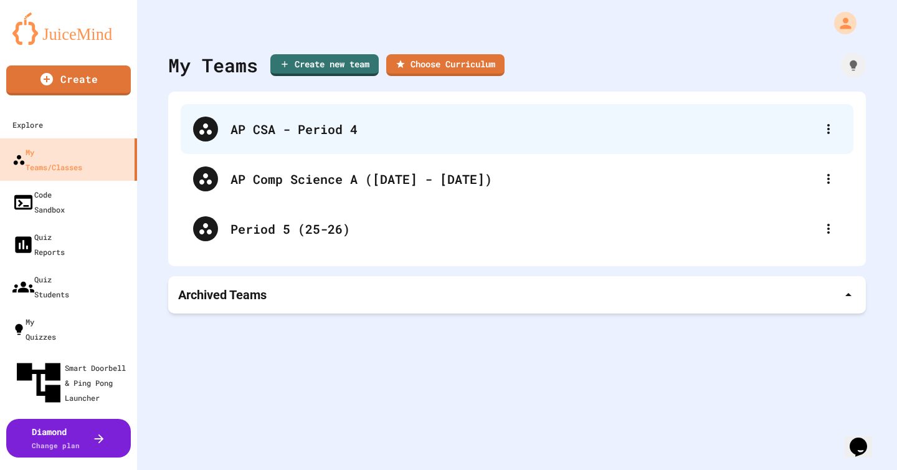
click at [825, 116] on div "AP CSA - Period 4" at bounding box center [517, 129] width 673 height 50
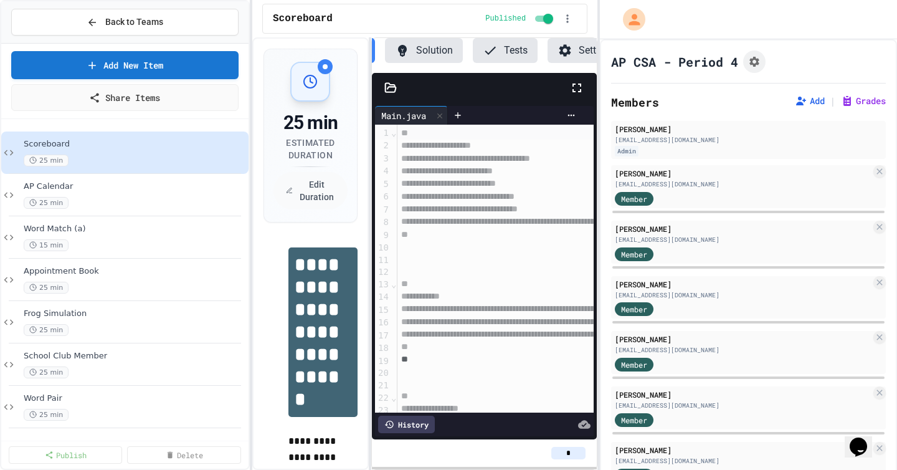
scroll to position [0, 92]
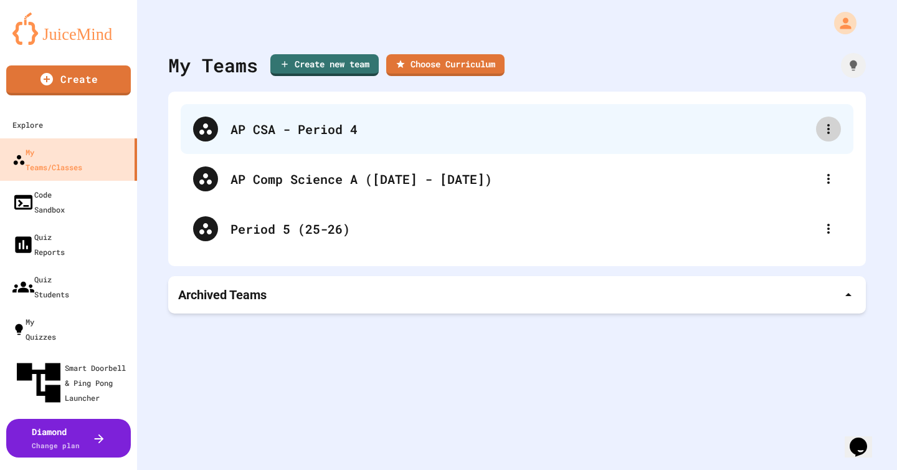
click at [832, 132] on icon at bounding box center [828, 128] width 15 height 15
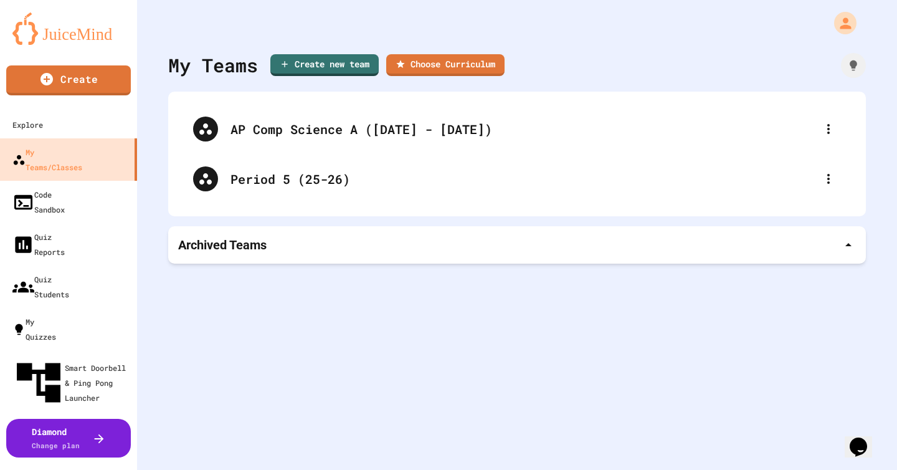
click at [629, 64] on div "My Teams Create new team Choose Curriculum" at bounding box center [517, 65] width 698 height 28
click at [855, 65] on icon at bounding box center [854, 64] width 8 height 11
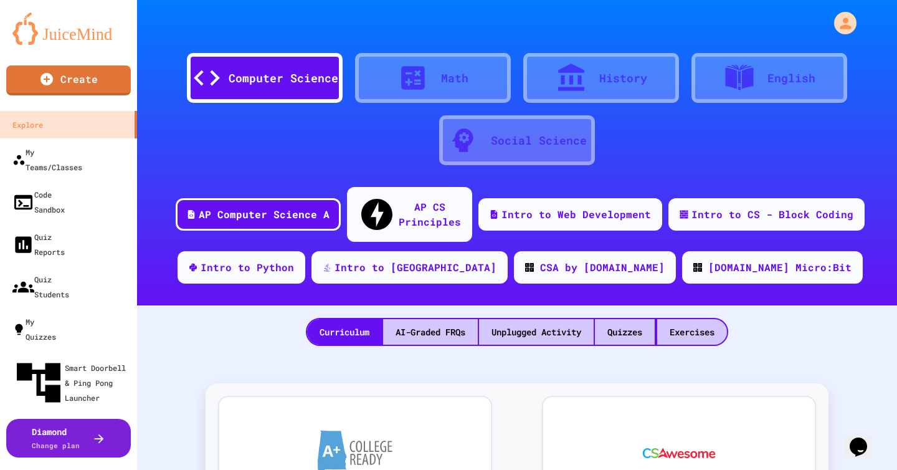
scroll to position [448, 0]
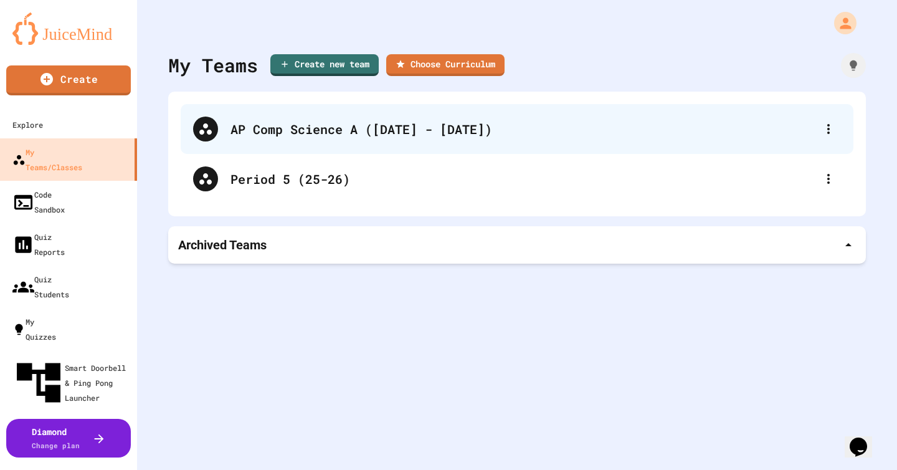
click at [630, 125] on div "AP Comp Science A ([DATE] - [DATE])" at bounding box center [524, 129] width 586 height 19
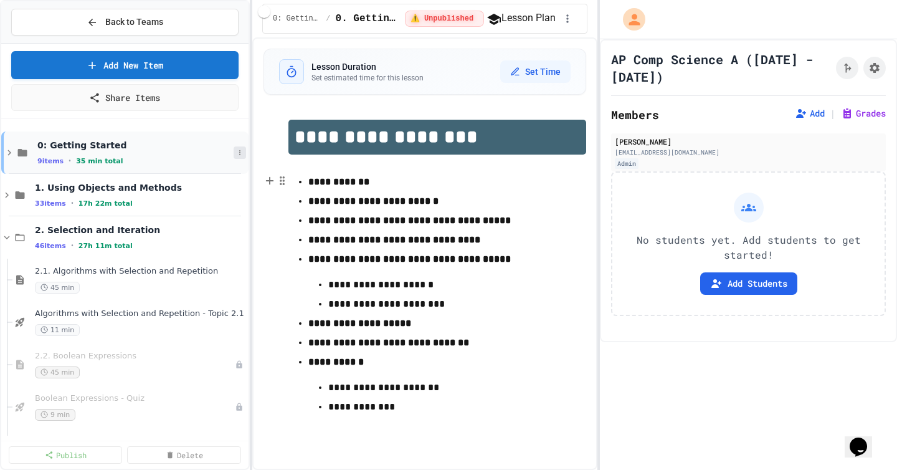
click at [239, 154] on icon at bounding box center [239, 152] width 7 height 7
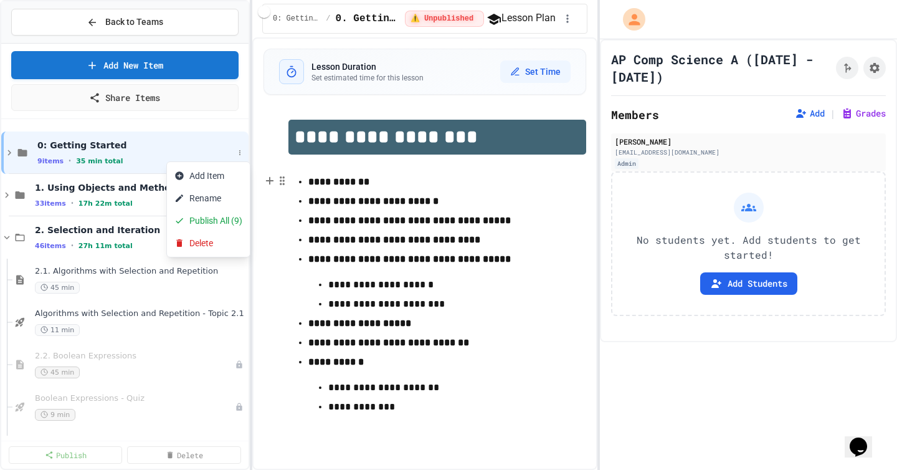
click at [239, 154] on div at bounding box center [448, 235] width 897 height 470
click at [159, 271] on span "2.1. Algorithms with Selection and Repetition" at bounding box center [134, 271] width 199 height 11
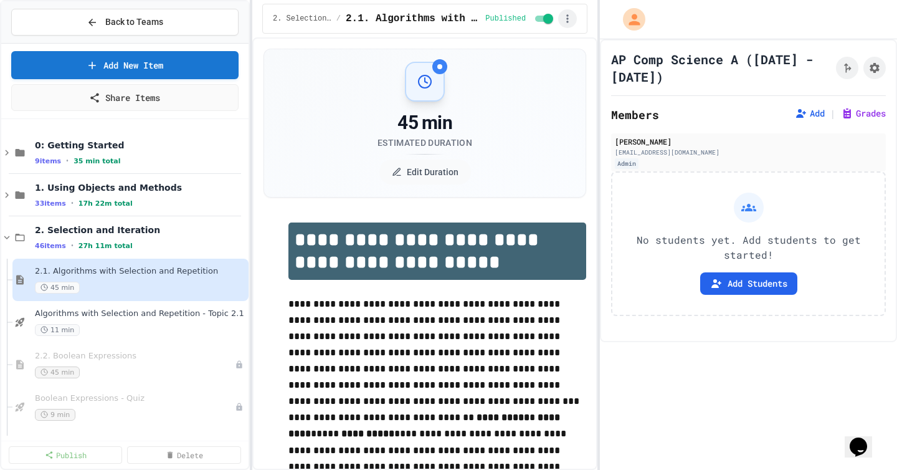
click at [570, 26] on button "button" at bounding box center [567, 18] width 19 height 19
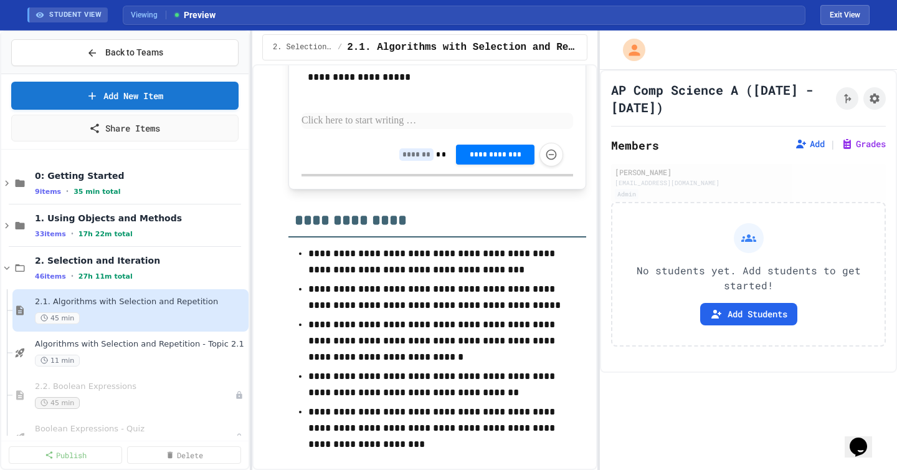
scroll to position [3506, 0]
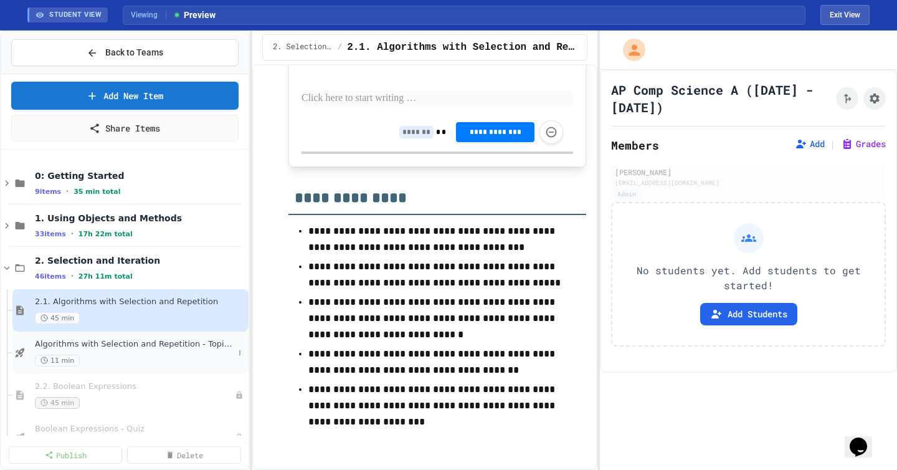
click at [134, 357] on div "11 min" at bounding box center [134, 360] width 199 height 12
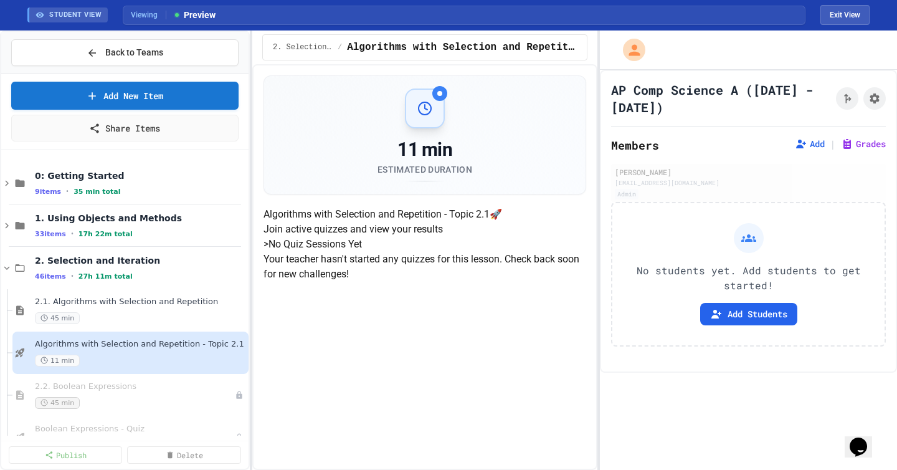
click at [391, 222] on h4 "Algorithms with Selection and Repetition - Topic 2.1 🚀" at bounding box center [425, 214] width 323 height 15
click at [845, 19] on button "Exit View" at bounding box center [845, 15] width 49 height 20
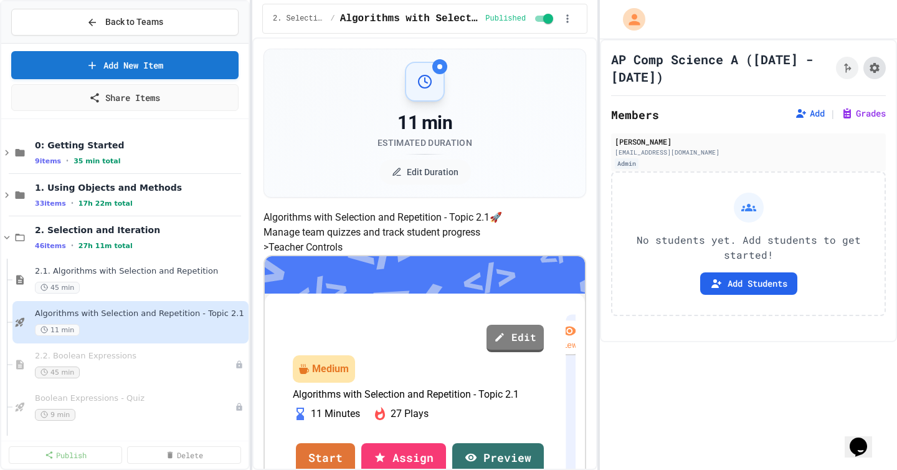
click at [880, 66] on icon "Assignment Settings" at bounding box center [874, 68] width 12 height 12
click at [570, 22] on icon "button" at bounding box center [567, 18] width 12 height 12
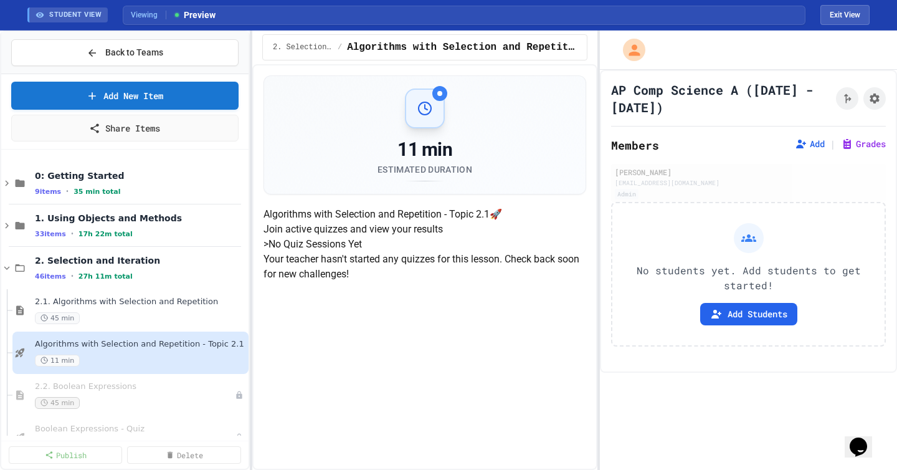
scroll to position [108, 0]
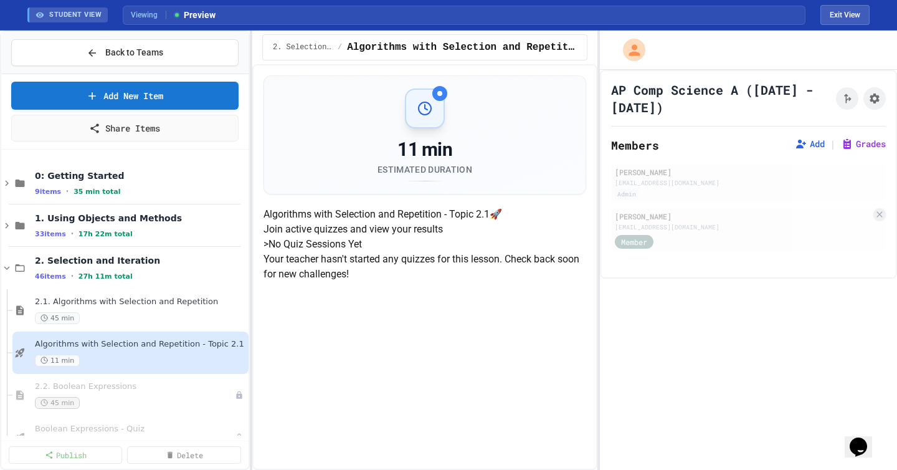
click at [399, 252] on h5 "> No Quiz Sessions Yet" at bounding box center [425, 244] width 323 height 15
click at [240, 353] on icon at bounding box center [239, 352] width 7 height 7
click at [467, 229] on div at bounding box center [448, 235] width 897 height 470
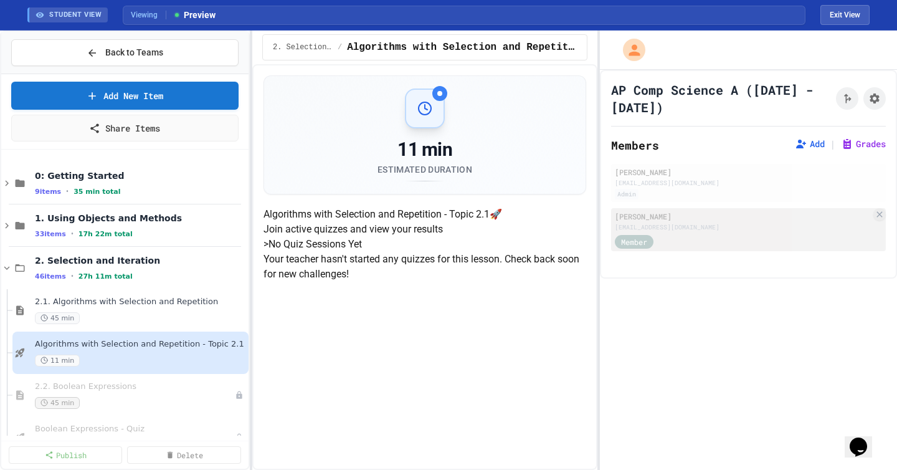
click at [779, 219] on div "[PERSON_NAME]" at bounding box center [743, 216] width 256 height 11
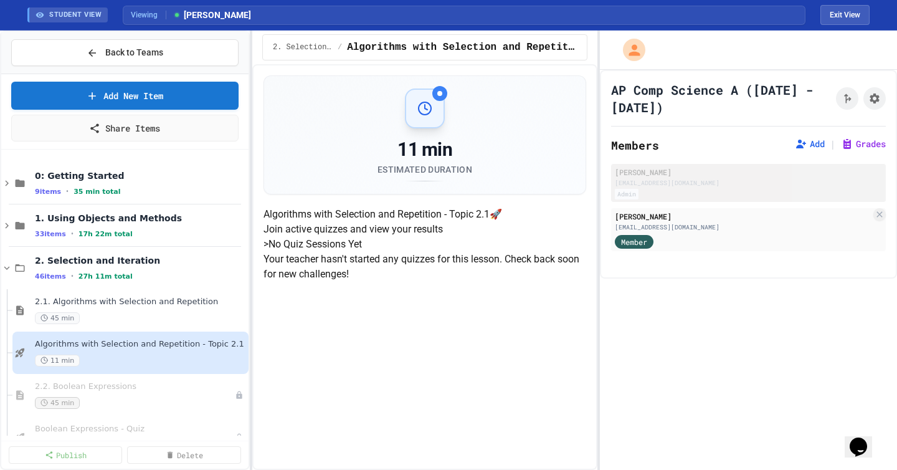
click at [783, 193] on div "Admin" at bounding box center [748, 194] width 267 height 11
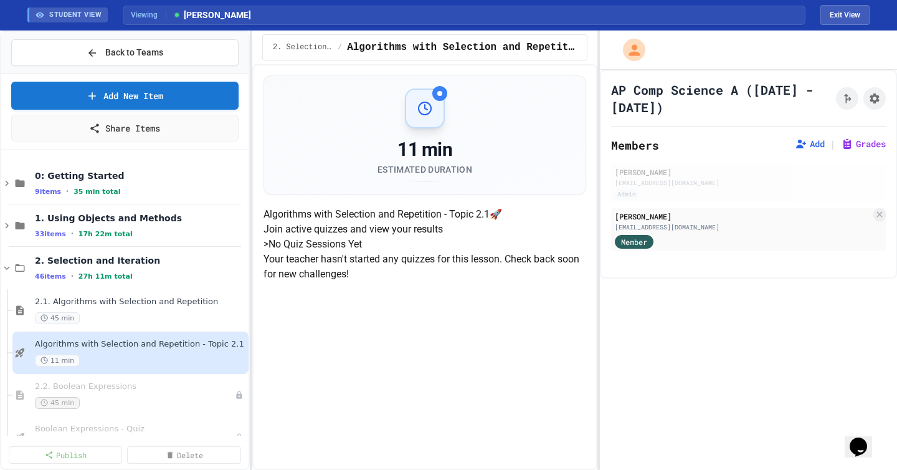
click at [526, 267] on div "> No Quiz Sessions Yet Your teacher hasn't started any quizzes for this lesson.…" at bounding box center [425, 259] width 323 height 45
click at [435, 110] on div at bounding box center [425, 108] width 40 height 40
click at [852, 13] on button "Exit View" at bounding box center [845, 15] width 49 height 20
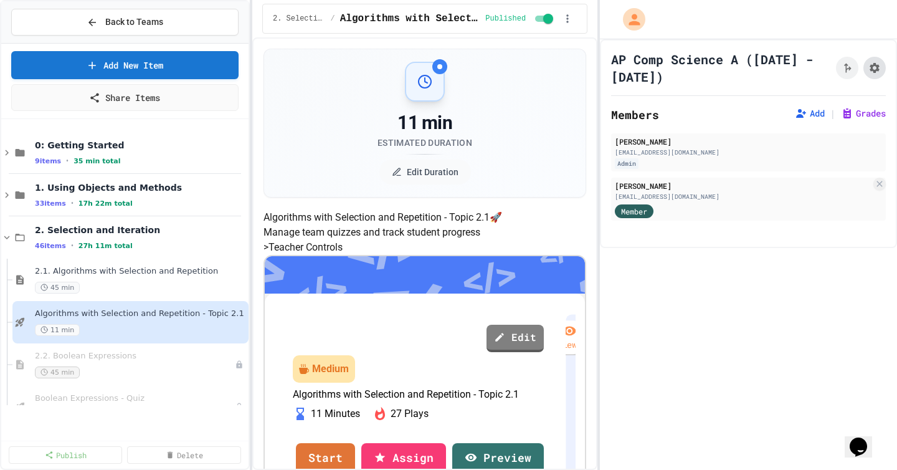
click at [875, 73] on icon "Assignment Settings" at bounding box center [874, 68] width 12 height 12
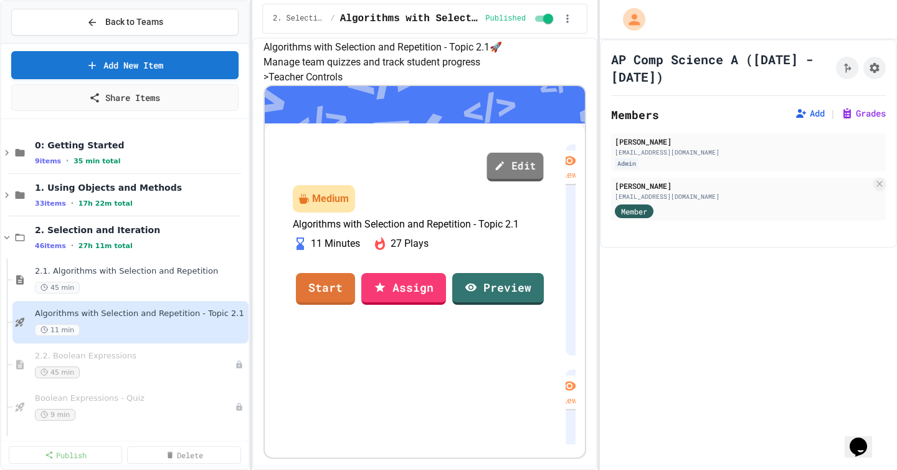
scroll to position [395, 0]
click at [404, 304] on link "Assign" at bounding box center [403, 287] width 83 height 34
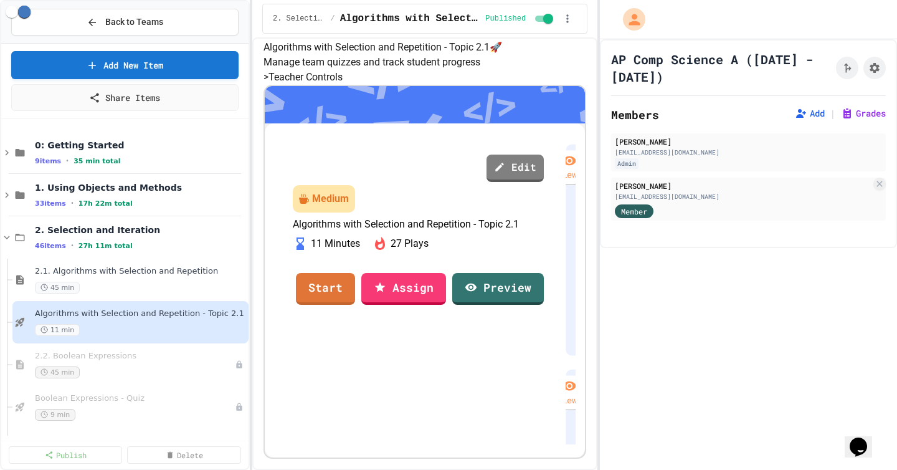
drag, startPoint x: 475, startPoint y: 50, endPoint x: 379, endPoint y: 47, distance: 96.0
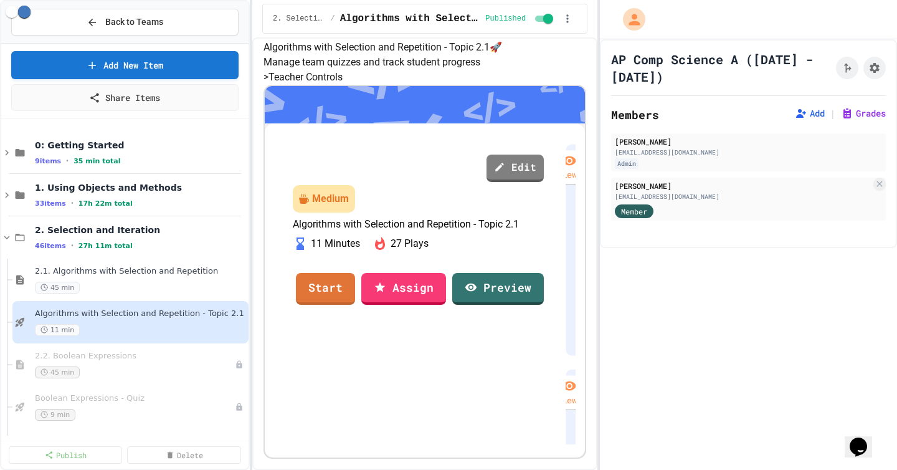
type input "**********"
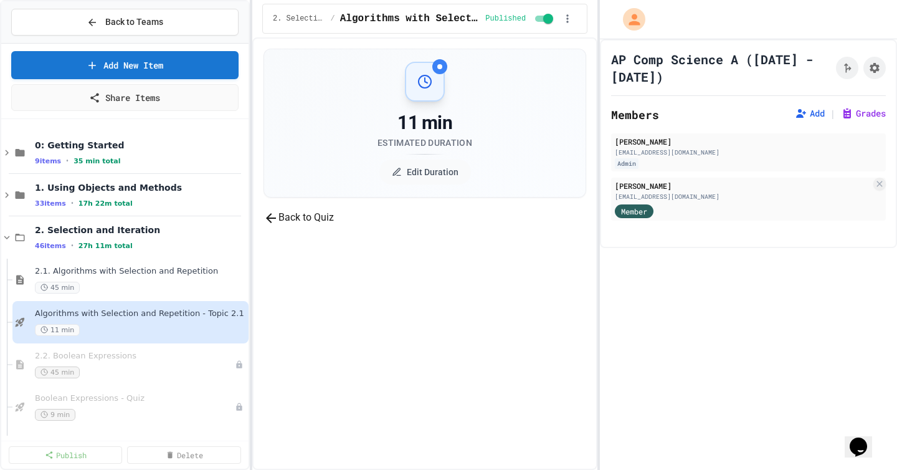
scroll to position [256, 0]
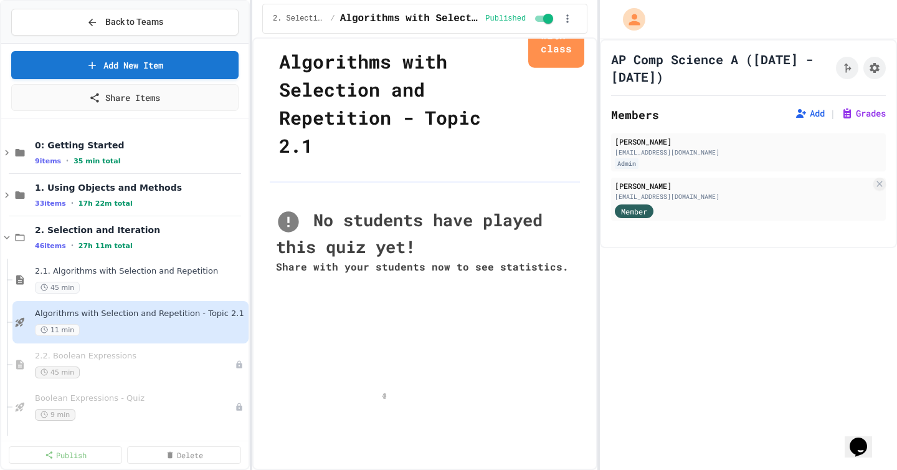
click at [575, 47] on icon "close" at bounding box center [579, 43] width 9 height 9
click at [173, 76] on link "Add New Item" at bounding box center [125, 63] width 226 height 29
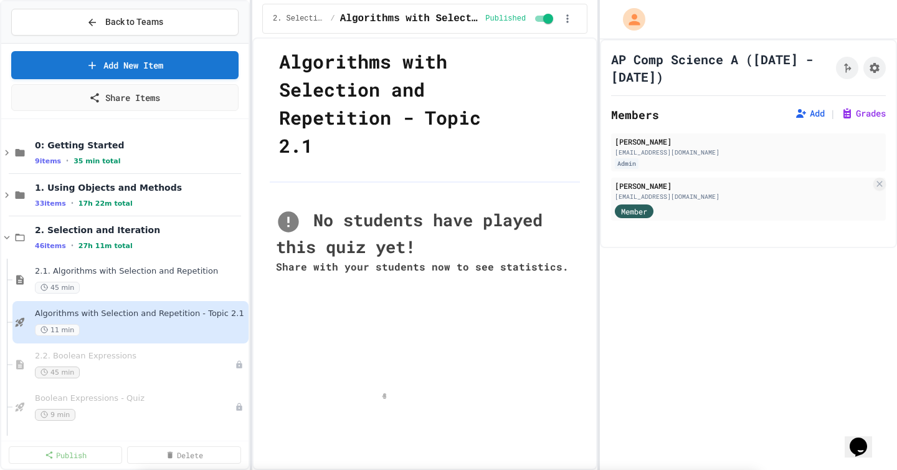
scroll to position [3933, 0]
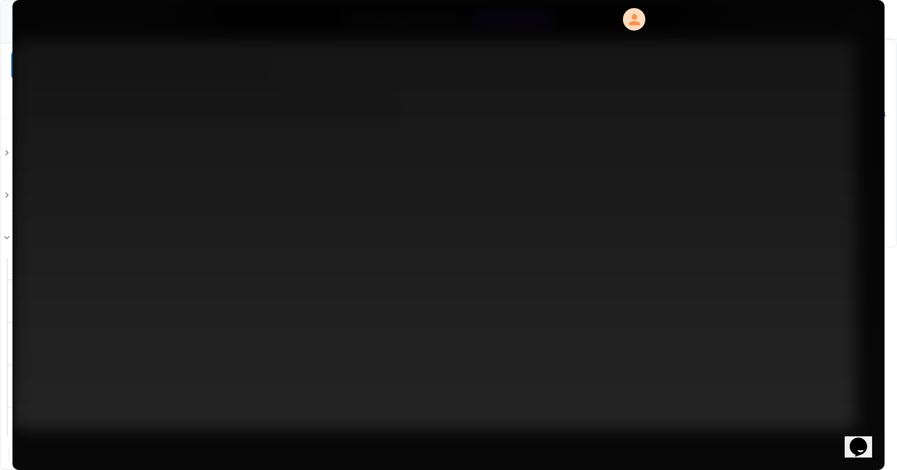
click at [397, 281] on link "Assign to Class" at bounding box center [368, 281] width 161 height 36
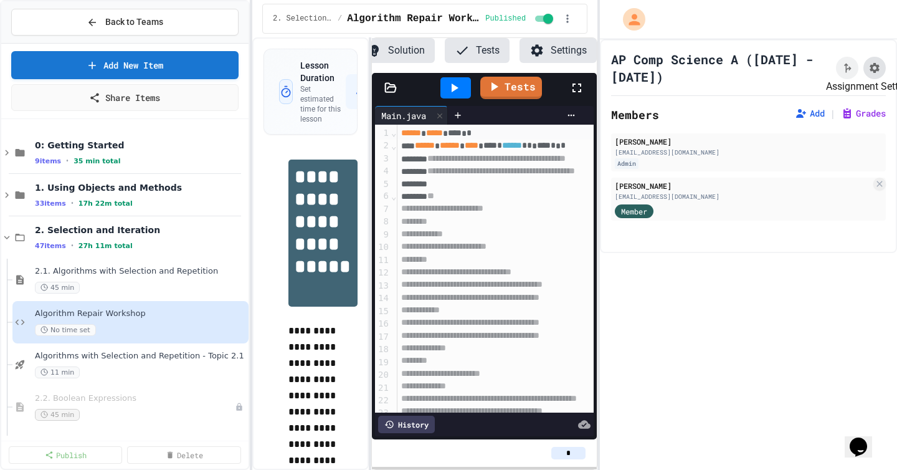
click at [876, 73] on icon "Assignment Settings" at bounding box center [874, 68] width 12 height 12
type input "*"
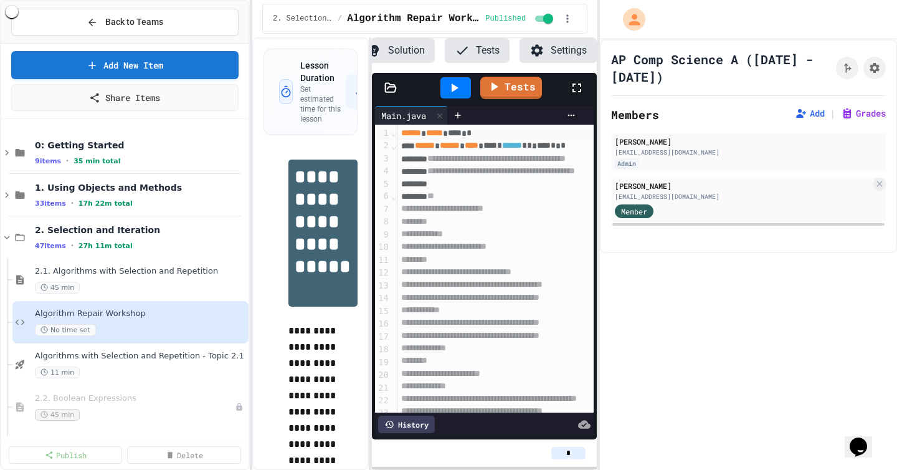
scroll to position [164, 0]
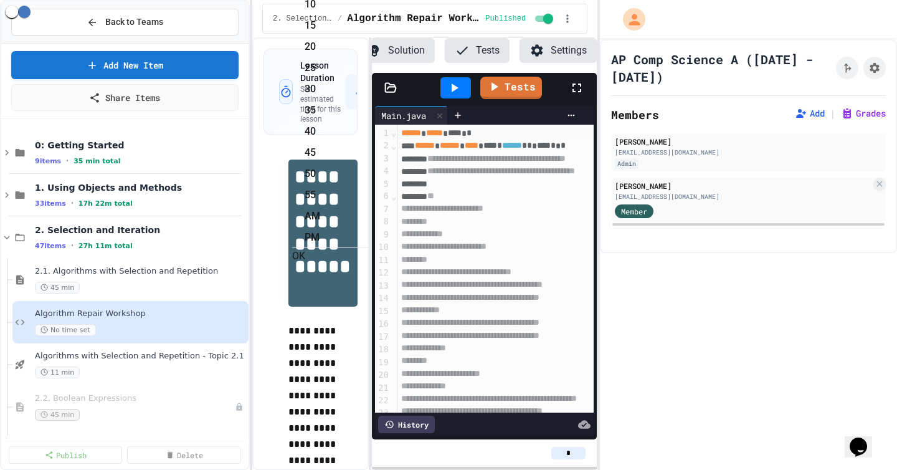
click at [371, 185] on li "55" at bounding box center [338, 195] width 66 height 20
click at [371, 227] on li "PM" at bounding box center [338, 237] width 66 height 20
type input "**********"
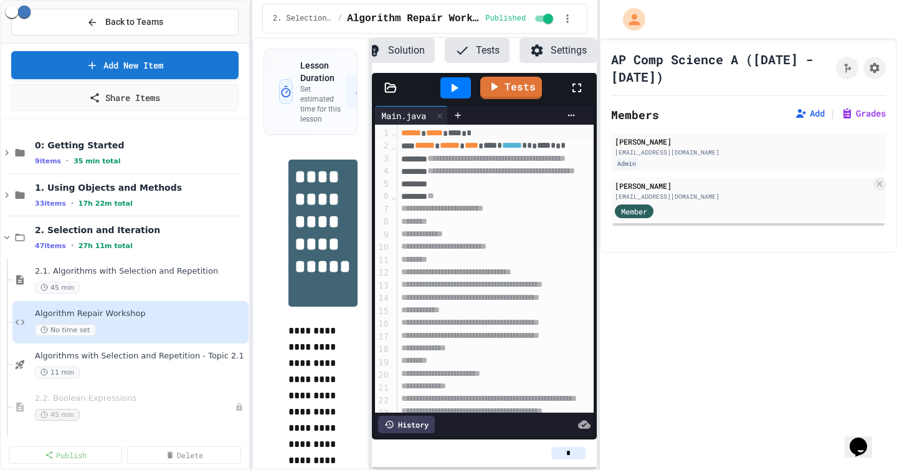
scroll to position [960, 0]
click at [186, 66] on link "Add New Item" at bounding box center [125, 63] width 220 height 29
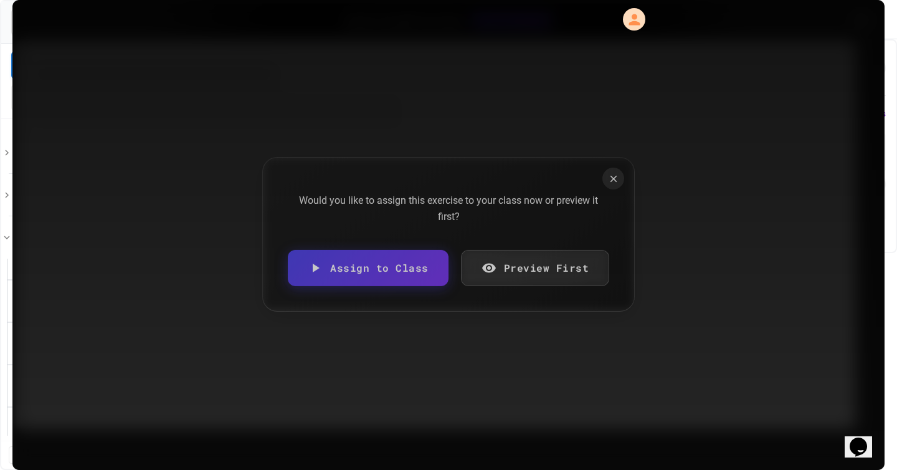
click at [392, 265] on link "Assign to Class" at bounding box center [368, 267] width 161 height 36
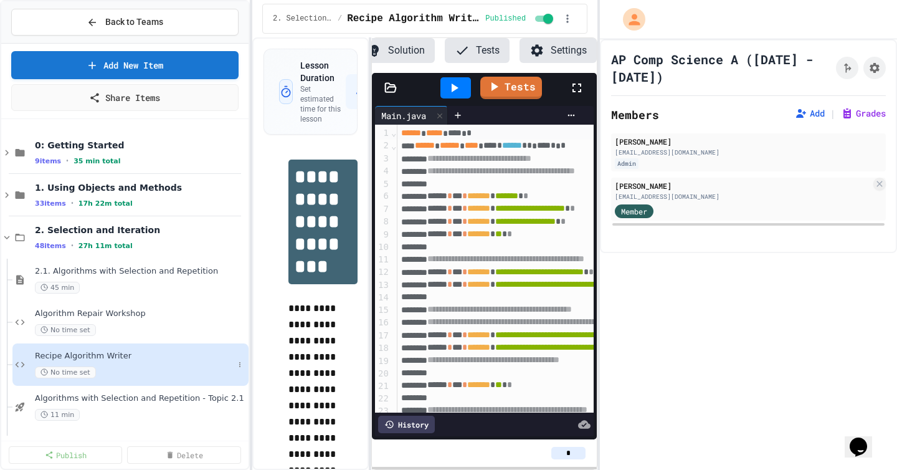
click at [150, 361] on span "Recipe Algorithm Writer" at bounding box center [134, 356] width 199 height 11
click at [877, 70] on icon "Assignment Settings" at bounding box center [875, 68] width 10 height 10
type input "*"
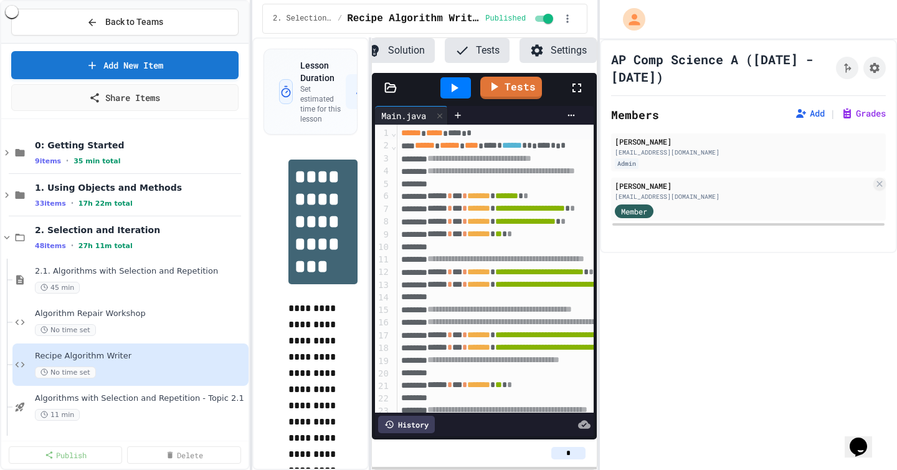
type input "*"
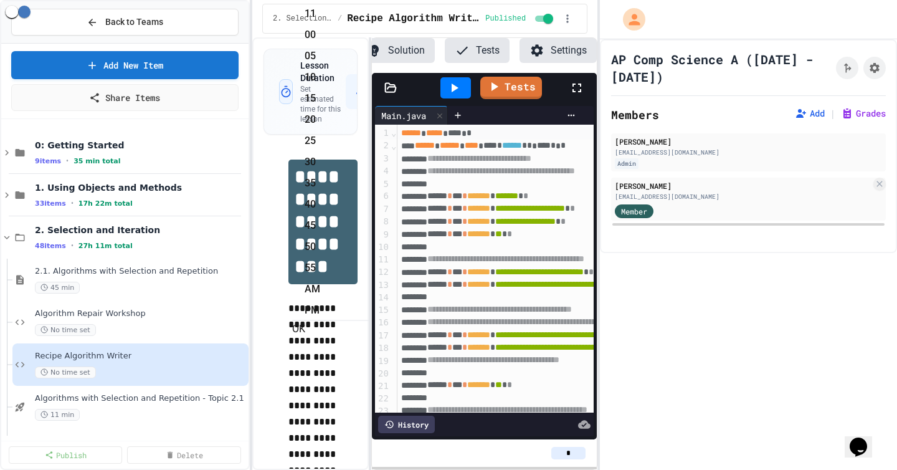
scroll to position [262, 0]
click at [371, 24] on li "11" at bounding box center [338, 14] width 66 height 20
drag, startPoint x: 543, startPoint y: 106, endPoint x: 564, endPoint y: 131, distance: 32.3
click at [371, 258] on li "55" at bounding box center [338, 268] width 66 height 20
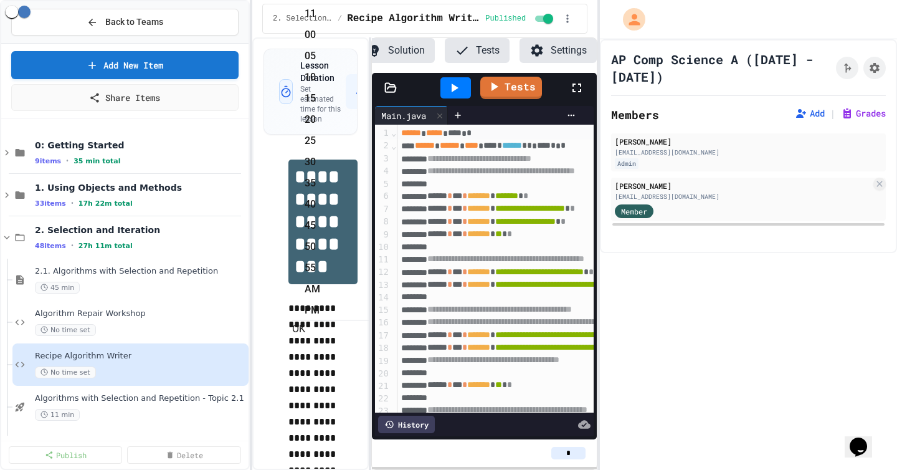
click at [371, 300] on li "PM" at bounding box center [338, 310] width 66 height 20
type input "**********"
type input "*"
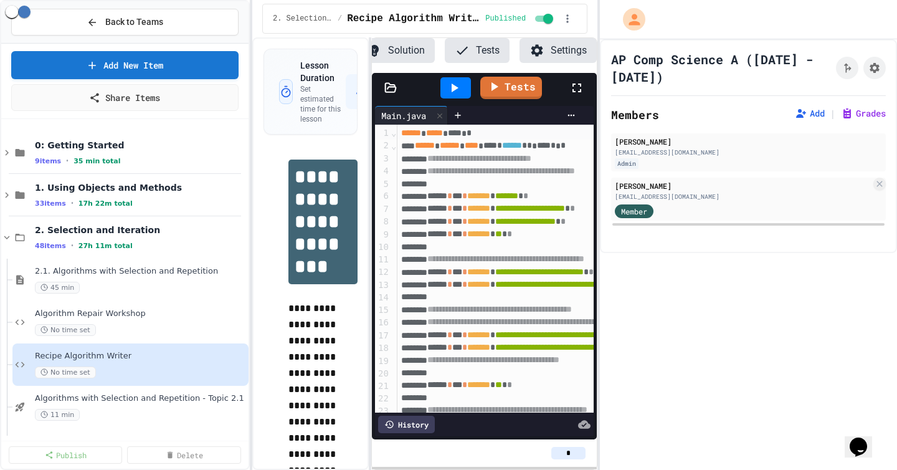
type input "*"
click at [176, 325] on div "No time set" at bounding box center [134, 330] width 199 height 12
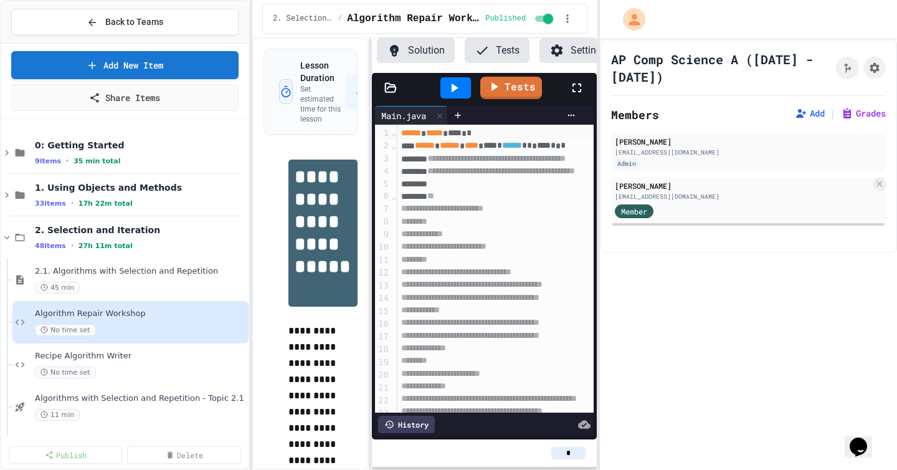
scroll to position [0, 93]
click at [877, 69] on icon "Assignment Settings" at bounding box center [875, 68] width 10 height 10
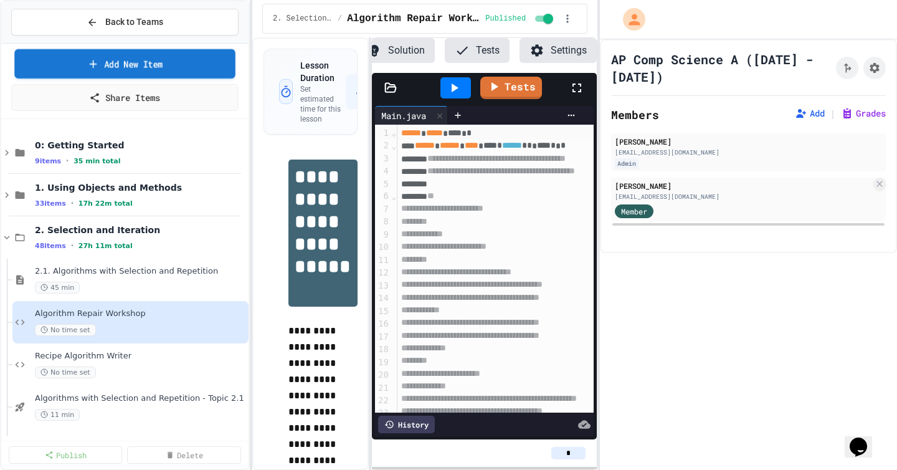
click at [207, 72] on link "Add New Item" at bounding box center [124, 63] width 221 height 29
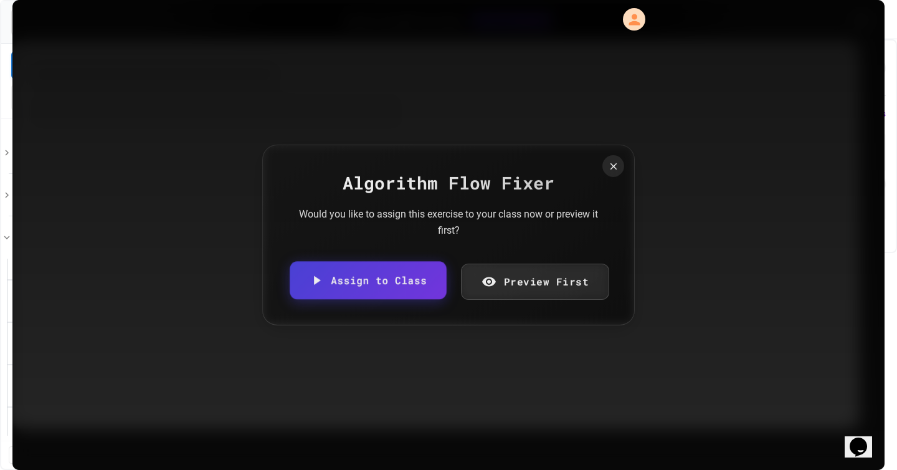
click at [399, 275] on link "Assign to Class" at bounding box center [368, 280] width 156 height 38
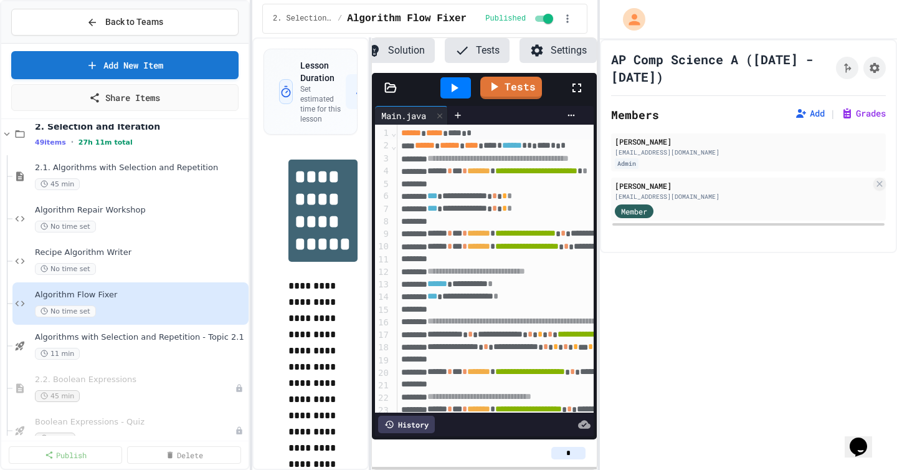
scroll to position [115, 0]
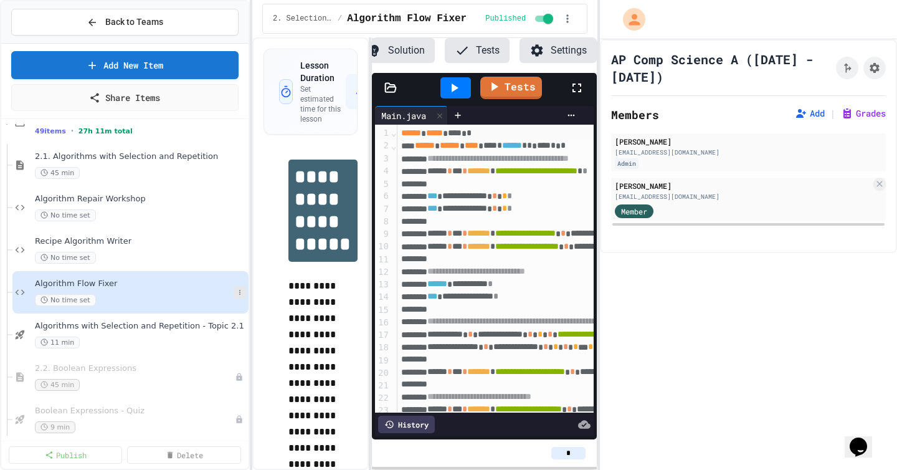
click at [239, 292] on icon at bounding box center [239, 291] width 7 height 7
click at [230, 316] on button "Rename" at bounding box center [215, 315] width 96 height 22
click at [238, 292] on icon at bounding box center [239, 291] width 7 height 7
click at [202, 286] on div at bounding box center [448, 235] width 897 height 470
click at [877, 68] on icon "Assignment Settings" at bounding box center [875, 68] width 10 height 10
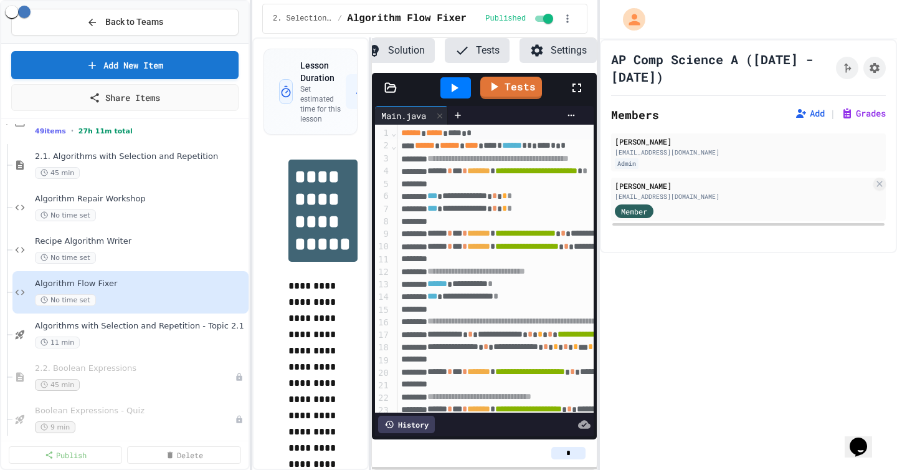
scroll to position [217, 0]
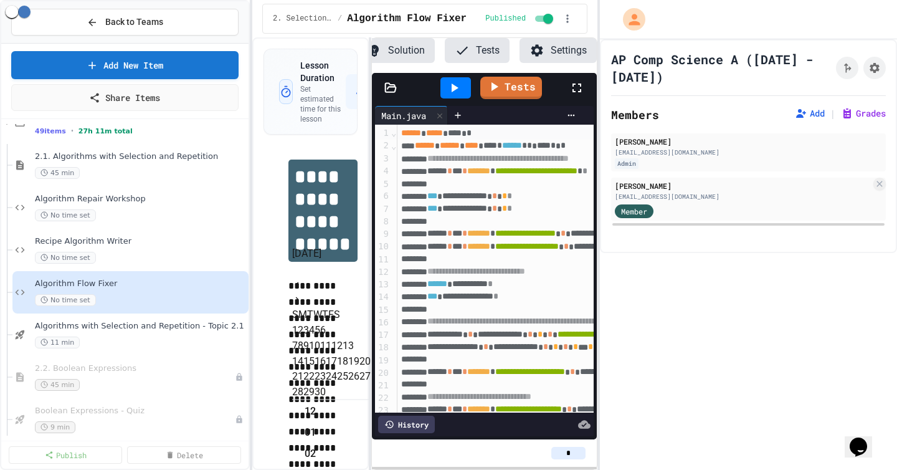
scroll to position [157, 0]
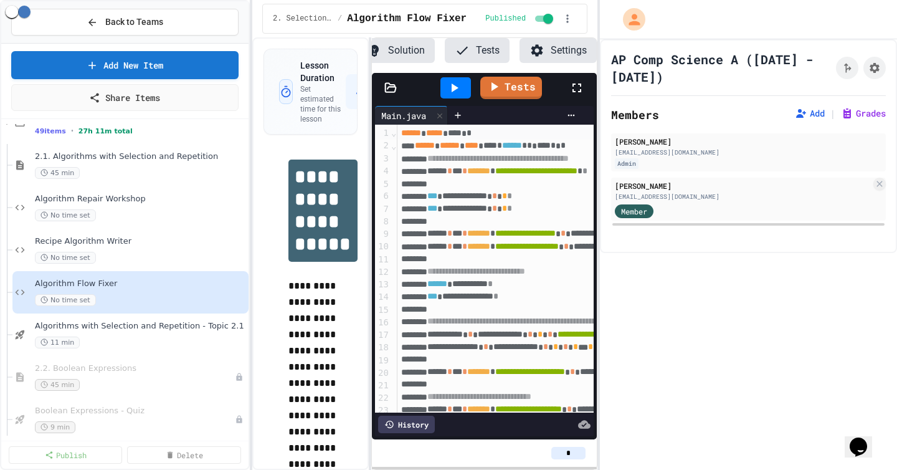
type input "**********"
type input "*"
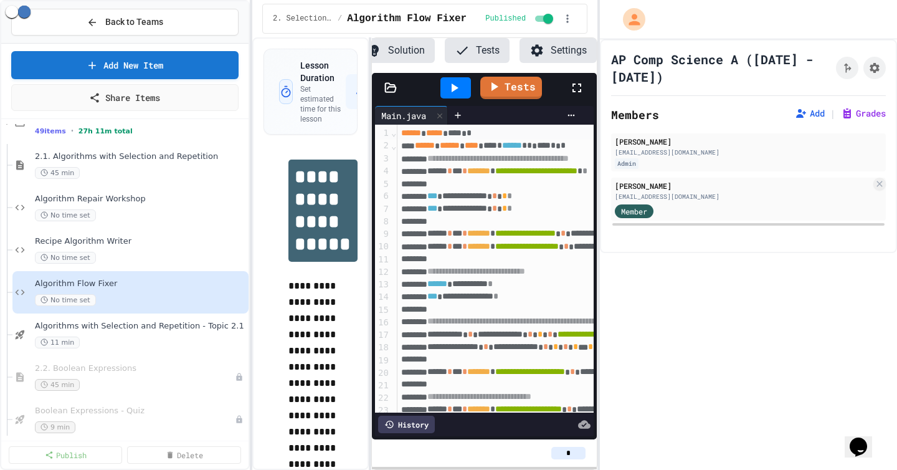
click at [237, 292] on icon at bounding box center [239, 291] width 7 height 7
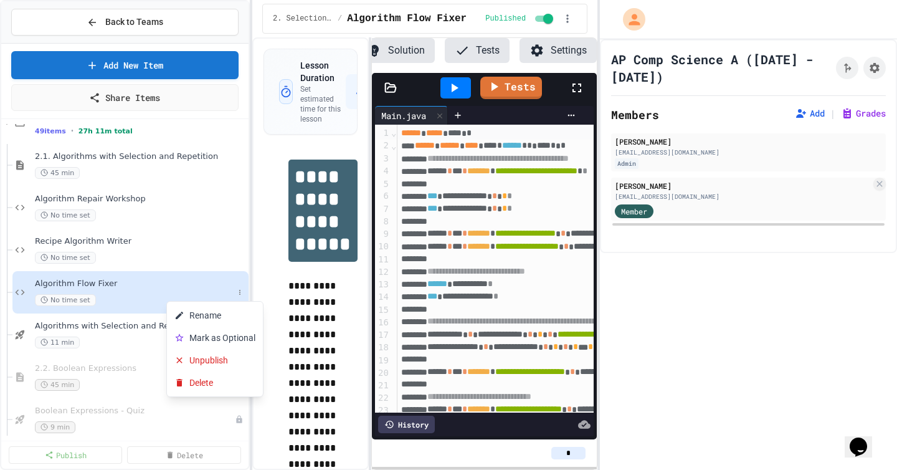
click at [228, 252] on div at bounding box center [448, 235] width 897 height 470
click at [240, 330] on button at bounding box center [240, 334] width 12 height 12
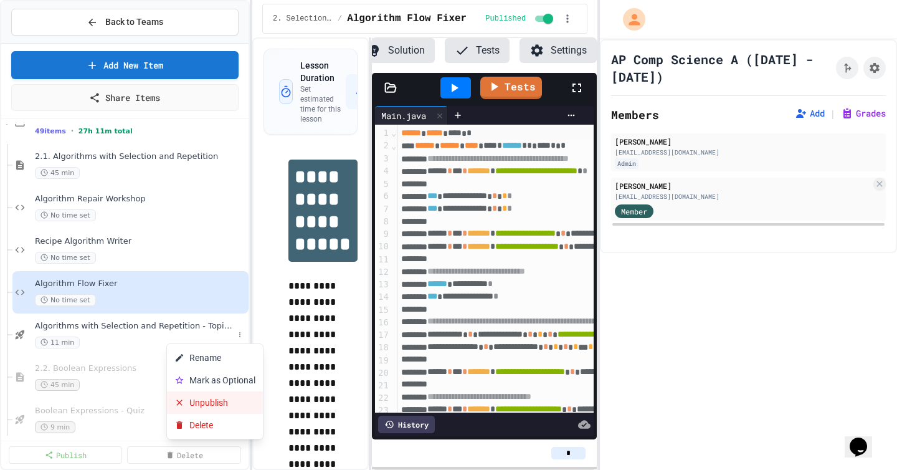
click at [223, 400] on button "Unpublish" at bounding box center [215, 402] width 96 height 22
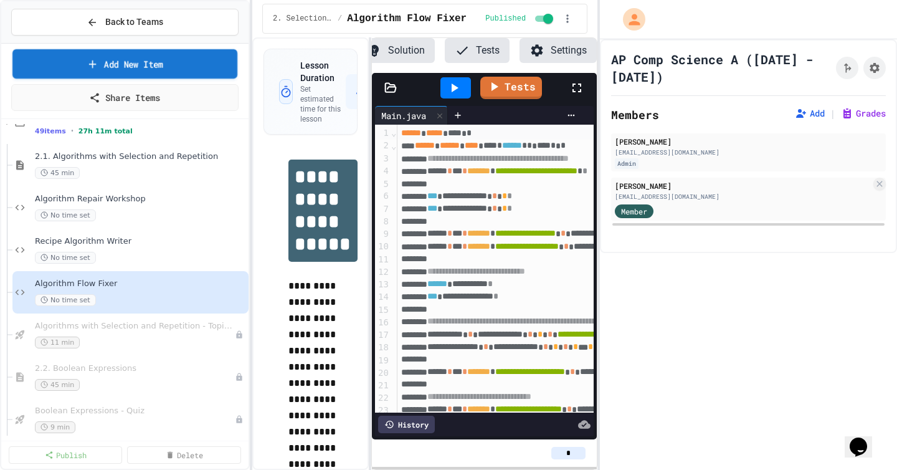
click at [207, 63] on link "Add New Item" at bounding box center [124, 63] width 225 height 29
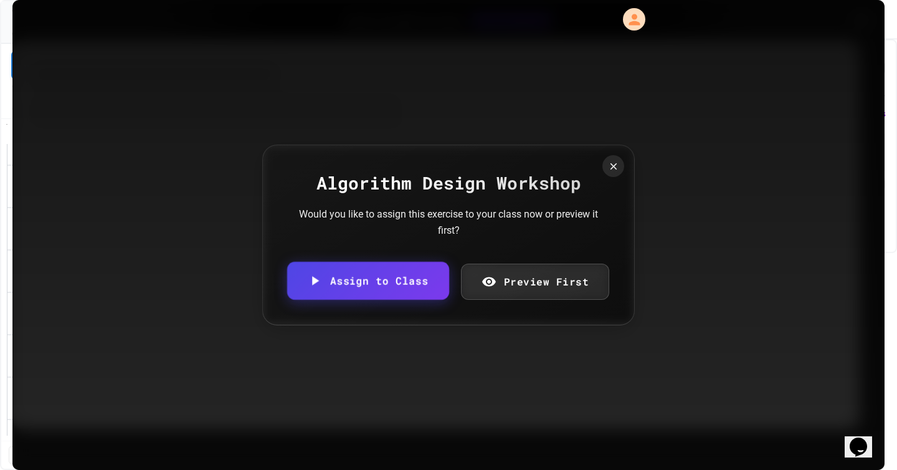
click at [386, 269] on link "Assign to Class" at bounding box center [368, 281] width 162 height 38
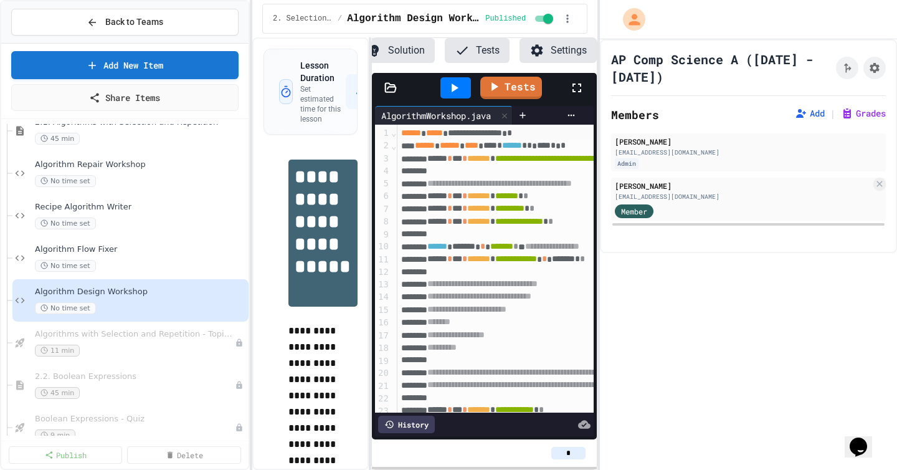
scroll to position [163, 0]
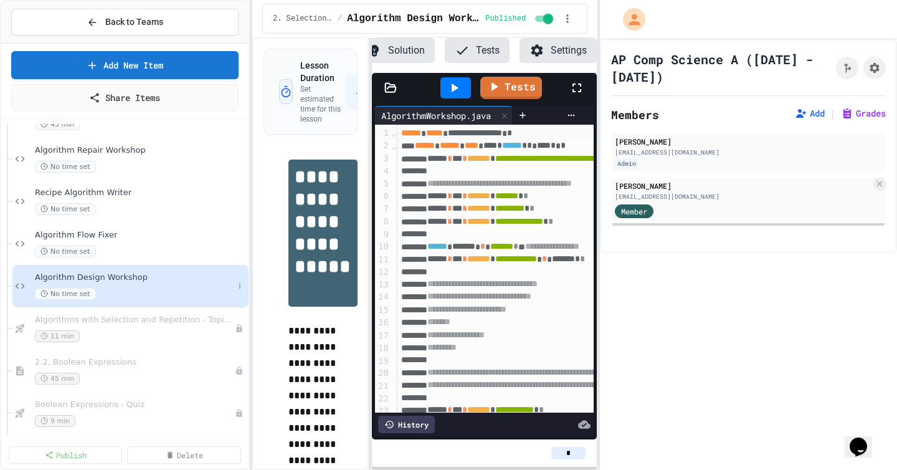
click at [239, 278] on div "Algorithm Design Workshop No time set" at bounding box center [130, 286] width 236 height 42
click at [244, 285] on button at bounding box center [240, 286] width 12 height 12
click at [222, 352] on button "Unpublish" at bounding box center [215, 354] width 96 height 22
click at [873, 70] on icon "Assignment Settings" at bounding box center [875, 68] width 10 height 10
type input "*"
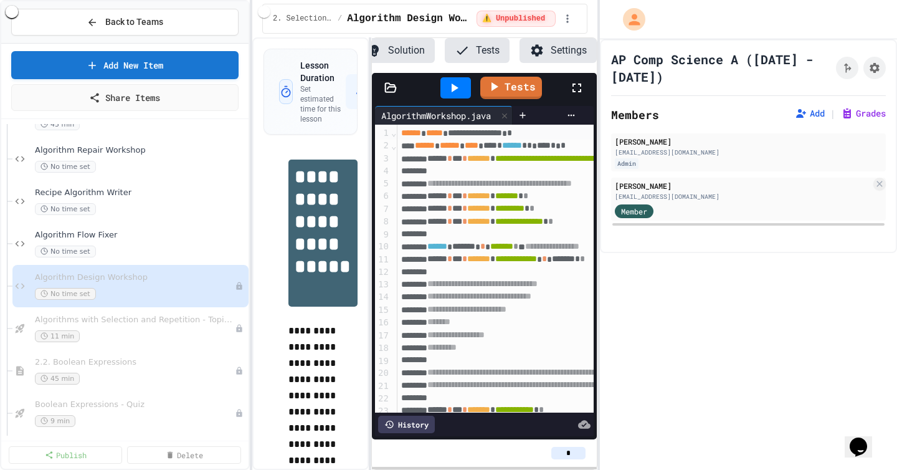
type input "*"
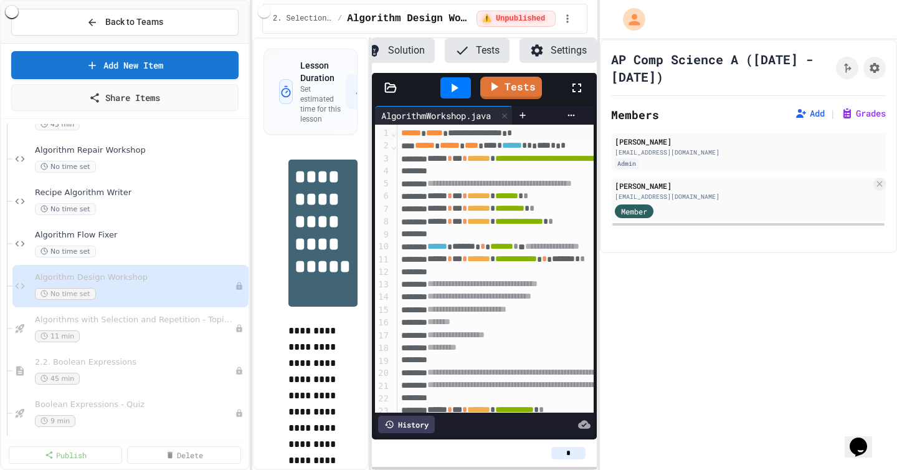
scroll to position [193, 0]
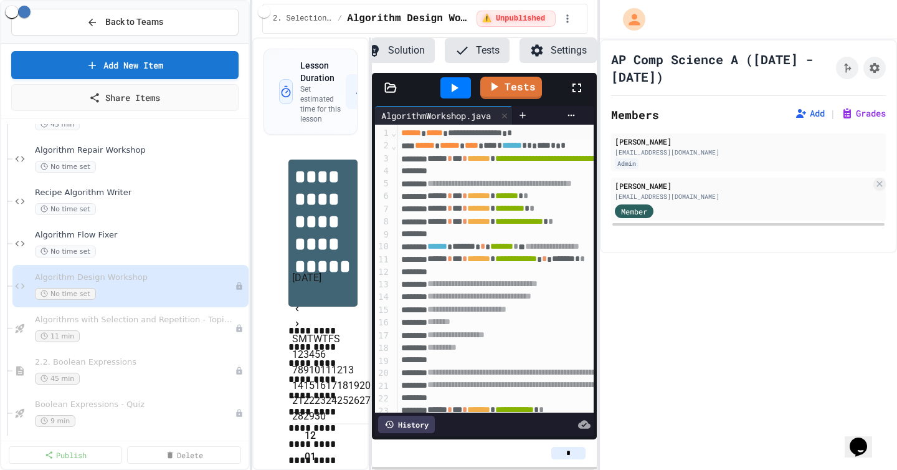
scroll to position [262, 0]
click at [326, 424] on button "30" at bounding box center [320, 416] width 11 height 15
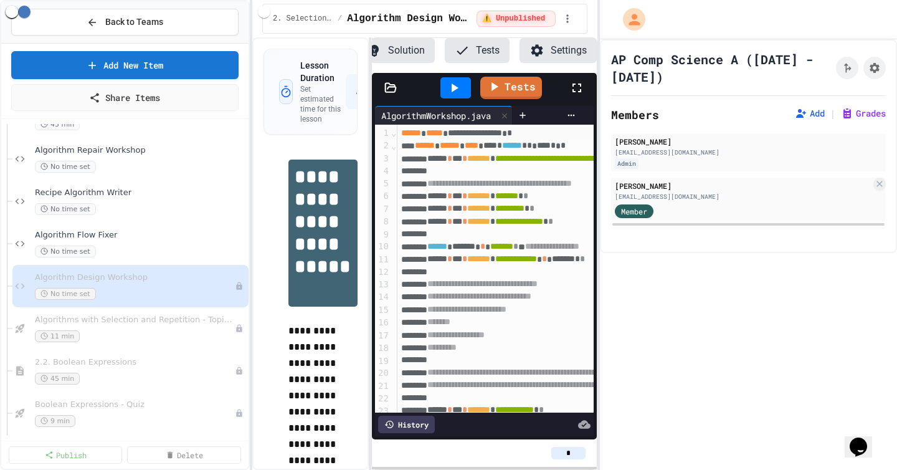
type input "**********"
click at [134, 247] on div "No time set" at bounding box center [134, 251] width 199 height 12
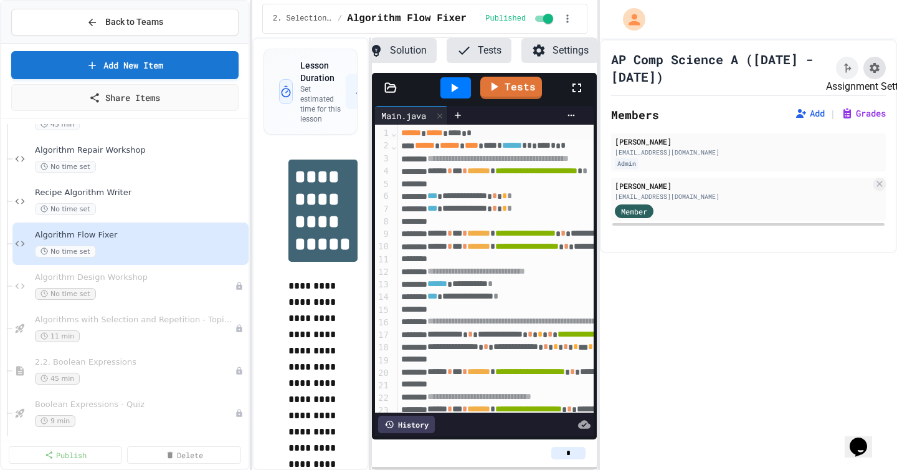
scroll to position [0, 93]
click at [884, 67] on button "Assignment Settings" at bounding box center [874, 68] width 22 height 22
type input "*"
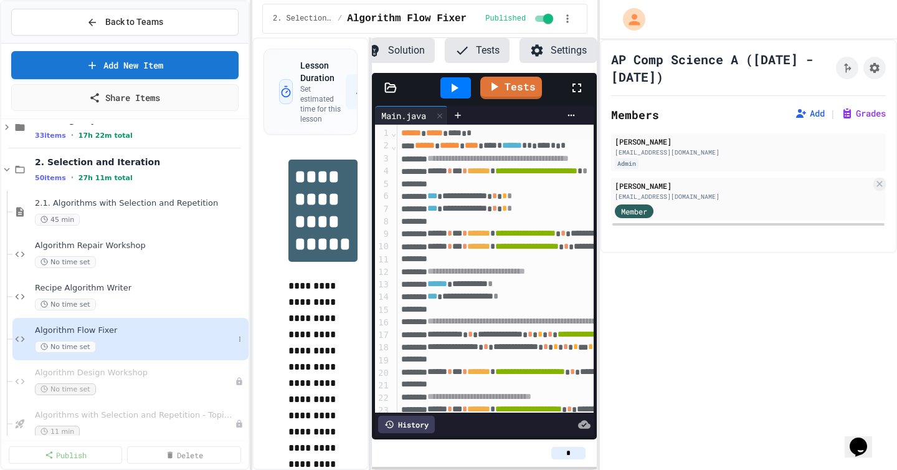
scroll to position [73, 0]
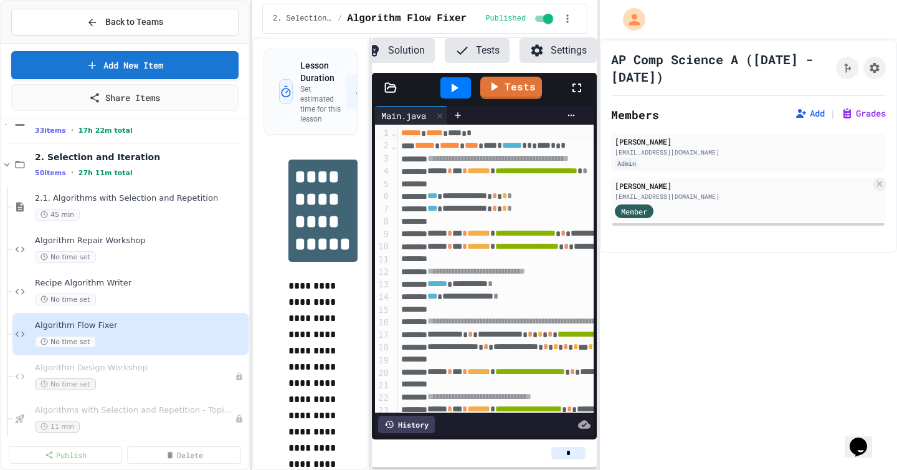
click at [118, 395] on div "Algorithm Design Workshop No time set" at bounding box center [130, 376] width 236 height 42
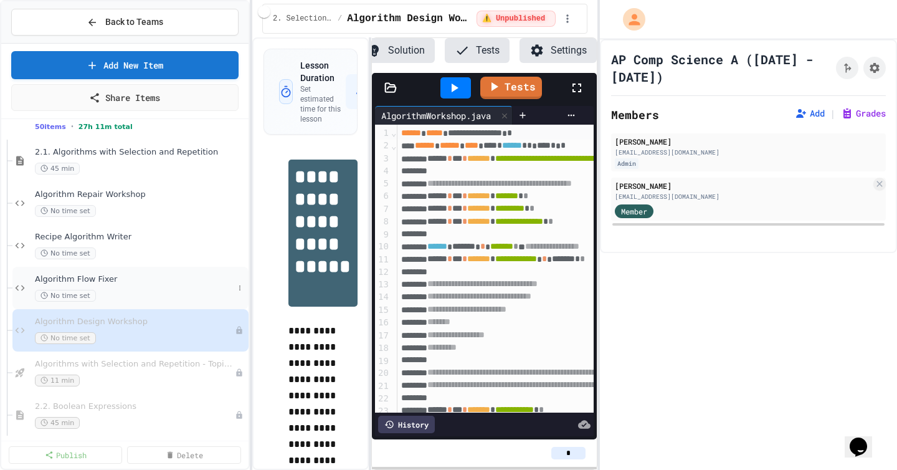
scroll to position [122, 0]
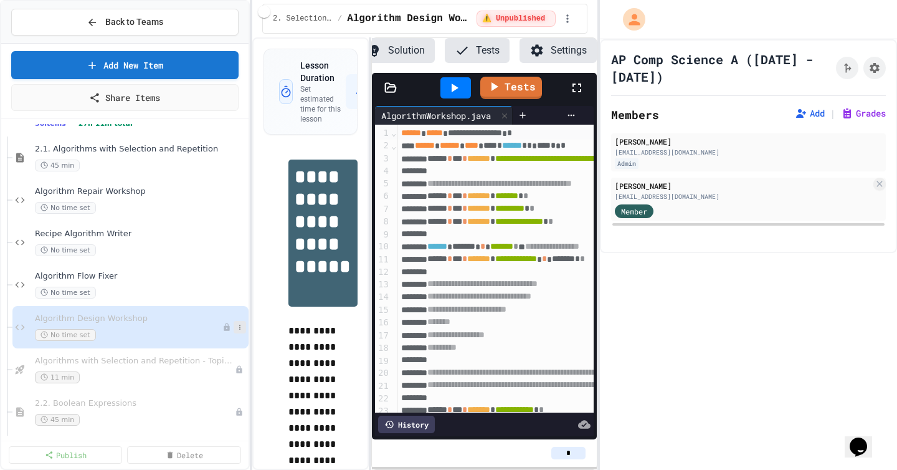
click at [237, 323] on icon at bounding box center [239, 326] width 7 height 7
click at [753, 69] on div at bounding box center [448, 235] width 897 height 470
click at [882, 69] on button "Assignment Settings" at bounding box center [874, 68] width 22 height 22
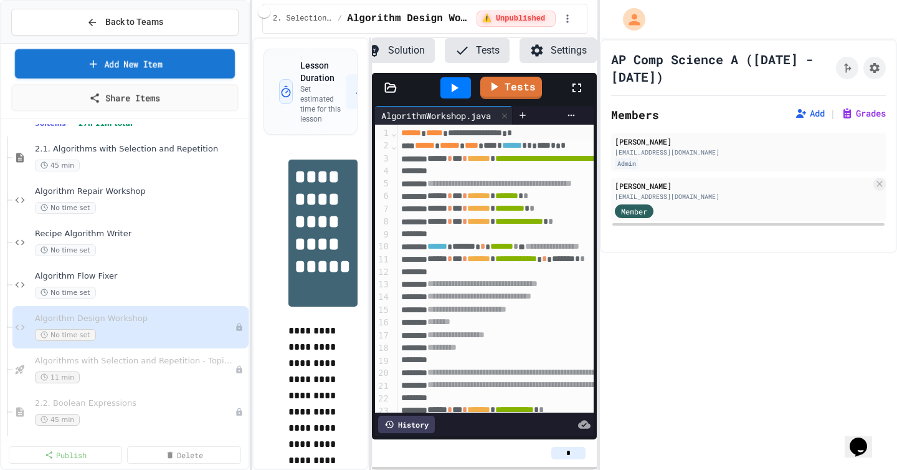
click at [186, 58] on link "Add New Item" at bounding box center [125, 63] width 220 height 29
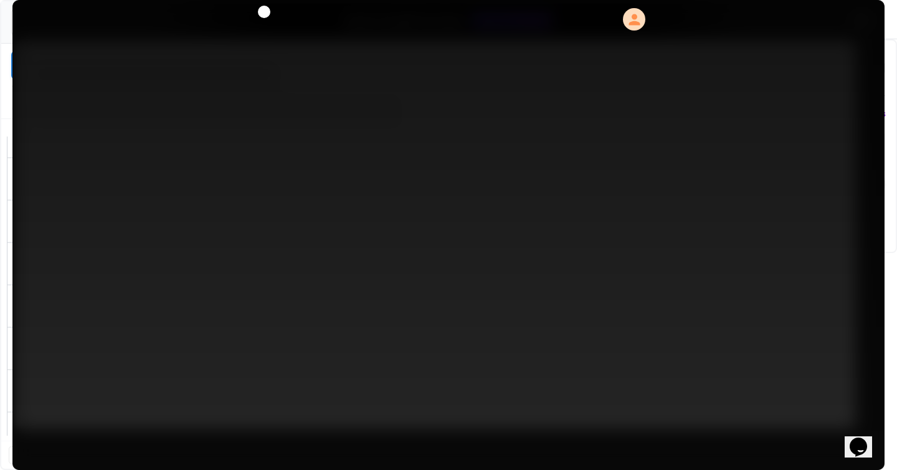
click at [398, 269] on link "Assign to Class" at bounding box center [368, 279] width 154 height 38
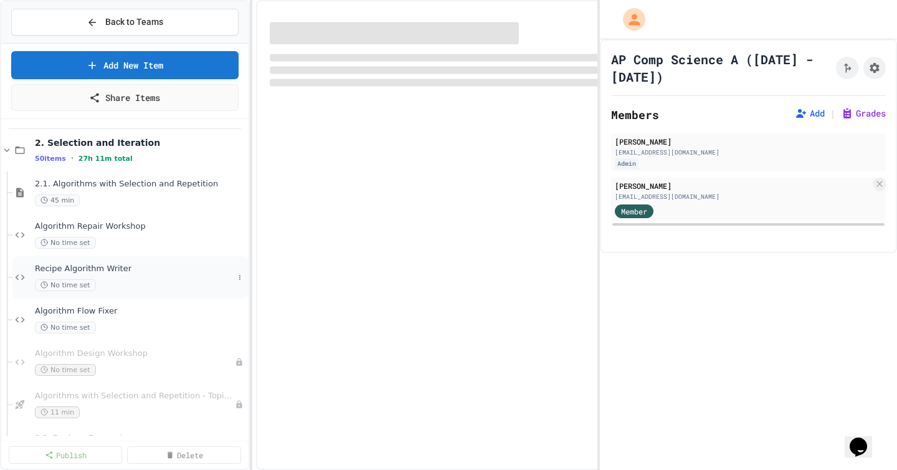
scroll to position [94, 0]
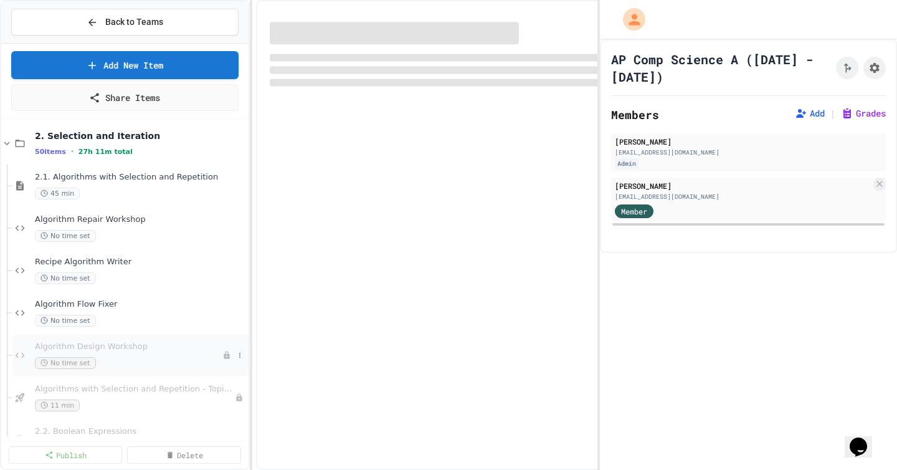
click at [165, 342] on span "Algorithm Design Workshop" at bounding box center [129, 346] width 188 height 11
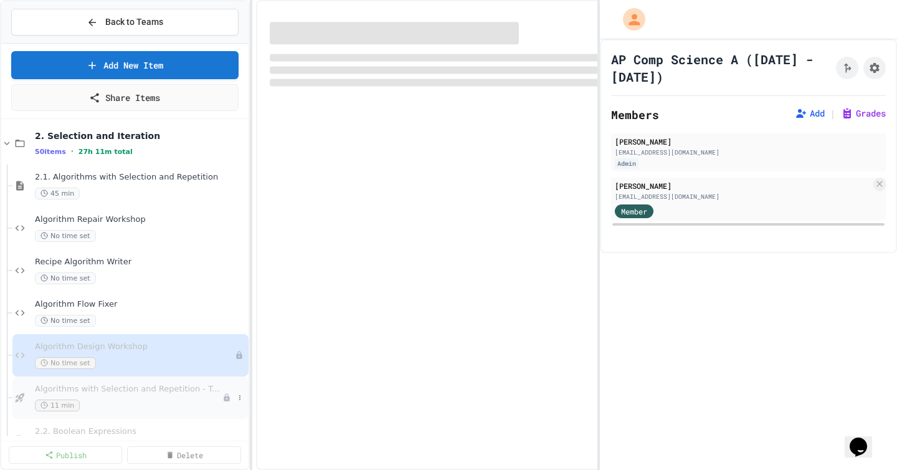
click at [155, 386] on span "Algorithms with Selection and Repetition - Topic 2.1" at bounding box center [129, 389] width 188 height 11
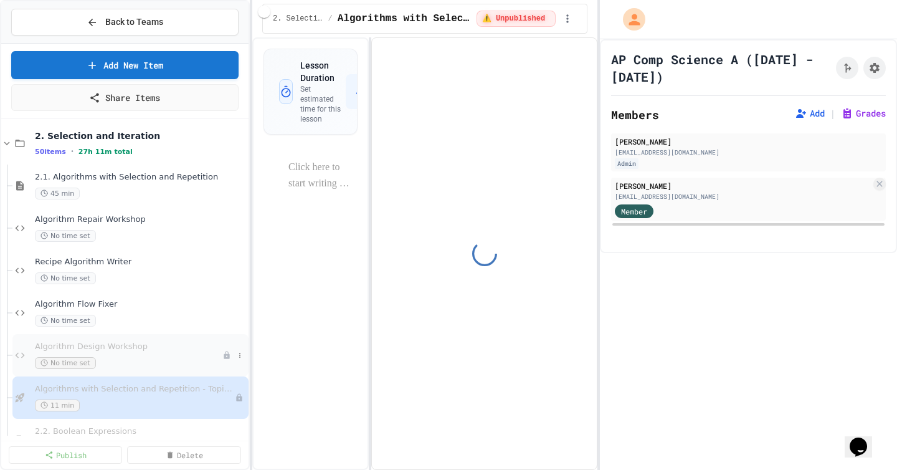
click at [163, 343] on span "Algorithm Design Workshop" at bounding box center [129, 346] width 188 height 11
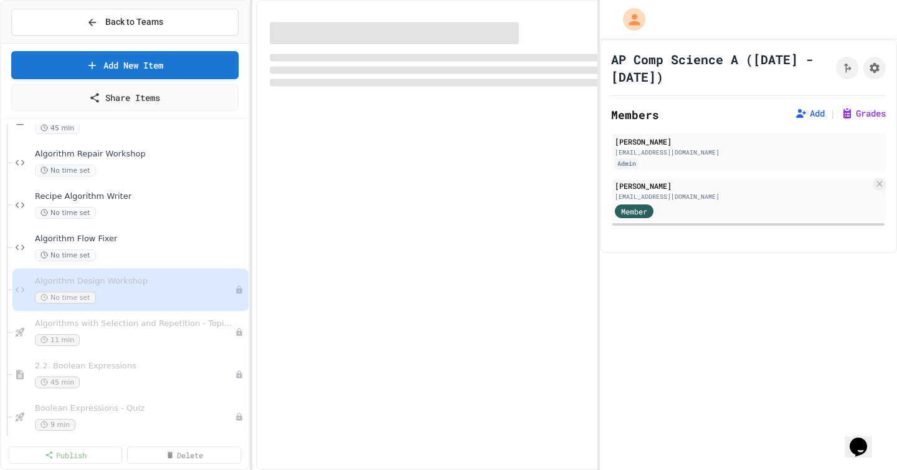
scroll to position [166, 0]
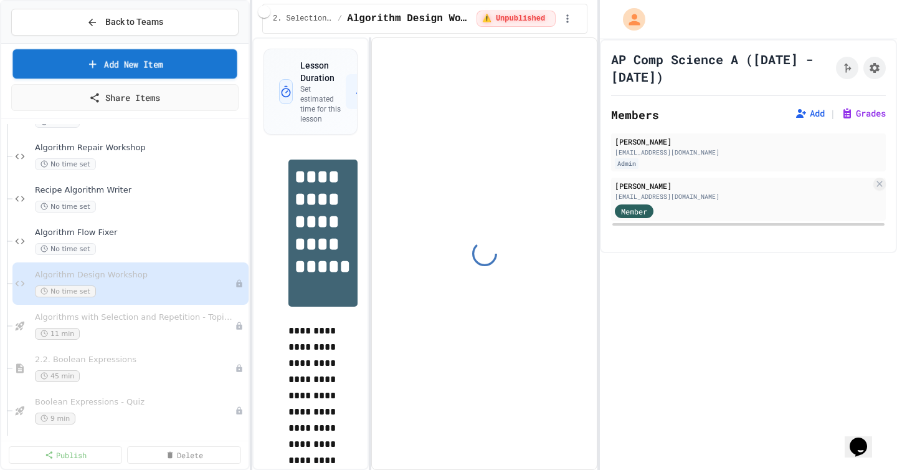
click at [204, 67] on link "Add New Item" at bounding box center [124, 63] width 224 height 29
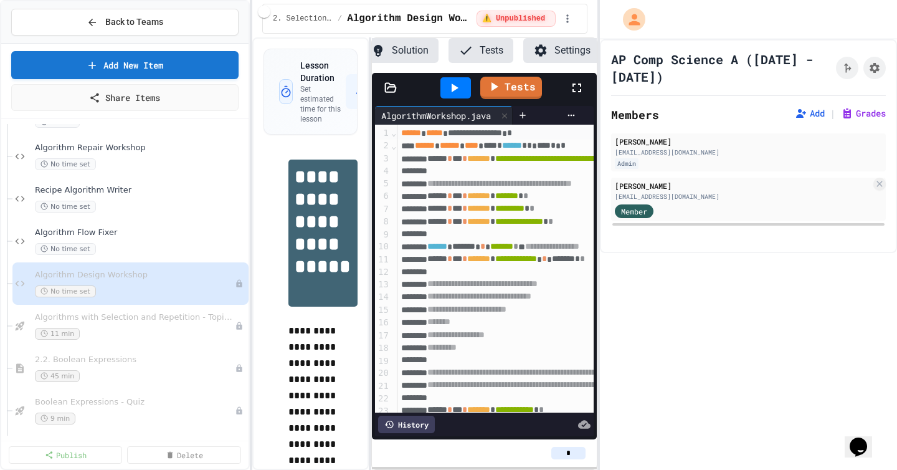
scroll to position [0, 93]
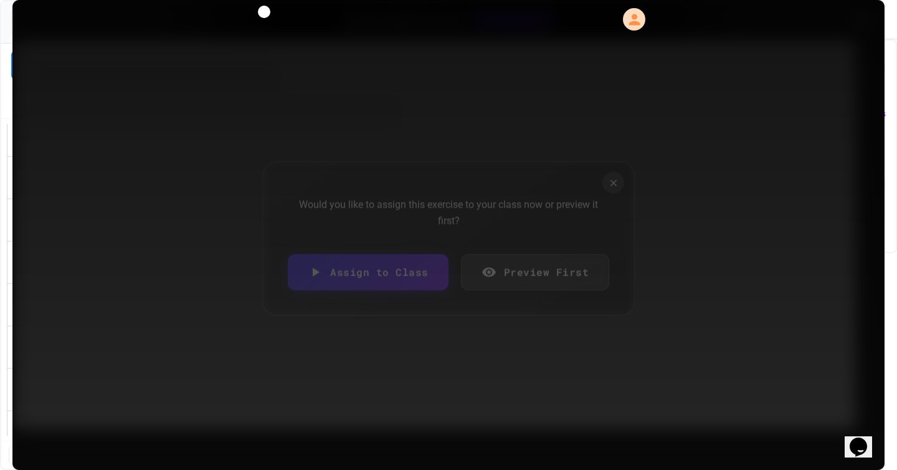
click at [384, 275] on link "Assign to Class" at bounding box center [368, 272] width 161 height 36
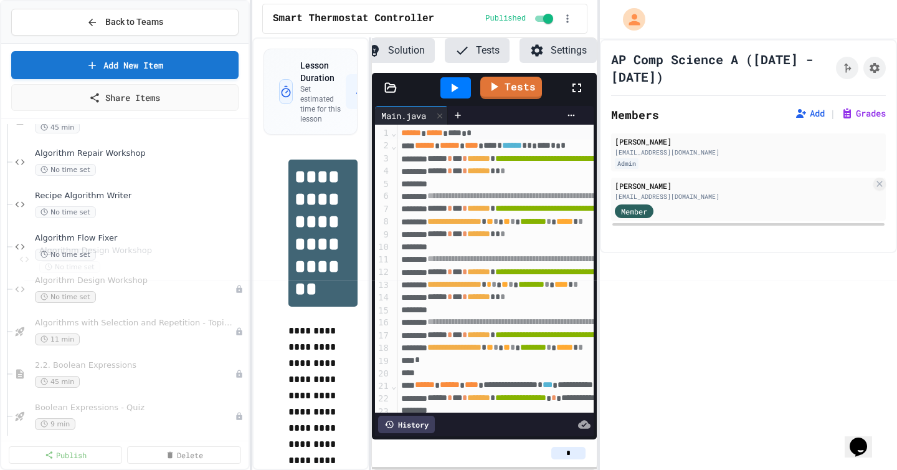
scroll to position [159, 0]
click at [239, 292] on icon at bounding box center [239, 290] width 1 height 5
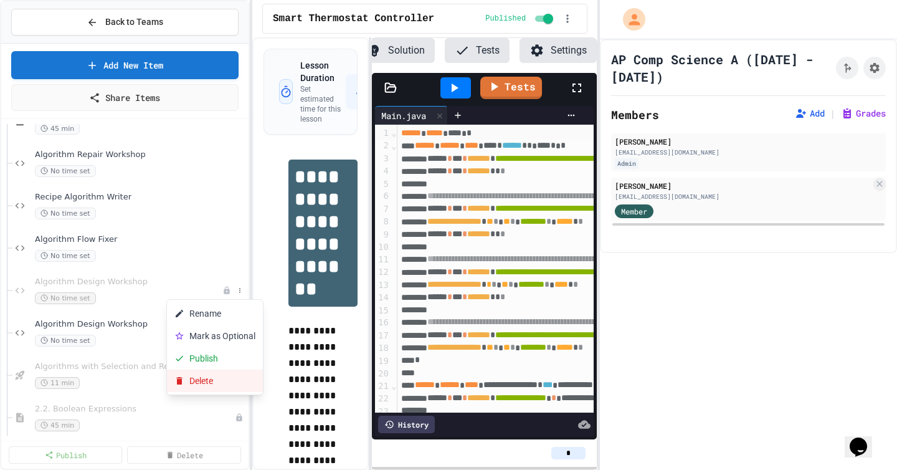
click at [211, 371] on button "Delete" at bounding box center [215, 380] width 96 height 22
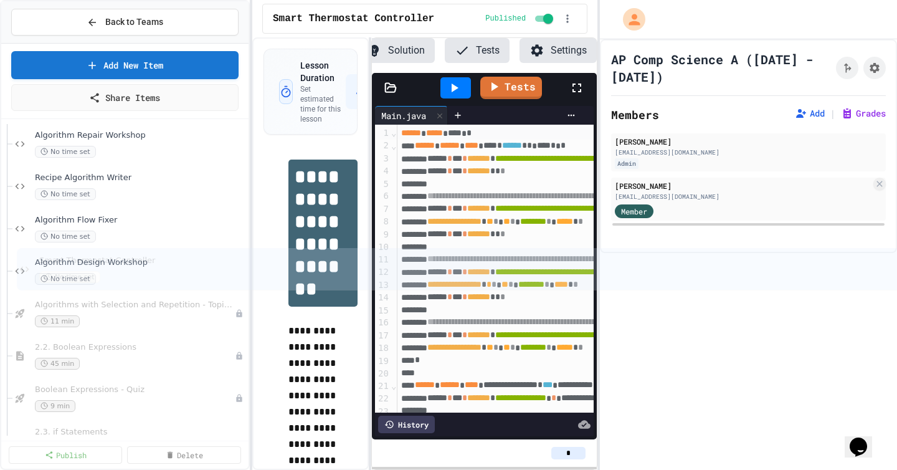
scroll to position [77, 0]
